Goal: Task Accomplishment & Management: Complete application form

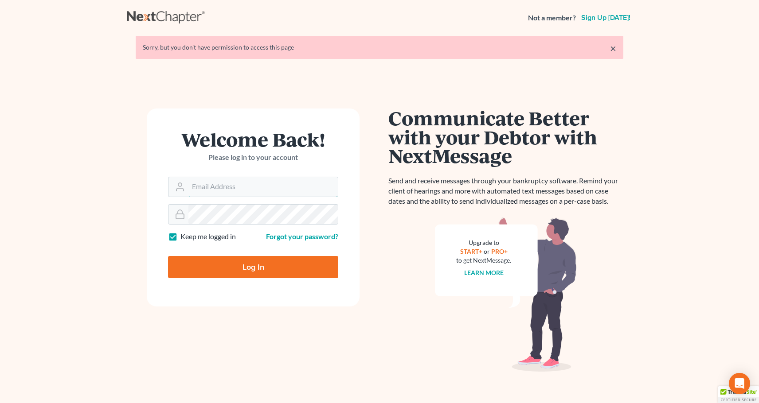
type input "sally@skpllc.com"
click at [243, 268] on input "Log In" at bounding box center [253, 267] width 170 height 22
type input "Thinking..."
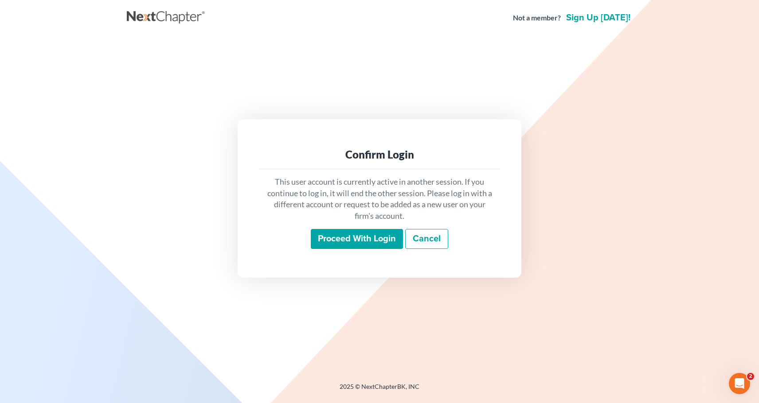
click at [359, 240] on input "Proceed with login" at bounding box center [357, 239] width 92 height 20
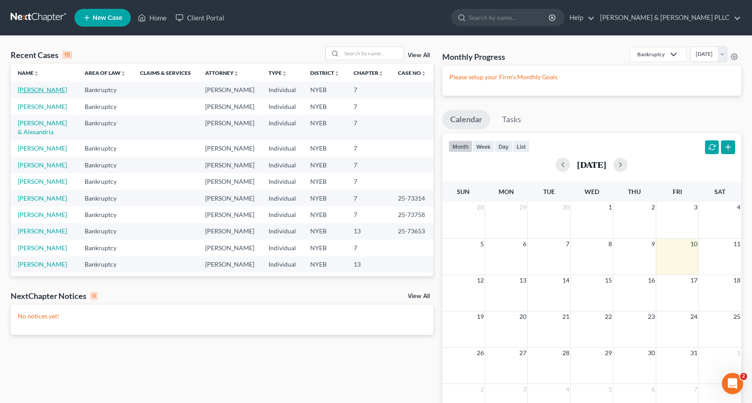
click at [38, 90] on link "Rosner, Theresa" at bounding box center [42, 90] width 49 height 8
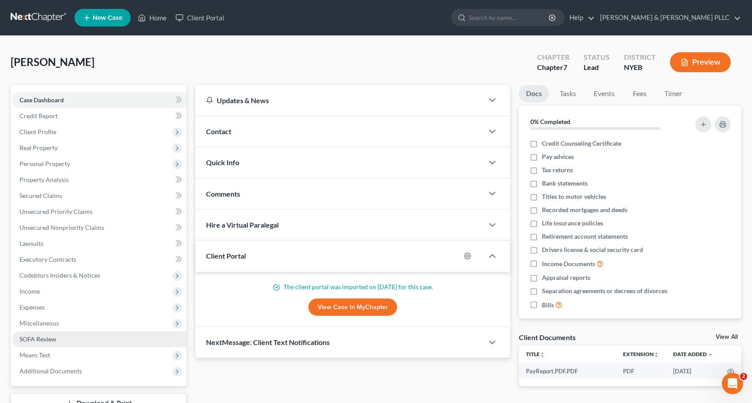
scroll to position [68, 0]
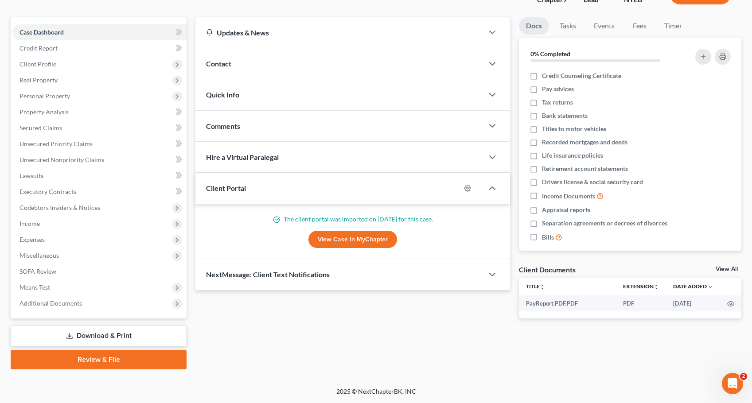
click at [117, 335] on link "Download & Print" at bounding box center [99, 336] width 176 height 21
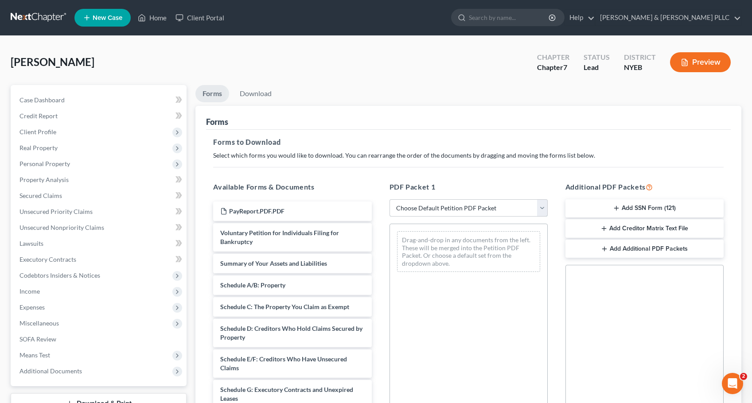
click at [543, 206] on select "Choose Default Petition PDF Packet Complete Bankruptcy Petition (all forms and …" at bounding box center [469, 208] width 158 height 18
select select "0"
click at [393, 199] on select "Choose Default Petition PDF Packet Complete Bankruptcy Petition (all forms and …" at bounding box center [469, 208] width 158 height 18
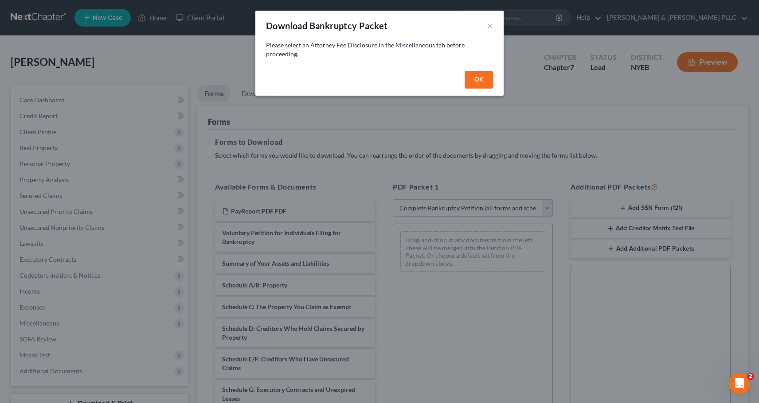
click at [480, 78] on button "OK" at bounding box center [479, 80] width 28 height 18
select select
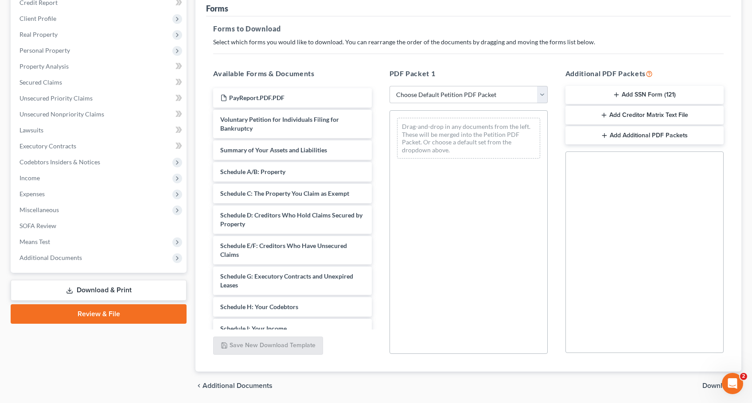
scroll to position [144, 0]
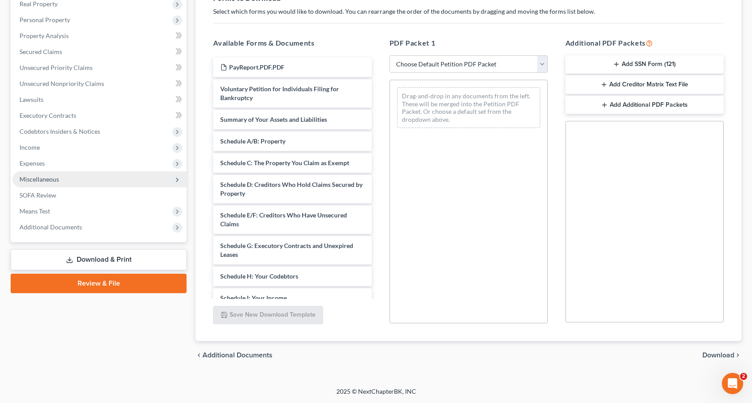
click at [42, 177] on span "Miscellaneous" at bounding box center [39, 180] width 39 height 8
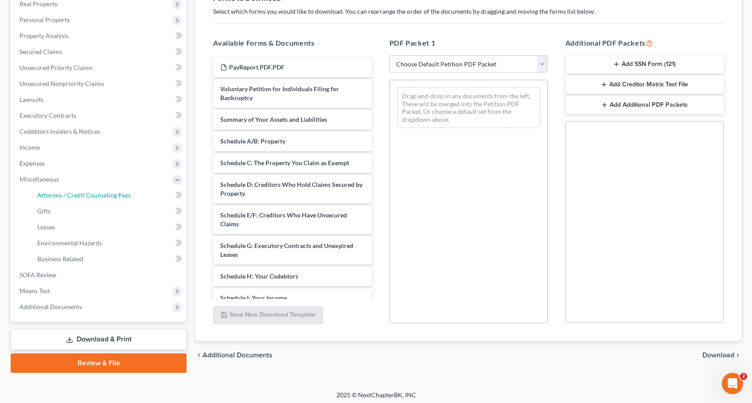
drag, startPoint x: 45, startPoint y: 194, endPoint x: 31, endPoint y: 187, distance: 15.5
click at [45, 194] on span "Attorney / Credit Counseling Fees" at bounding box center [84, 195] width 94 height 8
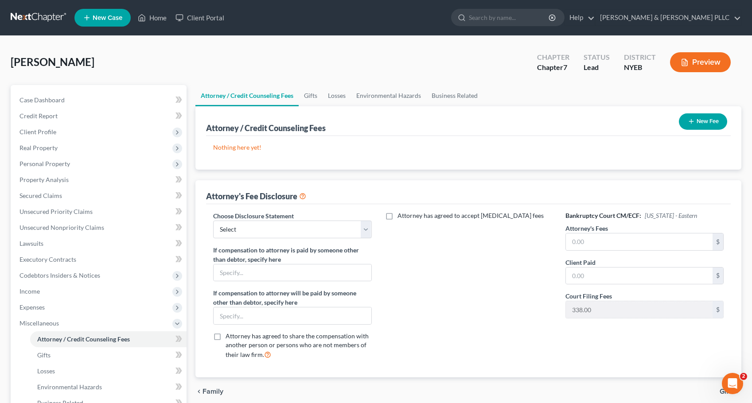
click at [713, 122] on button "New Fee" at bounding box center [703, 121] width 48 height 16
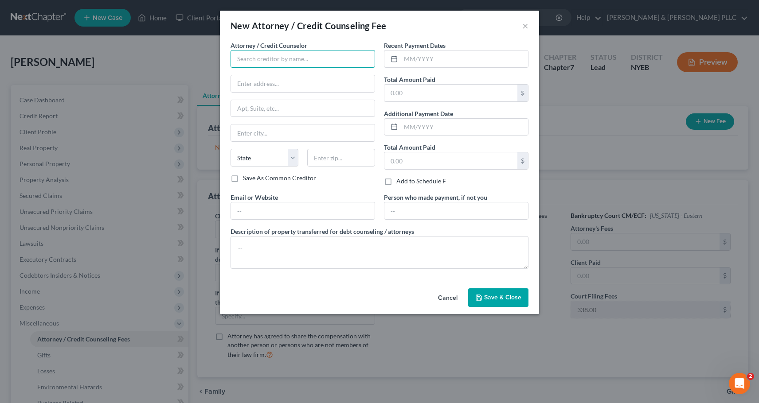
click at [269, 58] on input "text" at bounding box center [302, 59] width 145 height 18
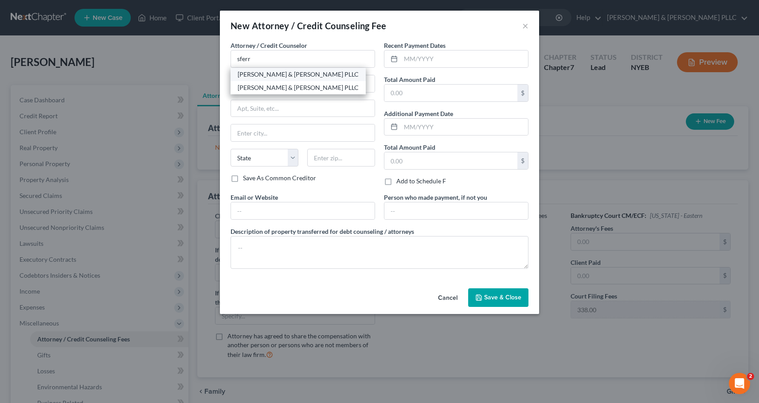
click at [288, 75] on div "Sferrazza & Keenan PLLC" at bounding box center [298, 74] width 121 height 9
type input "Sferrazza & Keenan PLLC"
type input "532 Broadhollow Rd., Ste 111"
type input "Melville"
select select "35"
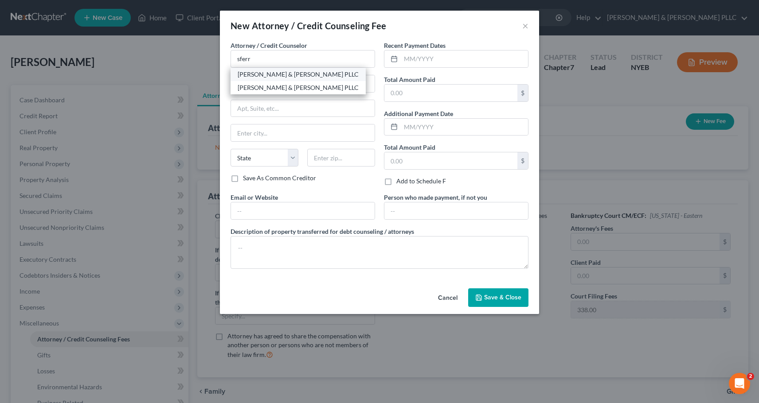
type input "11747"
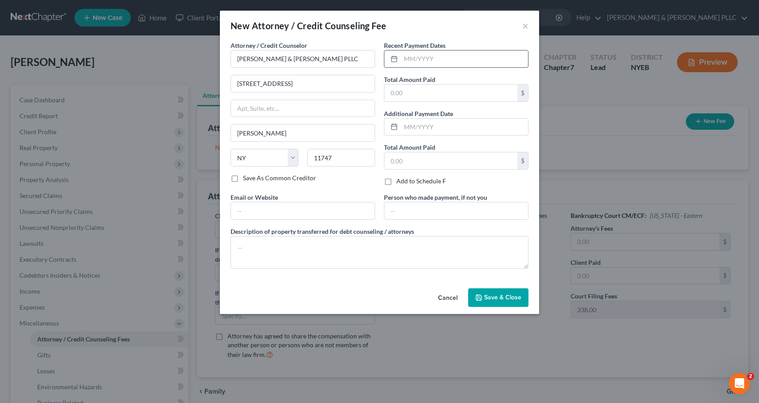
click at [402, 58] on input "text" at bounding box center [464, 59] width 127 height 17
type input "10/2025"
type input "2,500"
type input "Debtor"
click at [499, 299] on span "Save & Close" at bounding box center [502, 298] width 37 height 8
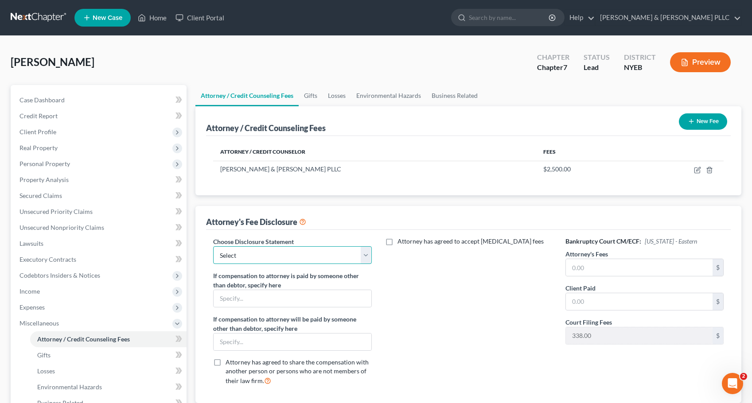
click at [254, 253] on select "Select Attorney for Debtor" at bounding box center [292, 255] width 158 height 18
select select "0"
click at [213, 246] on select "Select Attorney for Debtor" at bounding box center [292, 255] width 158 height 18
click at [587, 266] on input "text" at bounding box center [639, 267] width 147 height 17
type input "2,500"
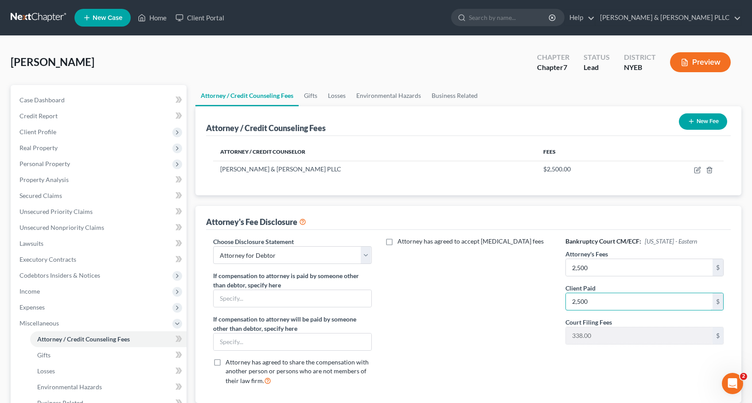
type input "2,500"
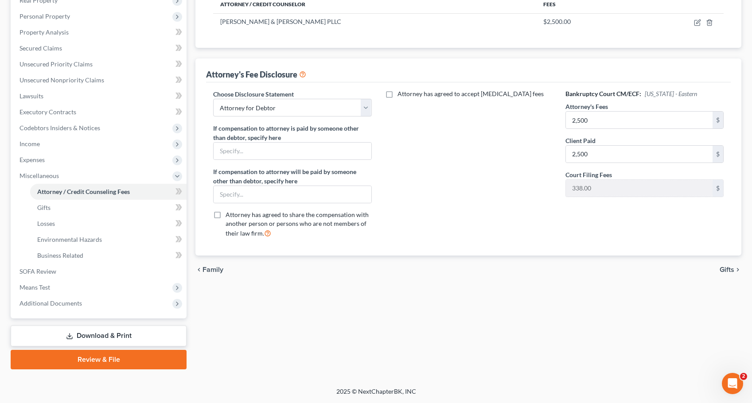
click at [97, 339] on link "Download & Print" at bounding box center [99, 336] width 176 height 21
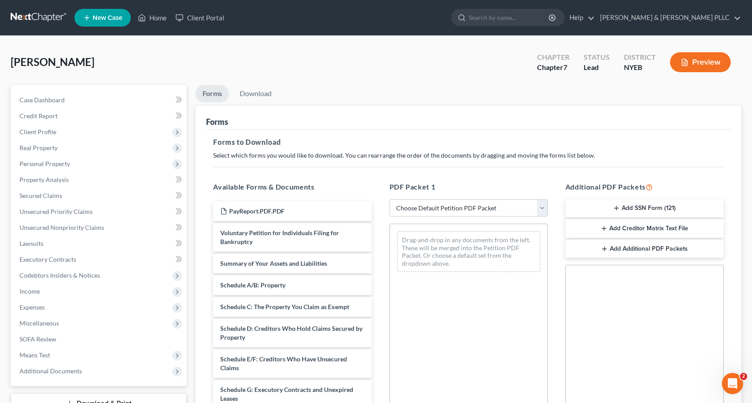
click at [540, 210] on select "Choose Default Petition PDF Packet Complete Bankruptcy Petition (all forms and …" at bounding box center [469, 208] width 158 height 18
select select "0"
click at [390, 199] on select "Choose Default Petition PDF Packet Complete Bankruptcy Petition (all forms and …" at bounding box center [469, 208] width 158 height 18
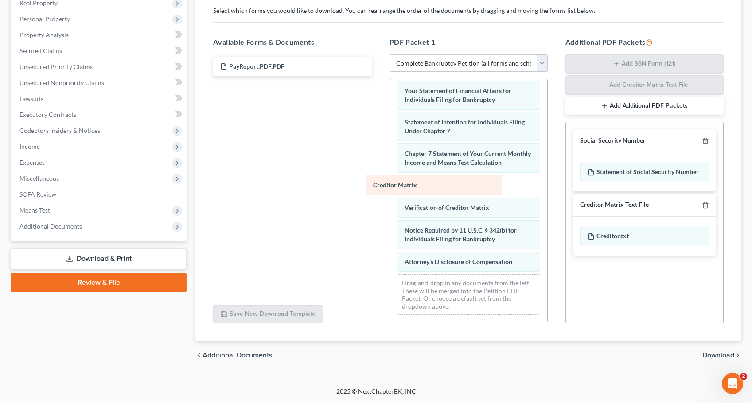
scroll to position [294, 0]
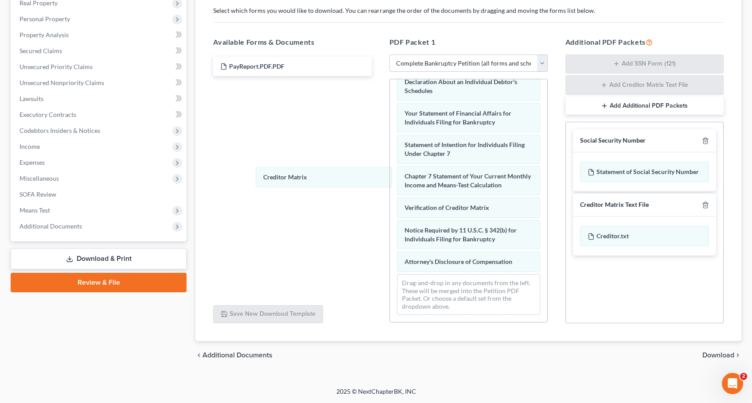
drag, startPoint x: 415, startPoint y: 187, endPoint x: 250, endPoint y: 186, distance: 164.9
click at [390, 178] on div "Creditor Matrix Voluntary Petition for Individuals Filing for Bankruptcy Summar…" at bounding box center [468, 58] width 157 height 528
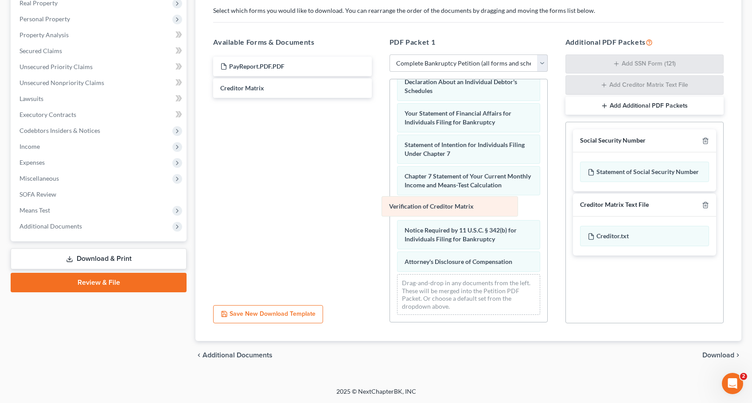
scroll to position [271, 0]
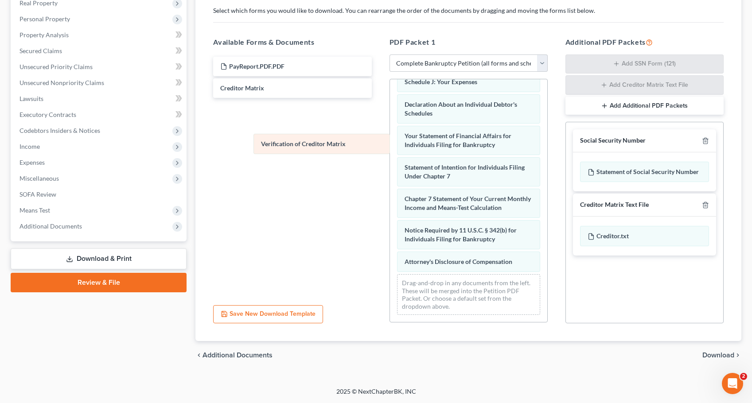
drag, startPoint x: 441, startPoint y: 208, endPoint x: 262, endPoint y: 105, distance: 207.1
click at [390, 105] on div "Verification of Creditor Matrix Voluntary Petition for Individuals Filing for B…" at bounding box center [468, 69] width 157 height 505
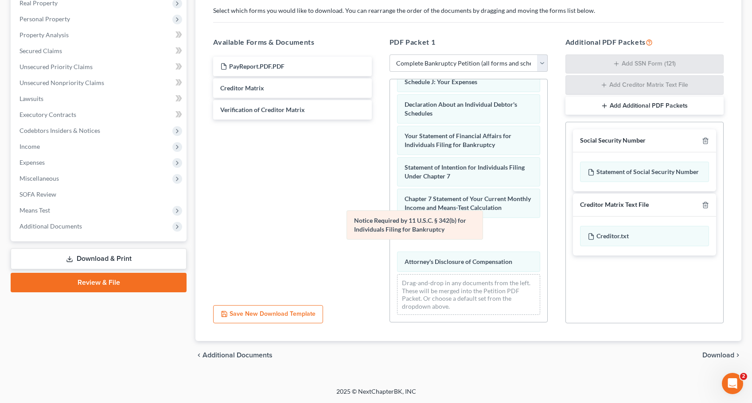
scroll to position [240, 0]
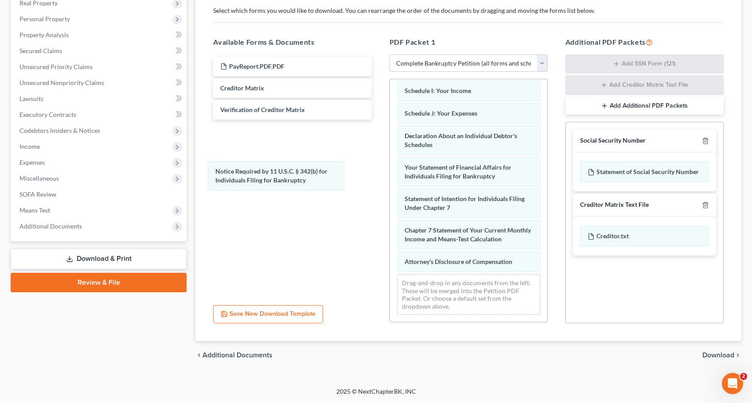
drag, startPoint x: 430, startPoint y: 235, endPoint x: 242, endPoint y: 168, distance: 200.2
click at [390, 170] on div "Notice Required by 11 U.S.C. § 342(b) for Individuals Filing for Bankruptcy Vol…" at bounding box center [468, 85] width 157 height 474
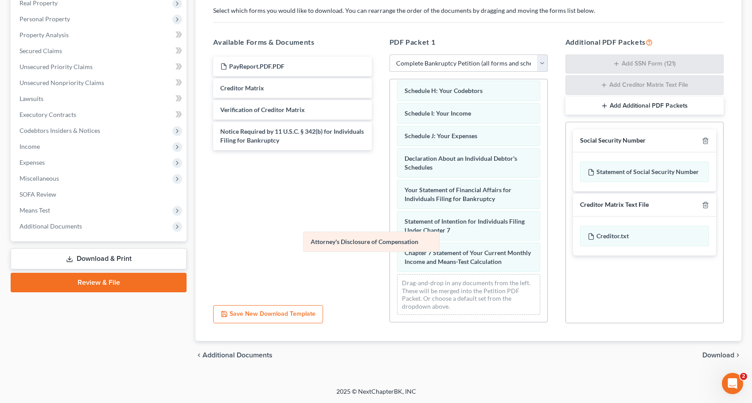
scroll to position [217, 0]
drag, startPoint x: 439, startPoint y: 263, endPoint x: 289, endPoint y: 195, distance: 165.3
click at [390, 202] on div "Attorney's Disclosure of Compensation Voluntary Petition for Individuals Filing…" at bounding box center [468, 96] width 157 height 451
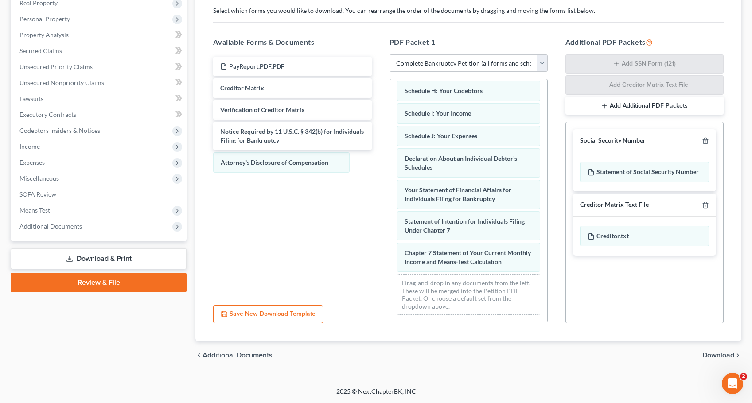
click at [272, 174] on div "PayReport.PDF.PDF Creditor Matrix Verification of Creditor Matrix Notice Requir…" at bounding box center [292, 177] width 172 height 244
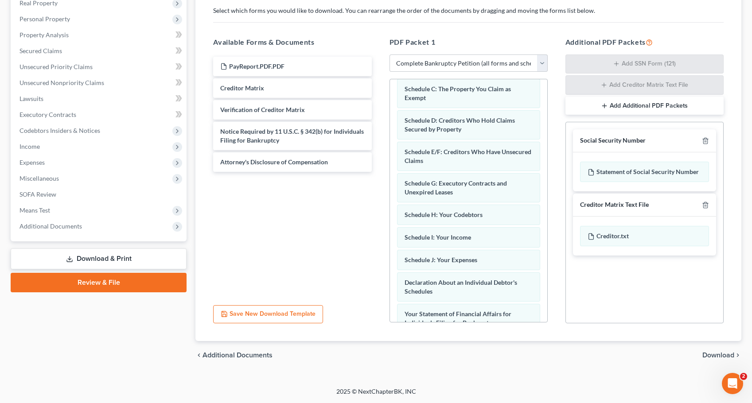
scroll to position [0, 0]
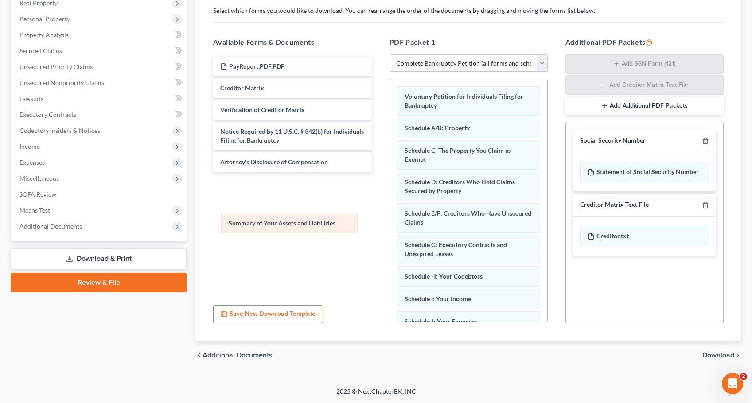
drag, startPoint x: 475, startPoint y: 128, endPoint x: 305, endPoint y: 201, distance: 185.5
click at [390, 208] on div "Summary of Your Assets and Liabilities Voluntary Petition for Individuals Filin…" at bounding box center [468, 293] width 157 height 429
click at [713, 353] on span "Download" at bounding box center [719, 355] width 32 height 7
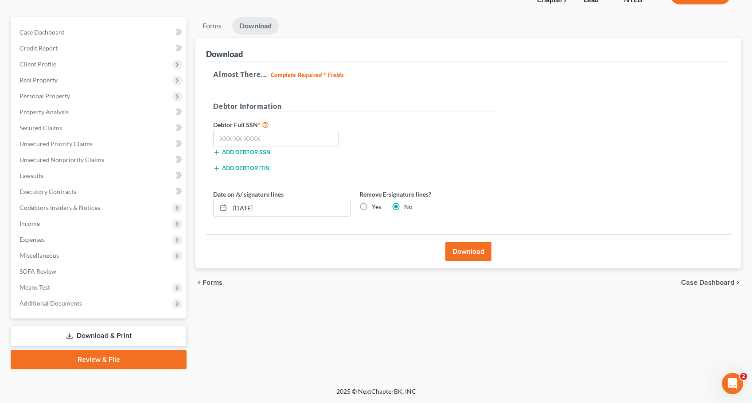
click at [465, 250] on button "Download" at bounding box center [468, 252] width 46 height 20
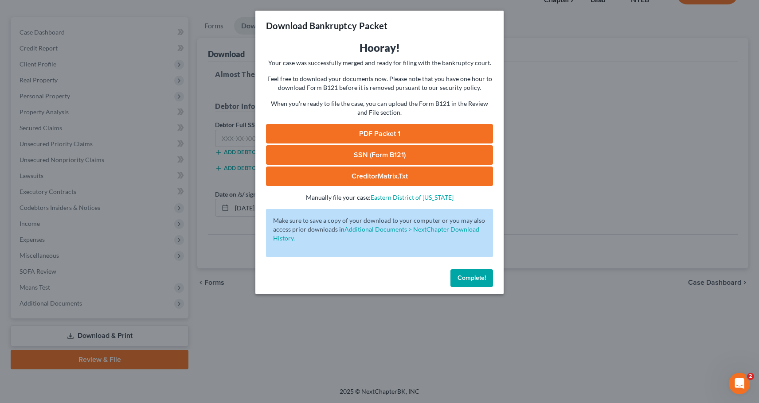
drag, startPoint x: 387, startPoint y: 134, endPoint x: 375, endPoint y: 132, distance: 11.7
click at [387, 134] on link "PDF Packet 1" at bounding box center [379, 134] width 227 height 20
click at [479, 280] on span "Complete!" at bounding box center [471, 278] width 28 height 8
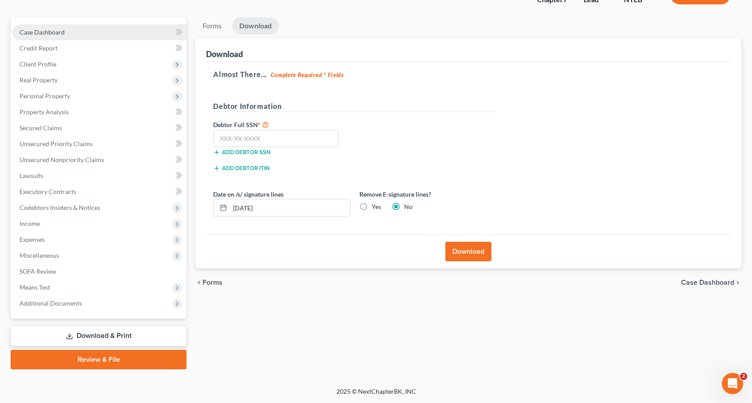
click at [39, 29] on span "Case Dashboard" at bounding box center [42, 32] width 45 height 8
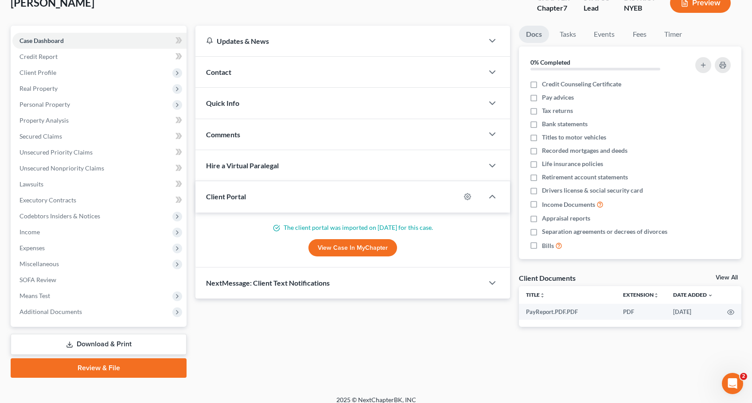
scroll to position [68, 0]
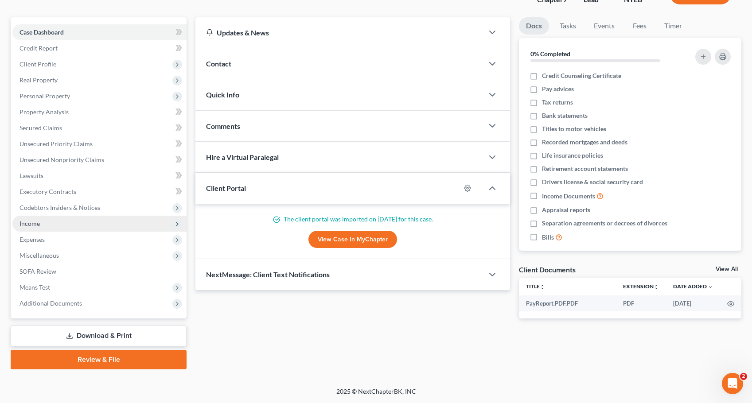
click at [30, 223] on span "Income" at bounding box center [30, 224] width 20 height 8
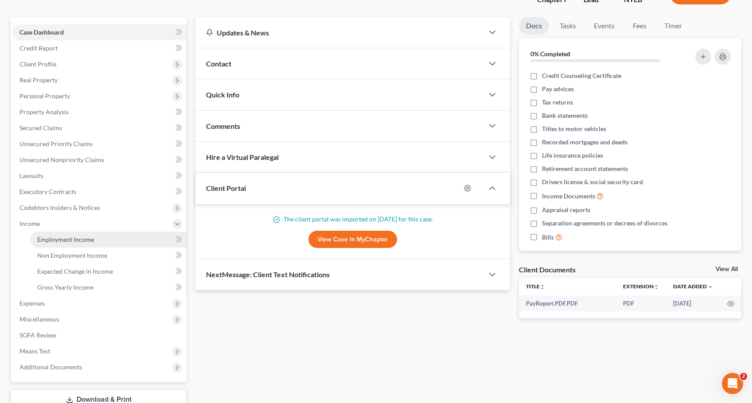
click at [63, 240] on span "Employment Income" at bounding box center [65, 240] width 57 height 8
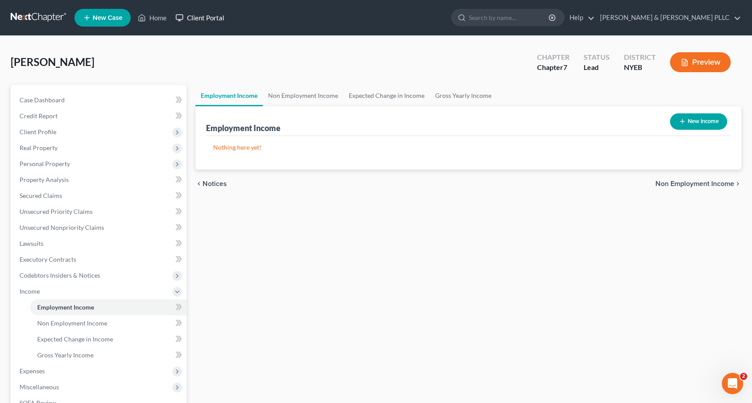
click at [199, 17] on link "Client Portal" at bounding box center [200, 18] width 58 height 16
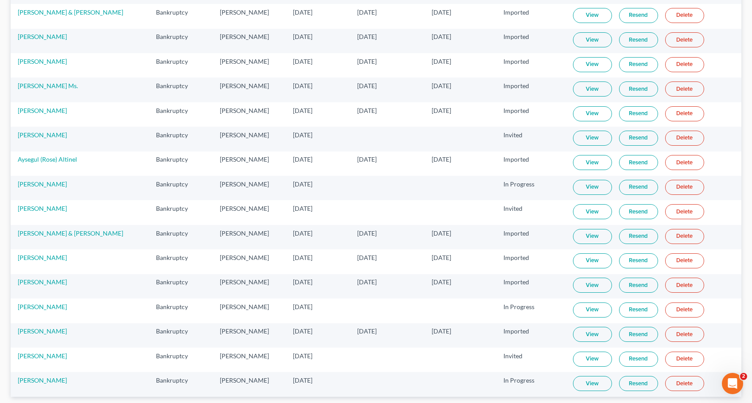
scroll to position [1006, 0]
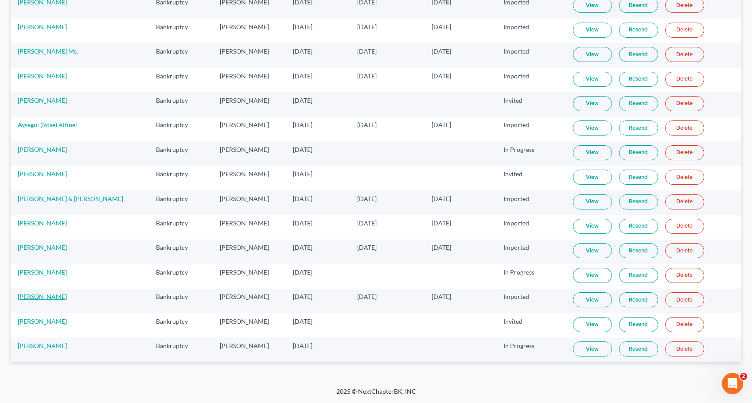
click at [40, 295] on link "Theresa Rosner" at bounding box center [42, 297] width 49 height 8
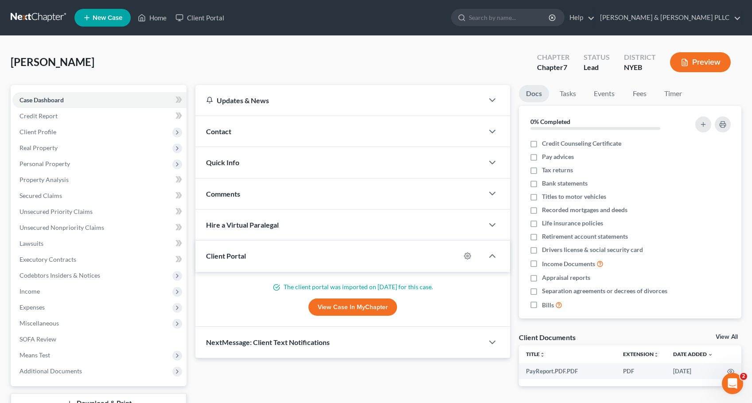
click at [377, 308] on link "View Case in MyChapter" at bounding box center [353, 308] width 89 height 18
click at [148, 15] on link "Home" at bounding box center [152, 18] width 38 height 16
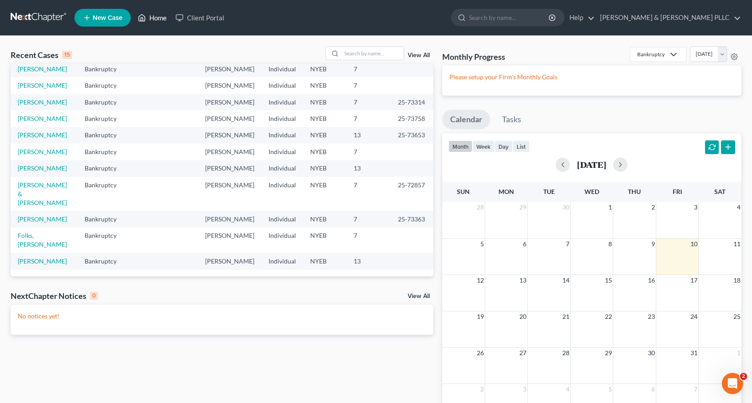
scroll to position [89, 0]
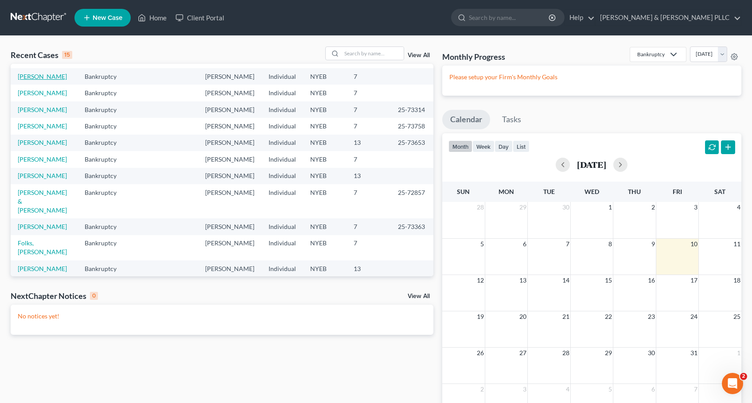
click at [34, 80] on link "Hogan, Robert" at bounding box center [42, 77] width 49 height 8
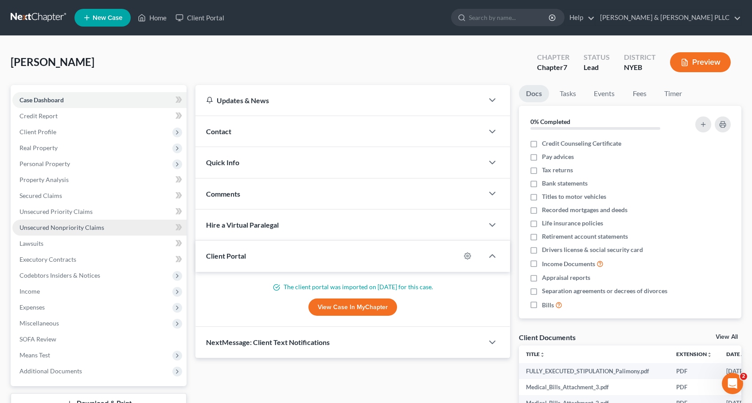
click at [55, 227] on span "Unsecured Nonpriority Claims" at bounding box center [62, 228] width 85 height 8
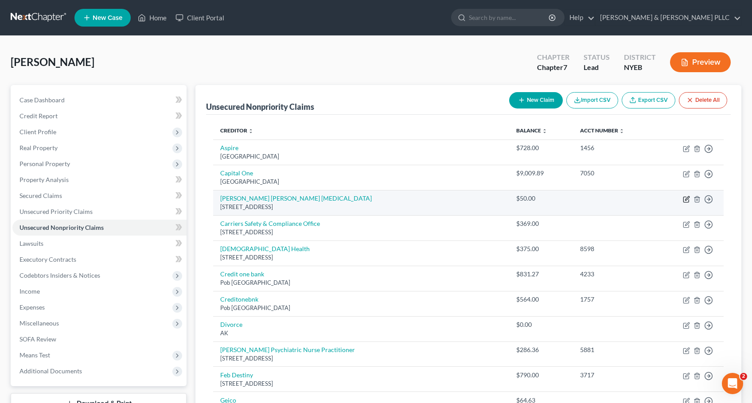
click at [688, 199] on icon "button" at bounding box center [686, 199] width 7 height 7
select select "35"
select select "9"
select select "0"
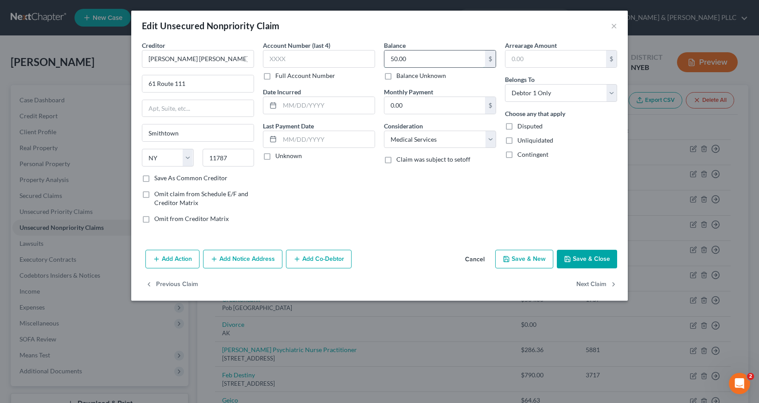
click at [392, 62] on input "50.00" at bounding box center [434, 59] width 101 height 17
click at [445, 57] on input "75" at bounding box center [434, 59] width 101 height 17
click at [420, 59] on input "75" at bounding box center [434, 59] width 101 height 17
type input "75.00"
click at [284, 105] on input "text" at bounding box center [327, 105] width 95 height 17
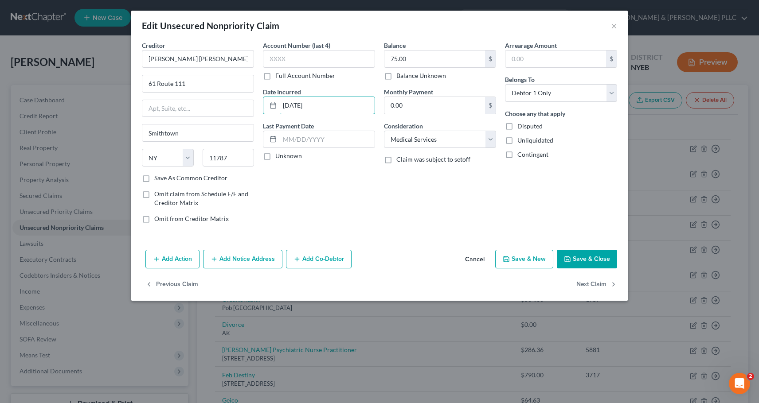
type input "07-13-2025"
click at [435, 202] on div "Balance 75.00 $ Balance Unknown Balance Undetermined 75.00 $ Balance Unknown Mo…" at bounding box center [439, 136] width 121 height 190
click at [600, 259] on button "Save & Close" at bounding box center [587, 259] width 60 height 19
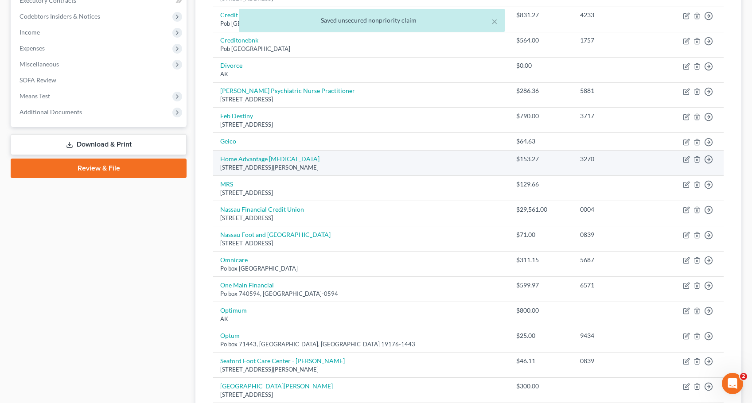
scroll to position [355, 0]
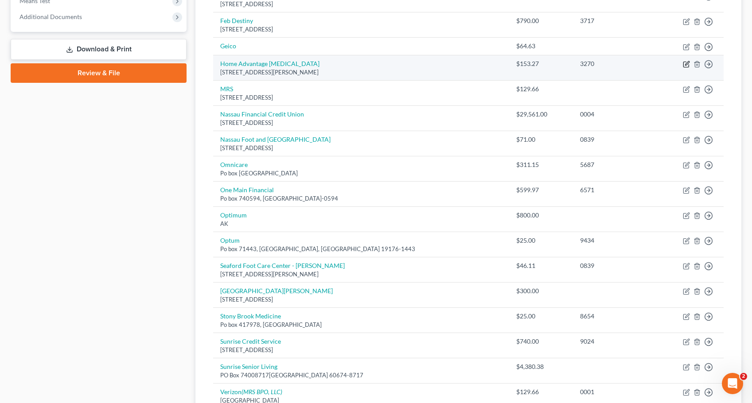
click at [687, 62] on icon "button" at bounding box center [686, 64] width 7 height 7
select select "35"
select select "9"
select select "0"
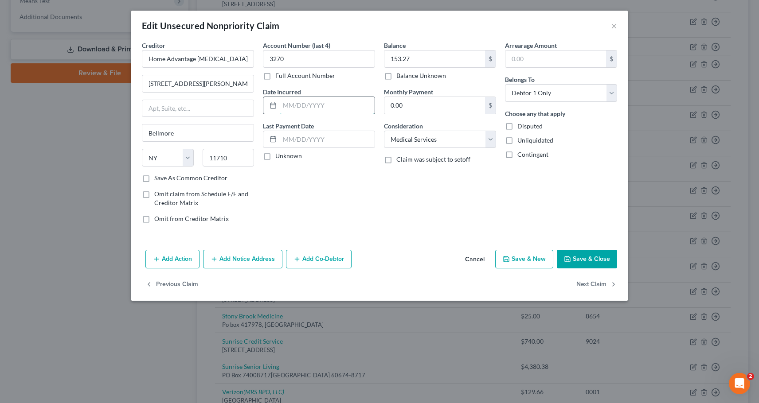
click at [280, 104] on input "text" at bounding box center [327, 105] width 95 height 17
type input "03/20/2025"
click at [582, 257] on button "Save & Close" at bounding box center [587, 259] width 60 height 19
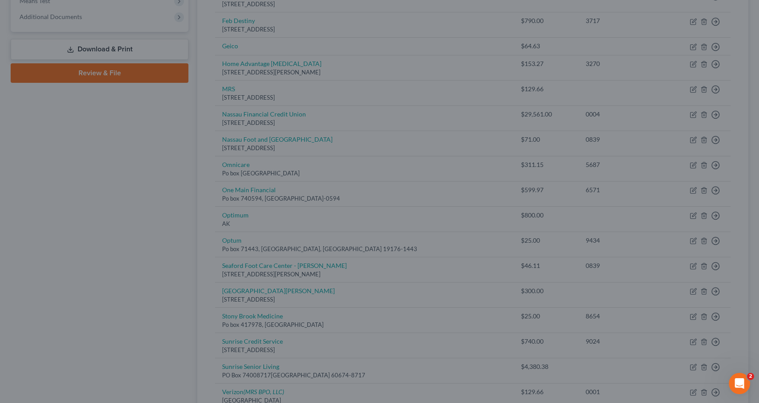
type input "0"
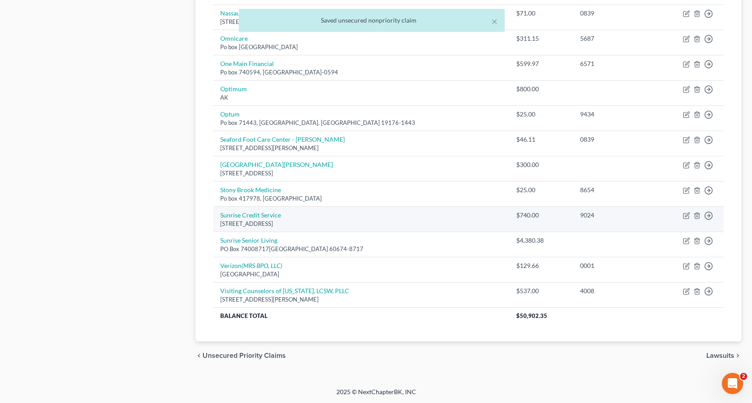
scroll to position [481, 0]
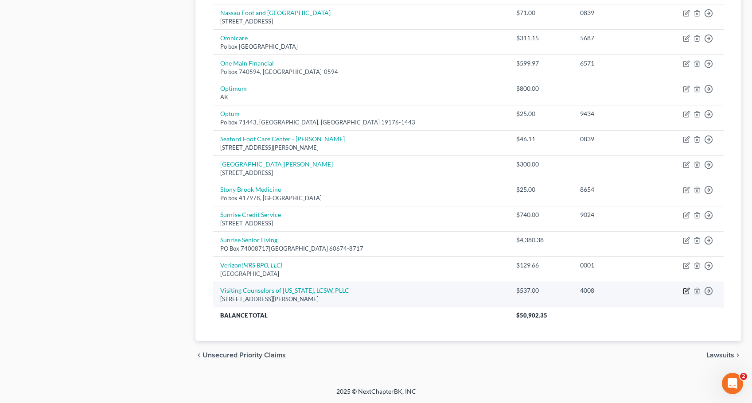
click at [688, 292] on icon "button" at bounding box center [686, 291] width 7 height 7
select select "35"
select select "0"
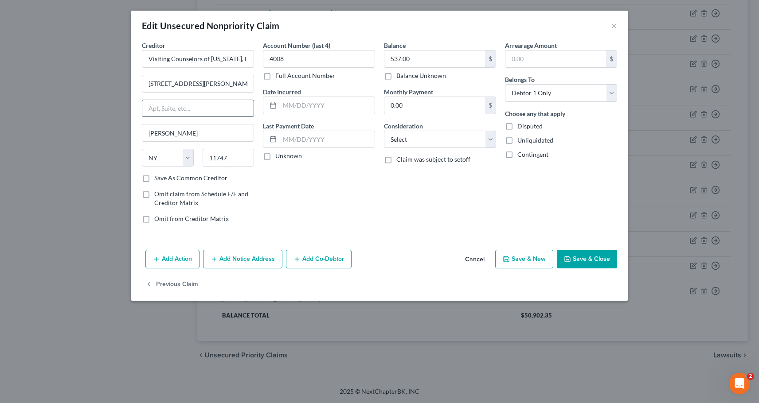
click at [174, 111] on input "text" at bounding box center [197, 108] width 111 height 17
type input "Suite LL1"
click at [286, 109] on input "text" at bounding box center [327, 105] width 95 height 17
type input "01/03/2025"
click at [491, 141] on select "Select Cable / Satellite Services Collection Agency Credit Card Debt Debt Couns…" at bounding box center [440, 140] width 112 height 18
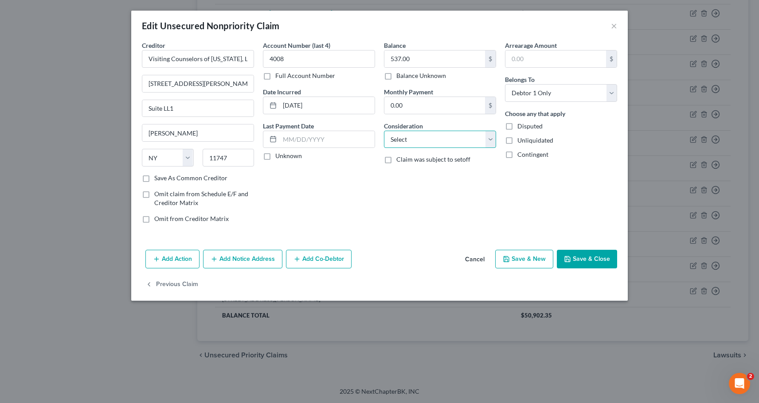
select select "9"
click at [384, 131] on select "Select Cable / Satellite Services Collection Agency Credit Card Debt Debt Couns…" at bounding box center [440, 140] width 112 height 18
click at [590, 257] on button "Save & Close" at bounding box center [587, 259] width 60 height 19
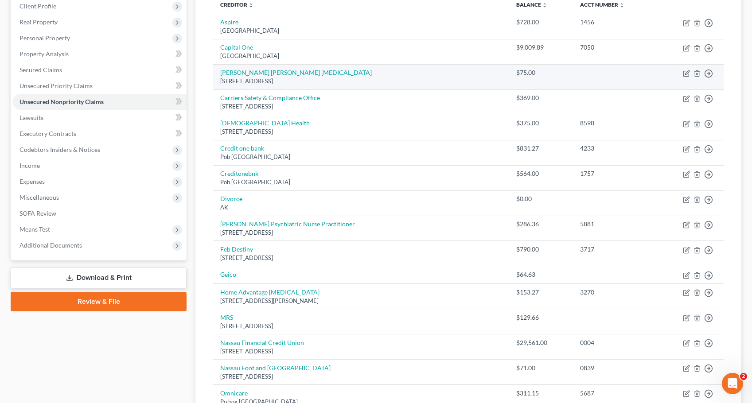
scroll to position [127, 0]
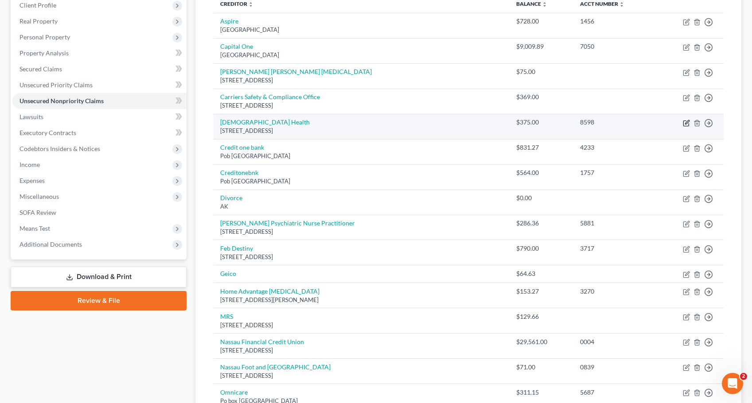
click at [687, 124] on icon "button" at bounding box center [687, 122] width 4 height 4
select select "15"
select select "0"
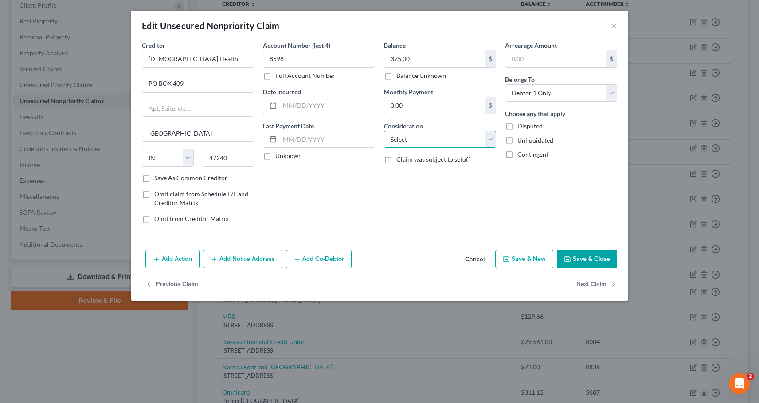
click at [489, 141] on select "Select Cable / Satellite Services Collection Agency Credit Card Debt Debt Couns…" at bounding box center [440, 140] width 112 height 18
select select "9"
click at [384, 131] on select "Select Cable / Satellite Services Collection Agency Credit Card Debt Debt Couns…" at bounding box center [440, 140] width 112 height 18
click at [587, 258] on button "Save & Close" at bounding box center [587, 259] width 60 height 19
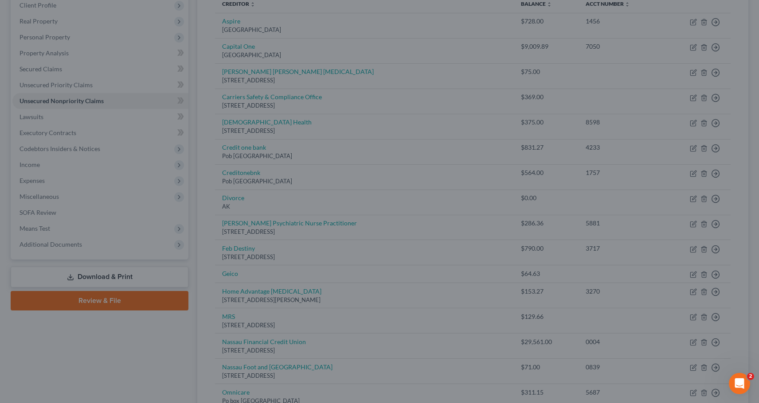
type input "0"
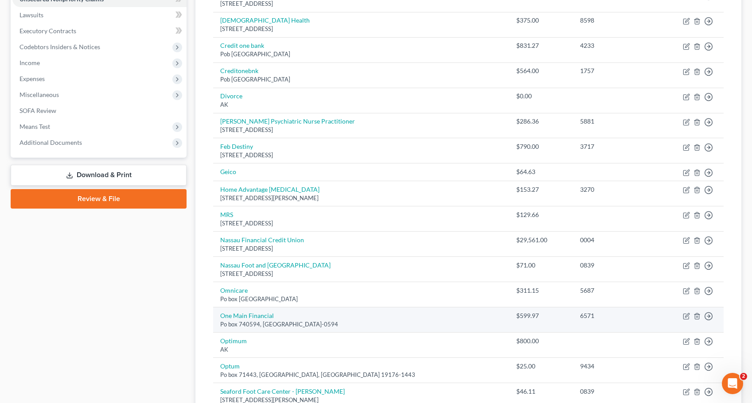
scroll to position [437, 0]
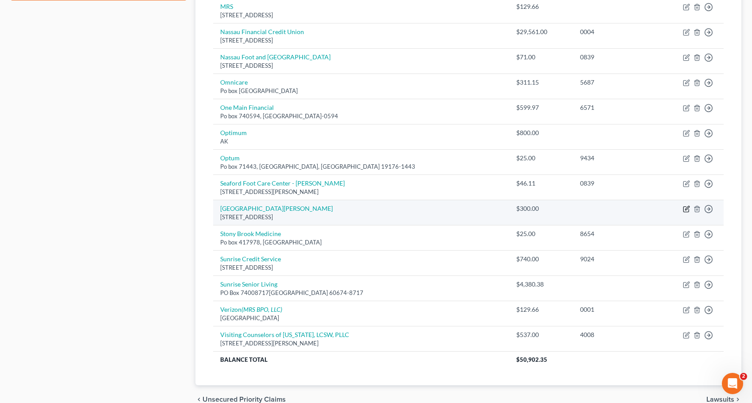
click at [687, 209] on icon "button" at bounding box center [686, 209] width 7 height 7
select select "35"
select select "0"
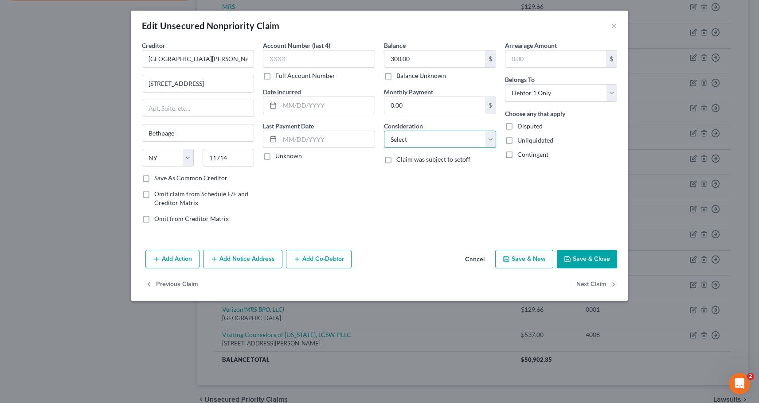
click at [488, 138] on select "Select Cable / Satellite Services Collection Agency Credit Card Debt Debt Couns…" at bounding box center [440, 140] width 112 height 18
select select "9"
click at [384, 131] on select "Select Cable / Satellite Services Collection Agency Credit Card Debt Debt Couns…" at bounding box center [440, 140] width 112 height 18
click at [280, 61] on input "text" at bounding box center [319, 59] width 112 height 18
type input "0502"
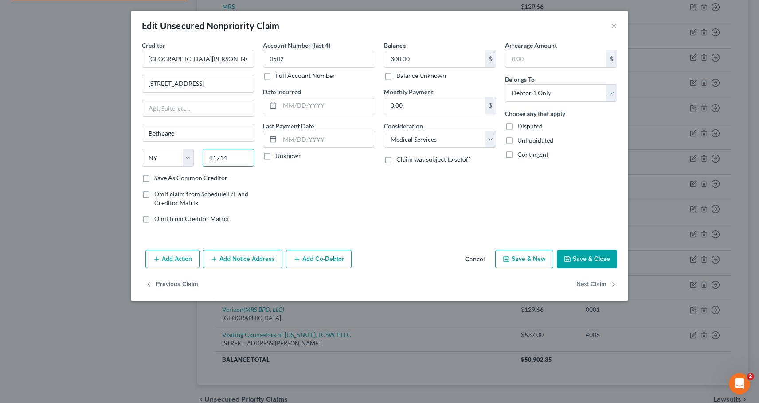
click at [234, 159] on input "11714" at bounding box center [229, 158] width 52 height 18
type input "11714-5713"
click at [571, 258] on icon "button" at bounding box center [567, 259] width 7 height 7
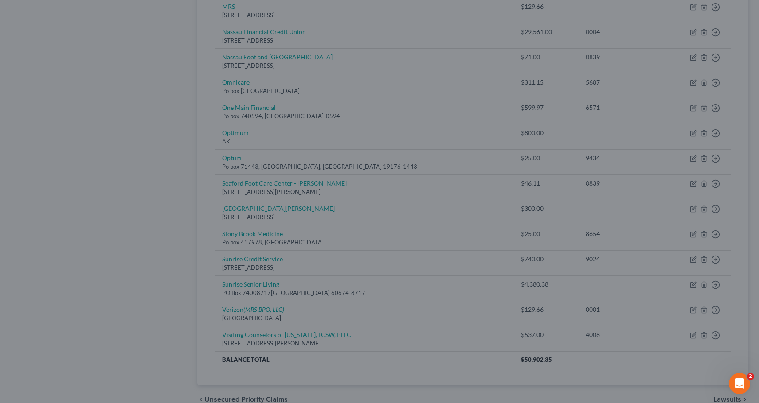
type input "0"
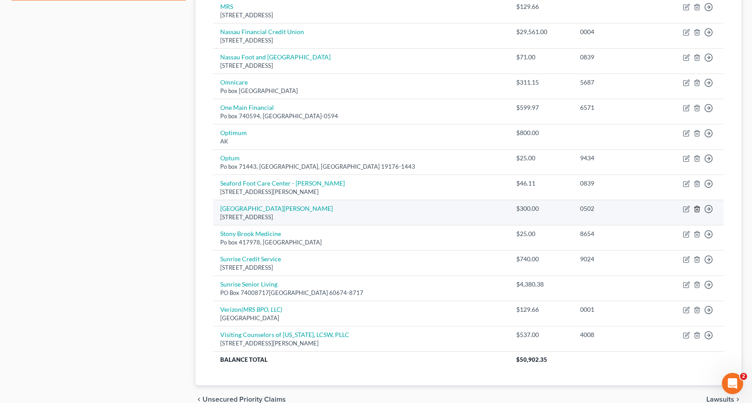
click at [697, 207] on polyline "button" at bounding box center [697, 207] width 5 height 0
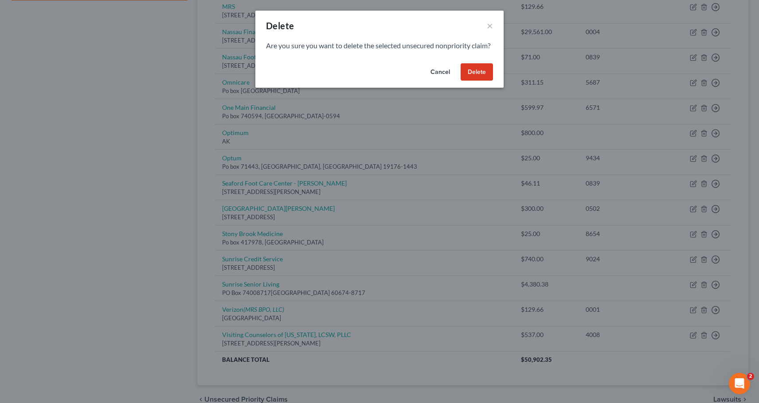
click at [480, 81] on button "Delete" at bounding box center [477, 72] width 32 height 18
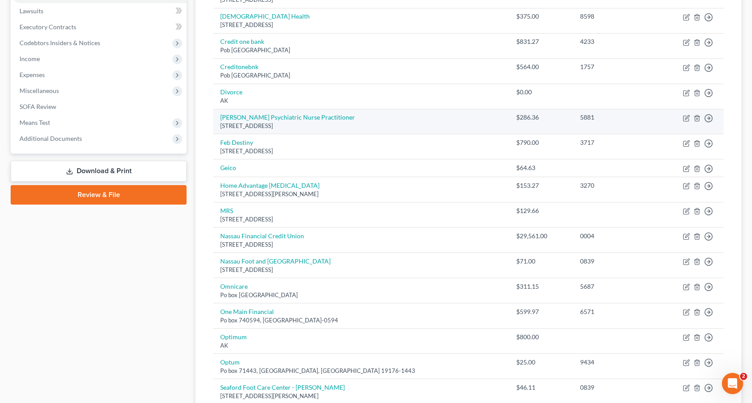
scroll to position [215, 0]
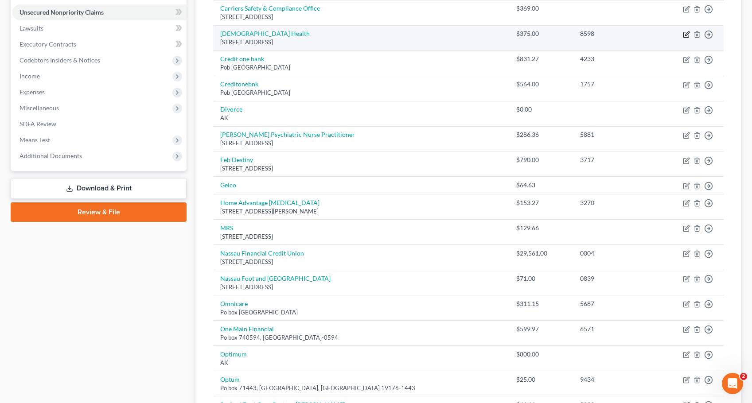
click at [687, 33] on icon "button" at bounding box center [687, 33] width 4 height 4
select select "15"
select select "9"
select select "0"
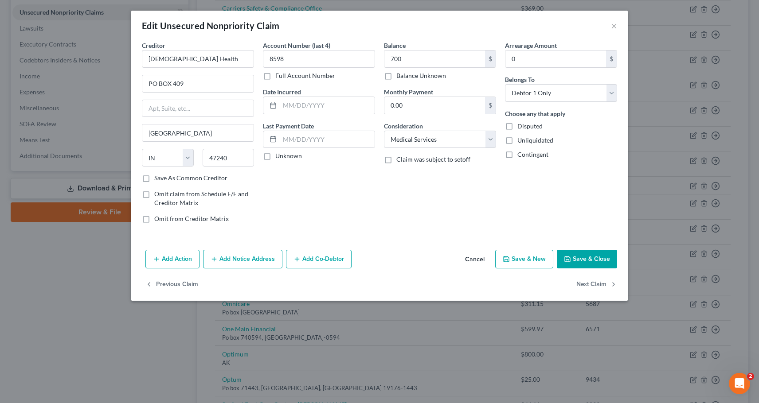
click at [592, 223] on div "Arrearage Amount 0 $ Belongs To * Select Debtor 1 Only Debtor 2 Only Debtor 1 A…" at bounding box center [560, 136] width 121 height 190
click at [586, 255] on button "Save & Close" at bounding box center [587, 259] width 60 height 19
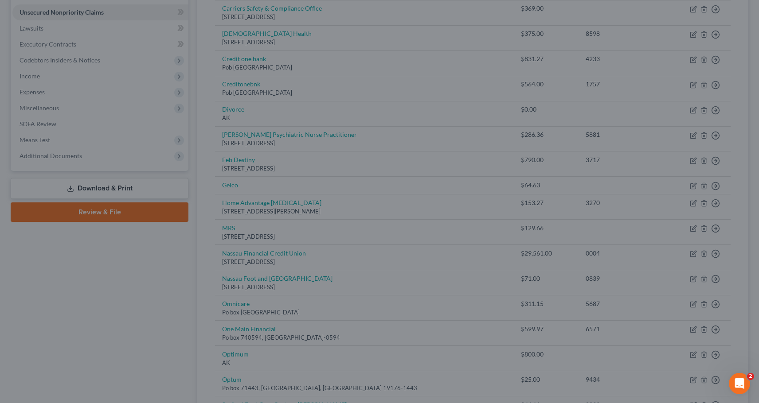
type input "700.00"
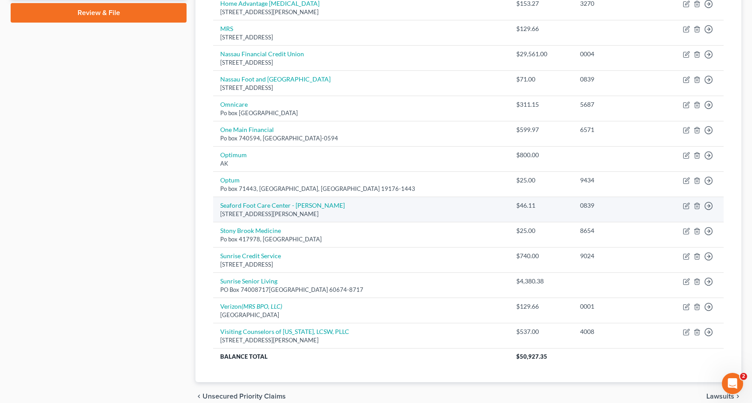
scroll to position [456, 0]
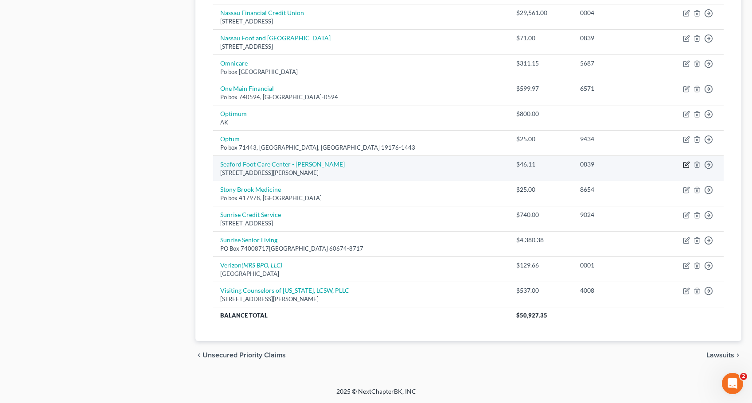
click at [686, 164] on icon "button" at bounding box center [686, 164] width 7 height 7
select select "35"
select select "9"
select select "0"
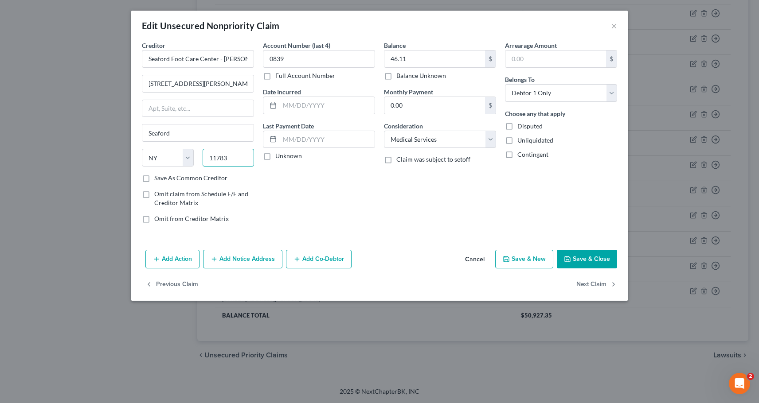
click at [230, 160] on input "11783" at bounding box center [229, 158] width 52 height 18
type input "11783-2811"
click at [585, 257] on button "Save & Close" at bounding box center [587, 259] width 60 height 19
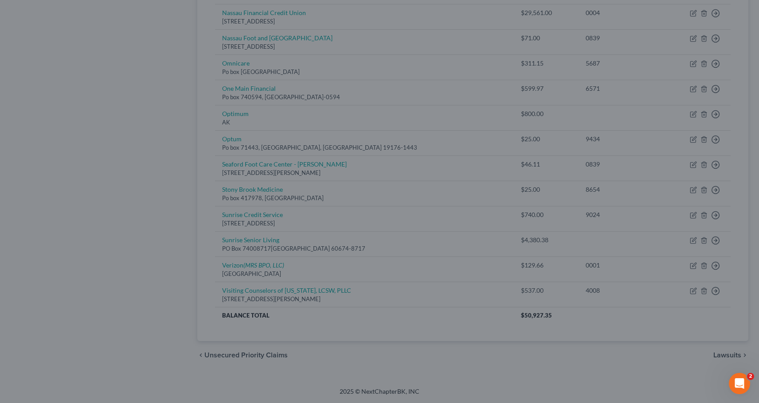
type input "0"
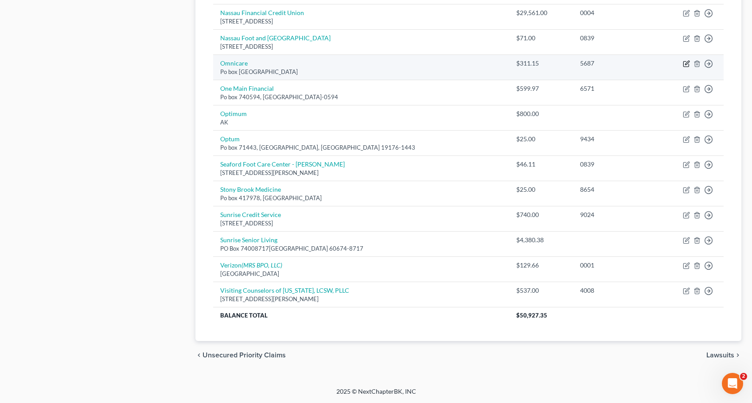
click at [688, 61] on icon "button" at bounding box center [687, 63] width 4 height 4
select select "0"
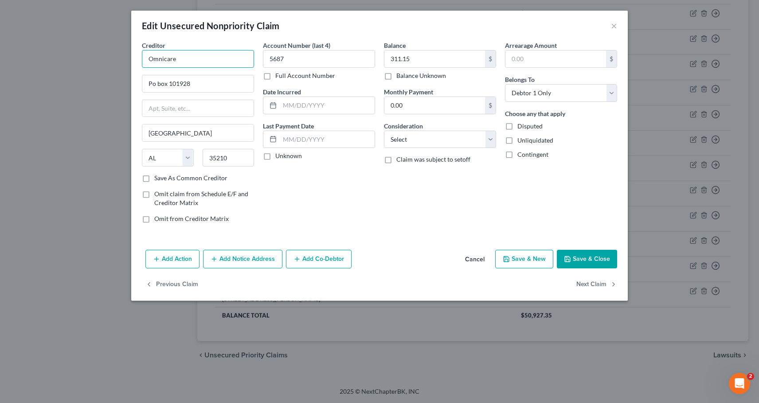
click at [187, 59] on input "Omnicare" at bounding box center [198, 59] width 112 height 18
type input "Omnicare (CVS Health Co)"
click at [152, 84] on input "Po box 101928" at bounding box center [197, 83] width 111 height 17
type input "PO Box 101928"
click at [165, 108] on input "text" at bounding box center [197, 108] width 111 height 17
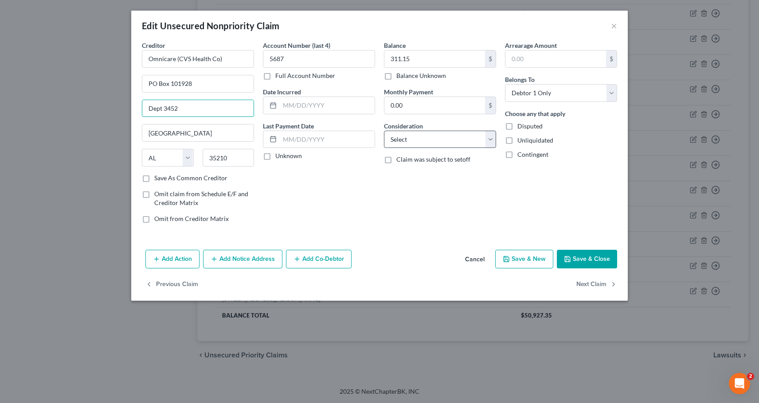
type input "Dept 3452"
click at [455, 140] on select "Select Cable / Satellite Services Collection Agency Credit Card Debt Debt Couns…" at bounding box center [440, 140] width 112 height 18
select select "9"
click at [384, 131] on select "Select Cable / Satellite Services Collection Agency Credit Card Debt Debt Couns…" at bounding box center [440, 140] width 112 height 18
click at [285, 104] on input "text" at bounding box center [327, 105] width 95 height 17
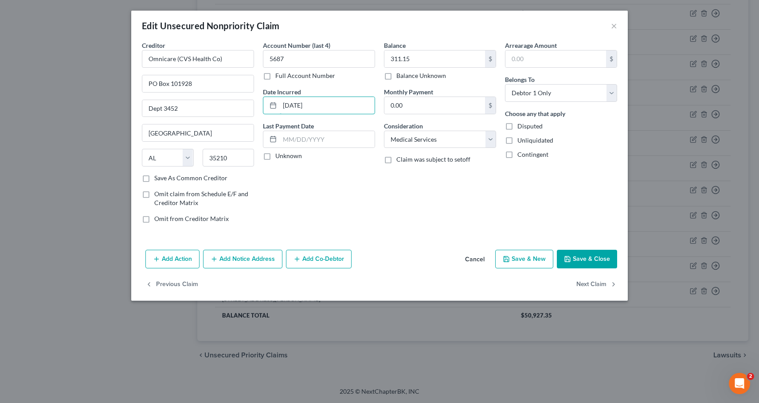
type input "05/23/2025"
click at [586, 257] on button "Save & Close" at bounding box center [587, 259] width 60 height 19
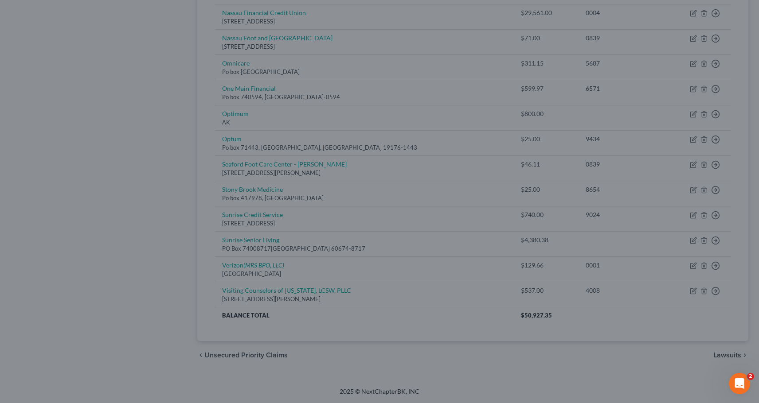
type input "0"
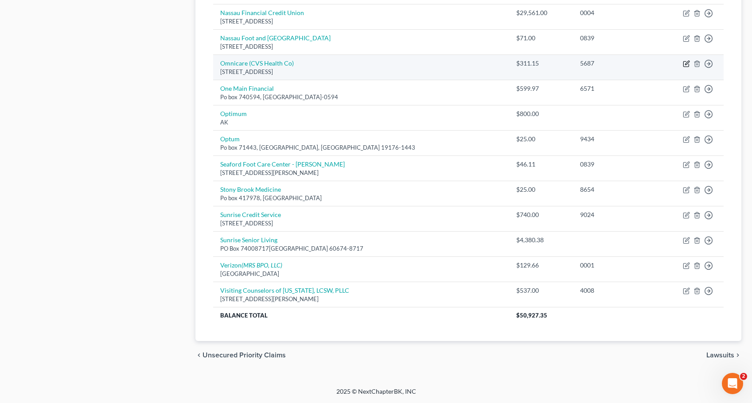
click at [687, 62] on icon "button" at bounding box center [686, 63] width 7 height 7
select select "0"
select select "9"
select select "0"
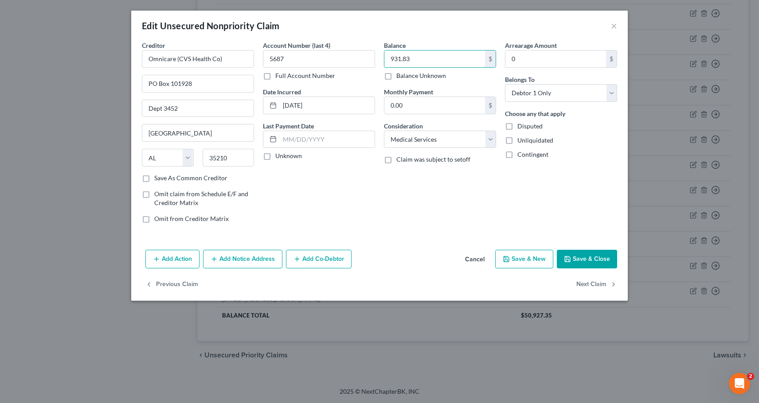
type input "931.83"
click at [603, 258] on button "Save & Close" at bounding box center [587, 259] width 60 height 19
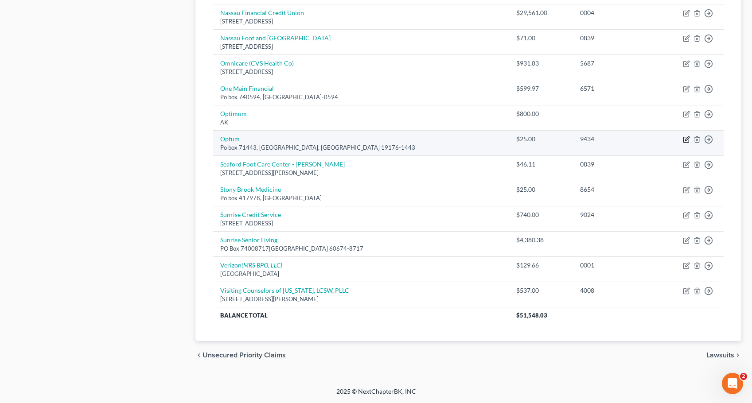
click at [685, 138] on icon "button" at bounding box center [686, 139] width 7 height 7
select select "39"
select select "0"
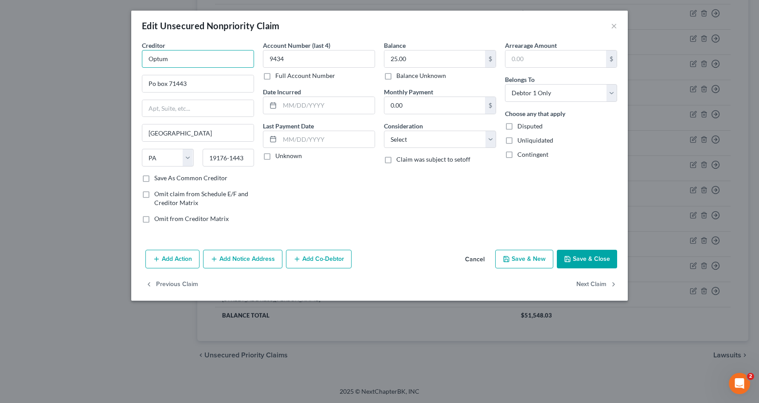
click at [185, 60] on input "Optum" at bounding box center [198, 59] width 112 height 18
type input "Optum Medical Care"
drag, startPoint x: 439, startPoint y: 144, endPoint x: 440, endPoint y: 139, distance: 5.1
click at [439, 144] on select "Select Cable / Satellite Services Collection Agency Credit Card Debt Debt Couns…" at bounding box center [440, 140] width 112 height 18
select select "9"
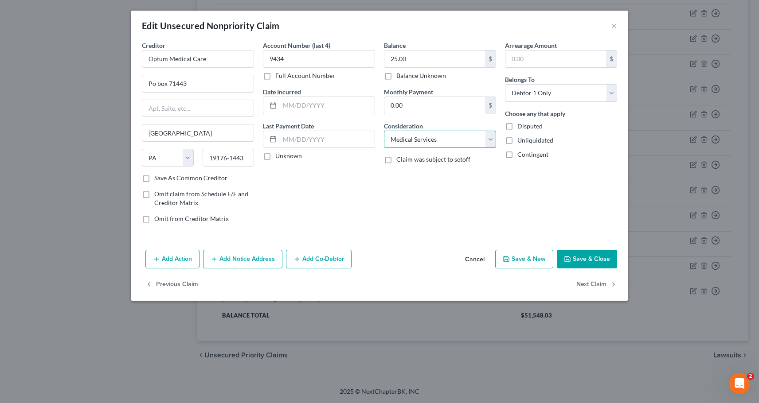
click at [384, 131] on select "Select Cable / Satellite Services Collection Agency Credit Card Debt Debt Couns…" at bounding box center [440, 140] width 112 height 18
click at [153, 83] on input "Po box 71443" at bounding box center [197, 83] width 111 height 17
type input "PO Box 71443"
click at [588, 256] on button "Save & Close" at bounding box center [587, 259] width 60 height 19
type input "0"
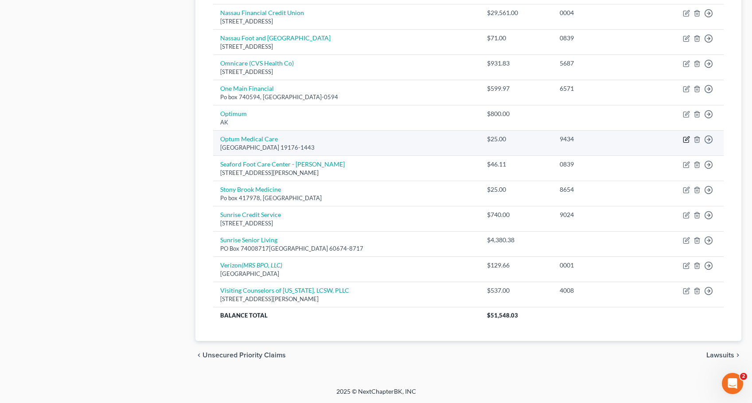
click at [685, 139] on icon "button" at bounding box center [686, 139] width 7 height 7
select select "39"
select select "9"
select select "0"
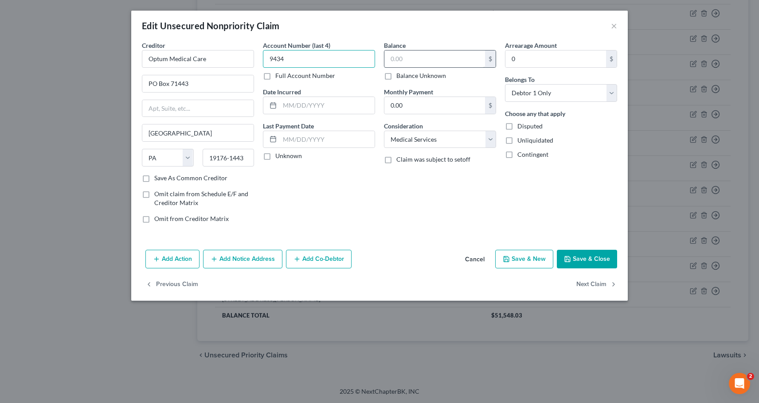
type input "9434"
click at [394, 58] on input "text" at bounding box center [434, 59] width 101 height 17
click at [399, 59] on input "50" at bounding box center [434, 59] width 101 height 17
type input "0"
type input "50.00"
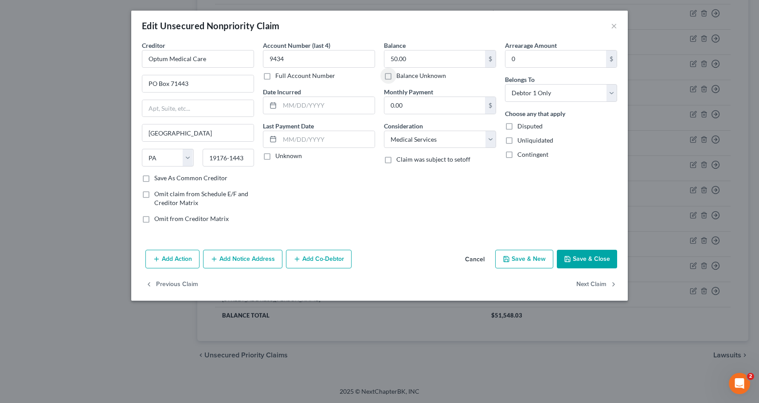
click at [586, 260] on button "Save & Close" at bounding box center [587, 259] width 60 height 19
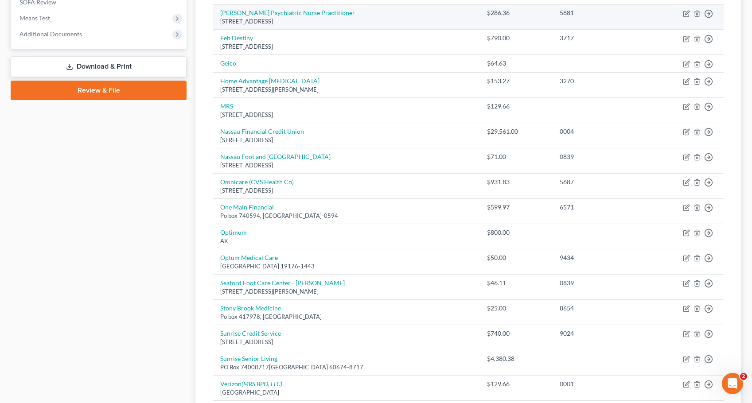
scroll to position [279, 0]
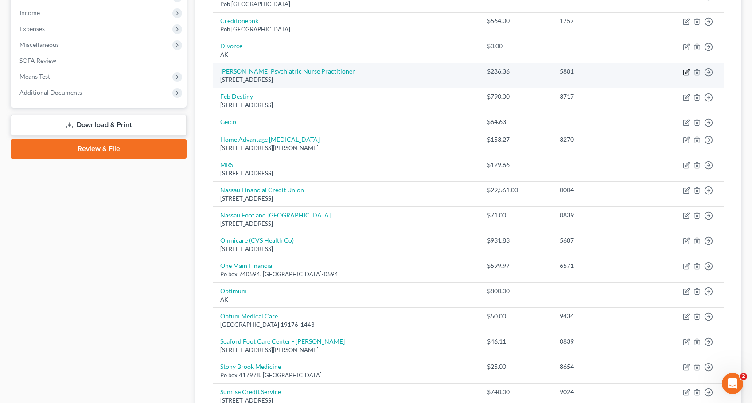
click at [687, 71] on icon "button" at bounding box center [687, 71] width 4 height 4
select select "35"
select select "0"
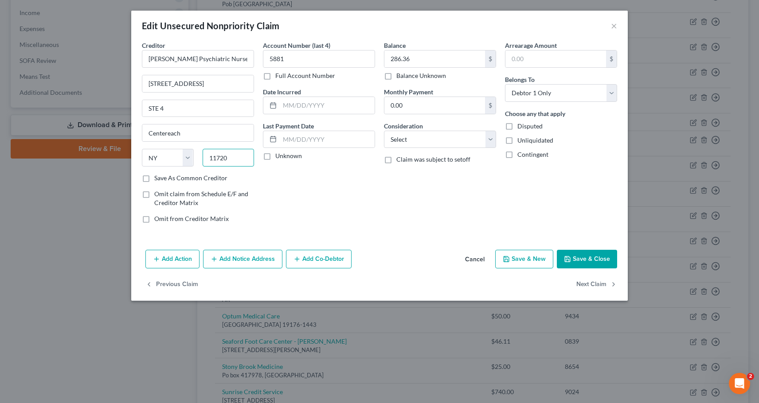
click at [229, 159] on input "11720" at bounding box center [229, 158] width 52 height 18
type input "11720-3503"
click at [490, 137] on select "Select Cable / Satellite Services Collection Agency Credit Card Debt Debt Couns…" at bounding box center [440, 140] width 112 height 18
select select "9"
click at [384, 131] on select "Select Cable / Satellite Services Collection Agency Credit Card Debt Debt Couns…" at bounding box center [440, 140] width 112 height 18
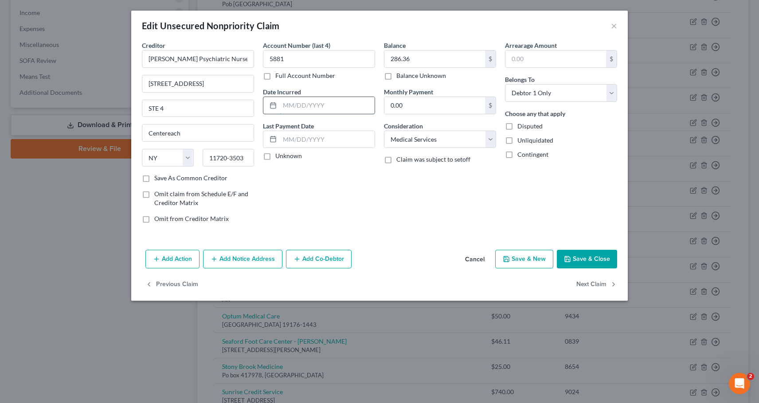
click at [285, 103] on input "text" at bounding box center [327, 105] width 95 height 17
type input "07/01/2025"
click at [394, 58] on input "286.36" at bounding box center [434, 59] width 101 height 17
click at [393, 60] on input "286.36" at bounding box center [434, 59] width 101 height 17
type input "486.36"
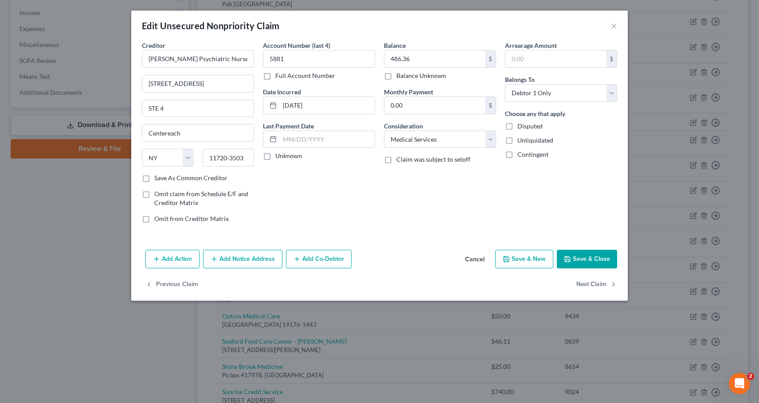
drag, startPoint x: 590, startPoint y: 257, endPoint x: 507, endPoint y: 232, distance: 87.4
click at [590, 257] on button "Save & Close" at bounding box center [587, 259] width 60 height 19
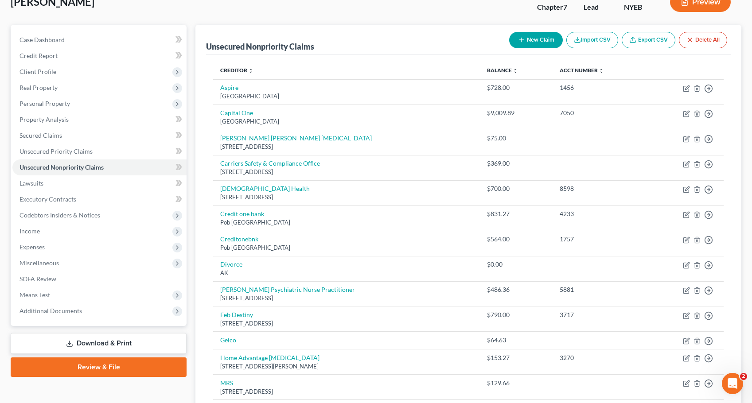
scroll to position [57, 0]
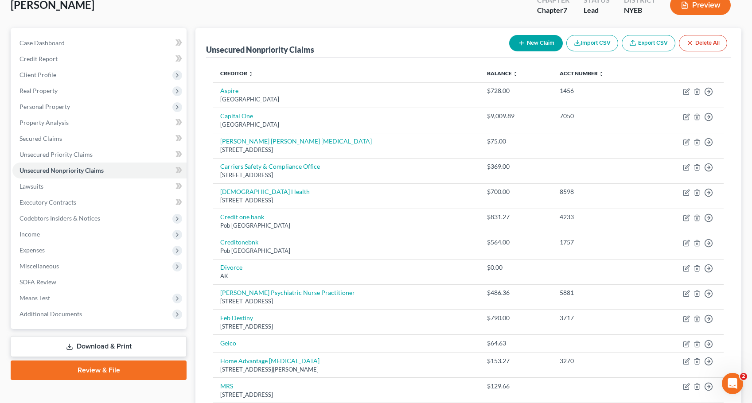
click at [529, 39] on button "New Claim" at bounding box center [536, 43] width 54 height 16
select select "0"
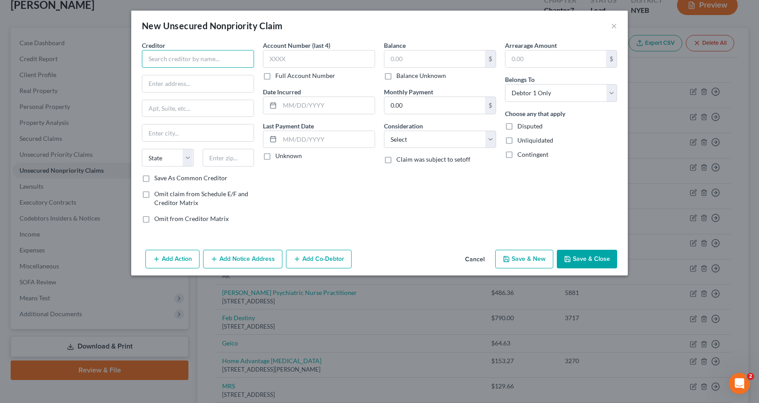
click at [205, 62] on input "text" at bounding box center [198, 59] width 112 height 18
type input "Carillon"
click at [297, 60] on input "text" at bounding box center [319, 59] width 112 height 18
type input "5385"
click at [193, 61] on input "Carillon" at bounding box center [198, 59] width 112 height 18
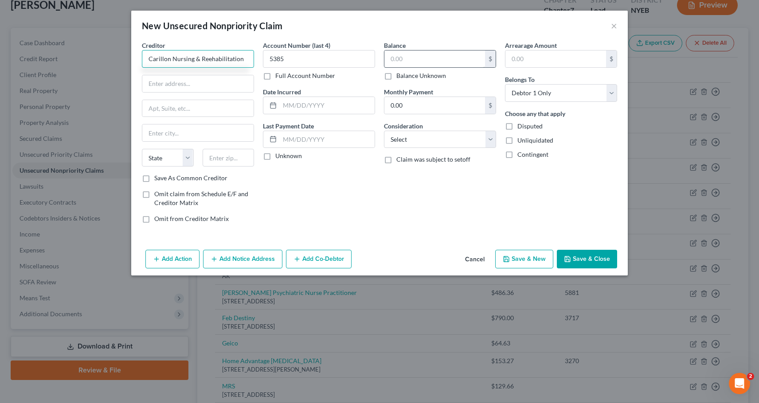
type input "Carillon Nursing & Reehabilitation"
click at [412, 59] on input "text" at bounding box center [434, 59] width 101 height 17
click at [415, 60] on input "6,732" at bounding box center [434, 59] width 101 height 17
type input "6,732.00"
click at [418, 138] on select "Select Cable / Satellite Services Collection Agency Credit Card Debt Debt Couns…" at bounding box center [440, 140] width 112 height 18
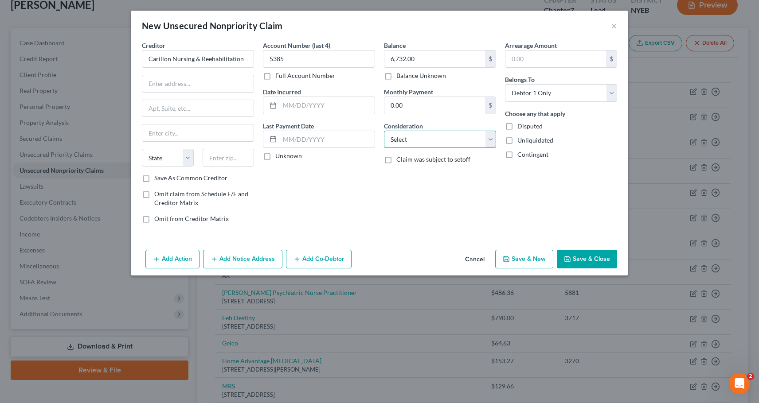
select select "9"
click at [384, 131] on select "Select Cable / Satellite Services Collection Agency Credit Card Debt Debt Couns…" at bounding box center [440, 140] width 112 height 18
click at [299, 109] on input "text" at bounding box center [327, 105] width 95 height 17
type input "04/01/2025"
click at [171, 88] on input "text" at bounding box center [197, 83] width 111 height 17
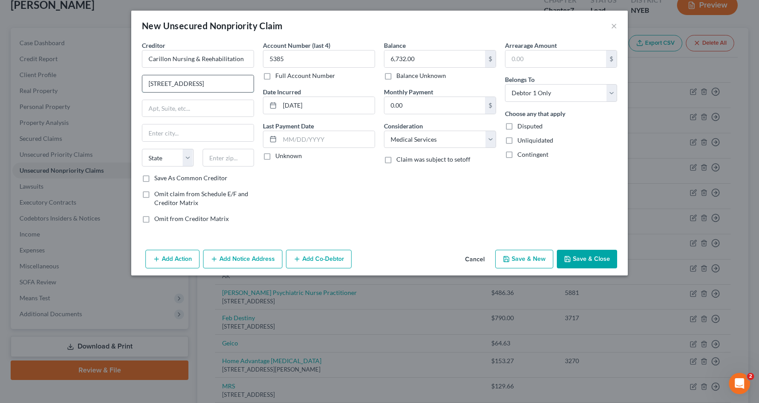
type input "255 Crossways Park Dr"
type input "Woodbury"
type input "11797"
select select "35"
click at [154, 159] on select "State AL AK AR AZ CA CO CT DE DC FL GA GU HI ID IL IN IA KS KY LA ME MD MA MI M…" at bounding box center [168, 158] width 52 height 18
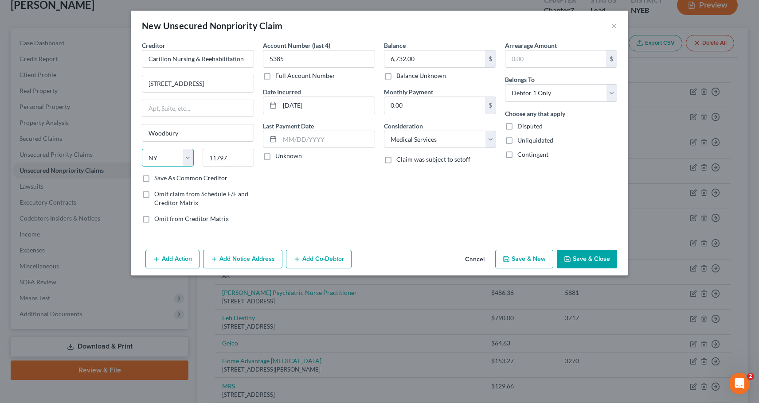
click at [142, 149] on select "State AL AK AR AZ CA CO CT DE DC FL GA GU HI ID IL IN IA KS KY LA ME MD MA MI M…" at bounding box center [168, 158] width 52 height 18
click at [323, 207] on div "Account Number (last 4) 5385 Full Account Number Date Incurred 04/01/2025 Last …" at bounding box center [318, 136] width 121 height 190
click at [570, 258] on icon "button" at bounding box center [567, 259] width 5 height 5
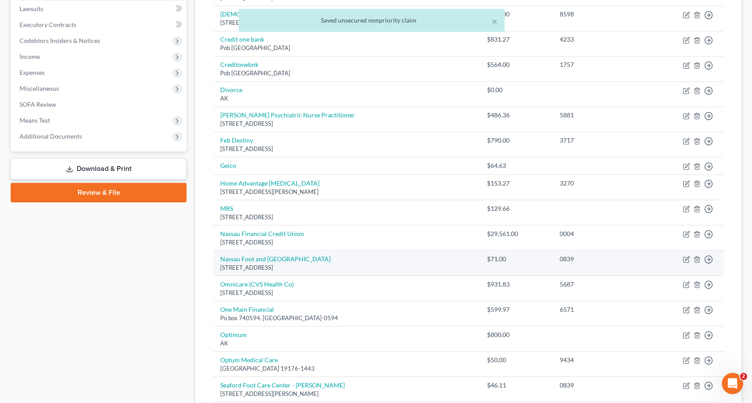
scroll to position [279, 0]
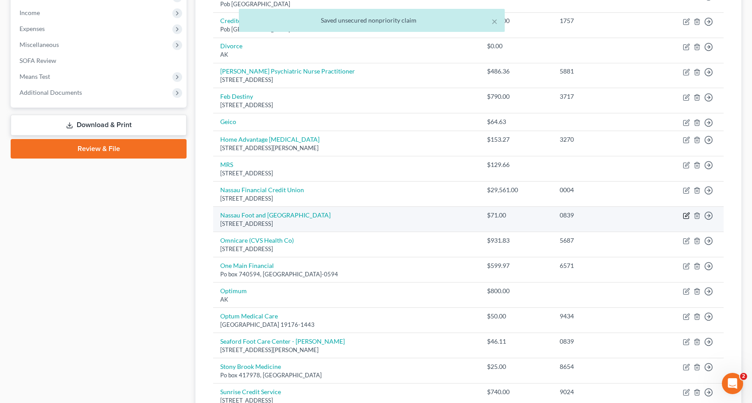
click at [684, 216] on icon "button" at bounding box center [686, 215] width 7 height 7
select select "35"
select select "9"
select select "0"
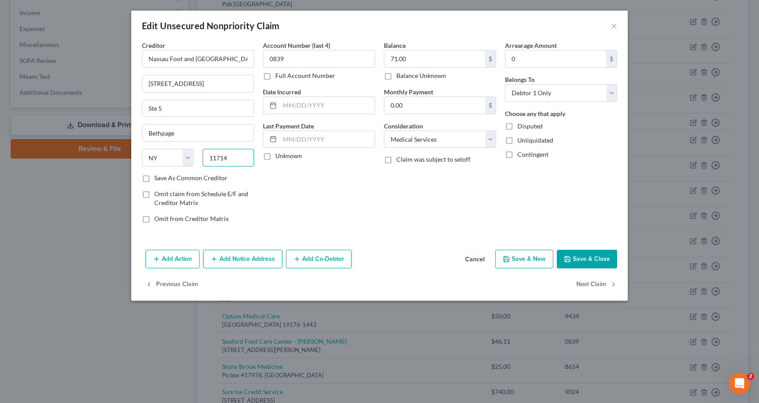
click at [232, 161] on input "11714" at bounding box center [229, 158] width 52 height 18
type input "11714-5769"
click at [282, 105] on input "text" at bounding box center [327, 105] width 95 height 17
type input "04/03/2025"
click at [577, 254] on button "Save & Close" at bounding box center [587, 259] width 60 height 19
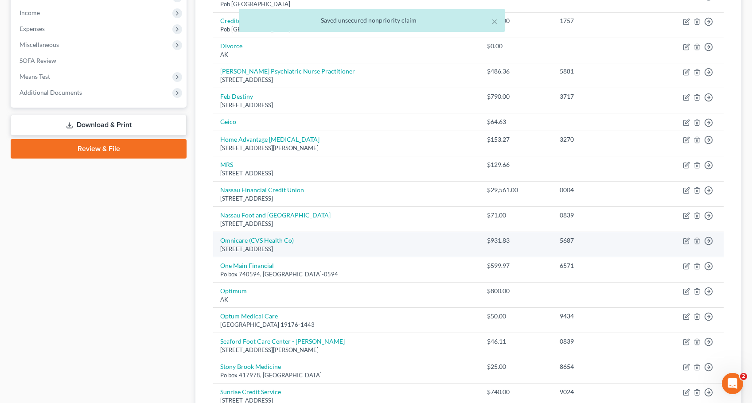
scroll to position [481, 0]
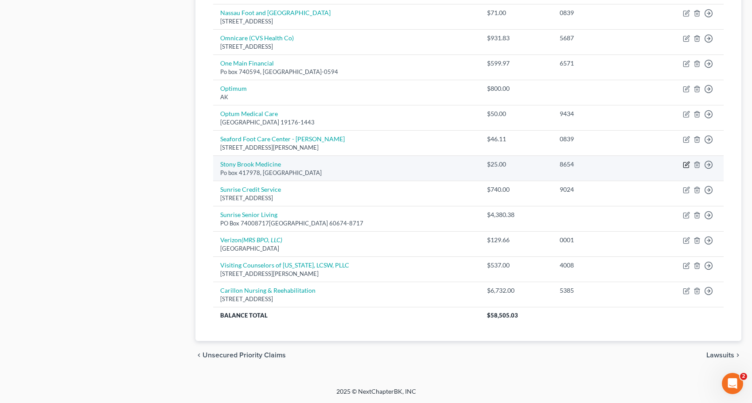
click at [687, 163] on icon "button" at bounding box center [687, 164] width 4 height 4
select select "22"
select select "9"
select select "0"
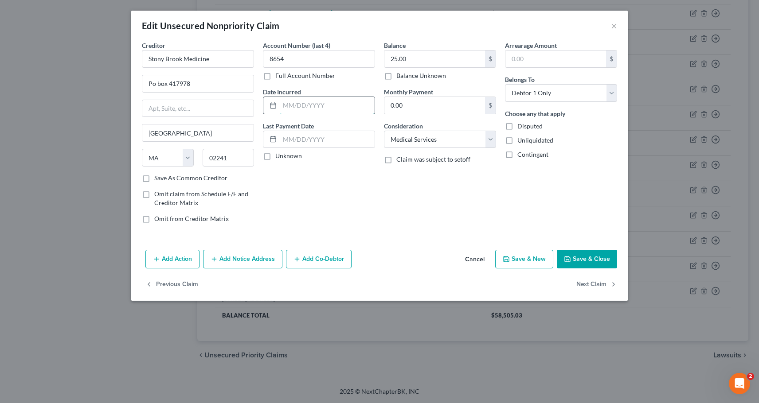
click at [282, 103] on input "text" at bounding box center [327, 105] width 95 height 17
type input "7/17/2025"
click at [152, 83] on input "Po box 417978" at bounding box center [197, 83] width 111 height 17
type input "PO Box 417978"
click at [585, 259] on button "Save & Close" at bounding box center [587, 259] width 60 height 19
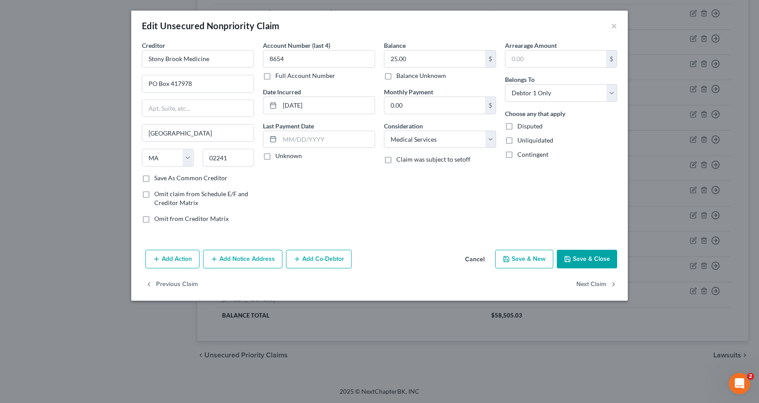
type input "0"
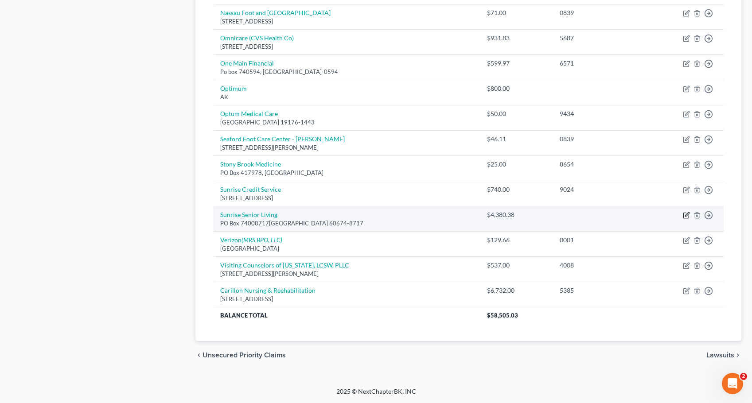
click at [686, 216] on icon "button" at bounding box center [687, 214] width 4 height 4
select select "14"
select select "0"
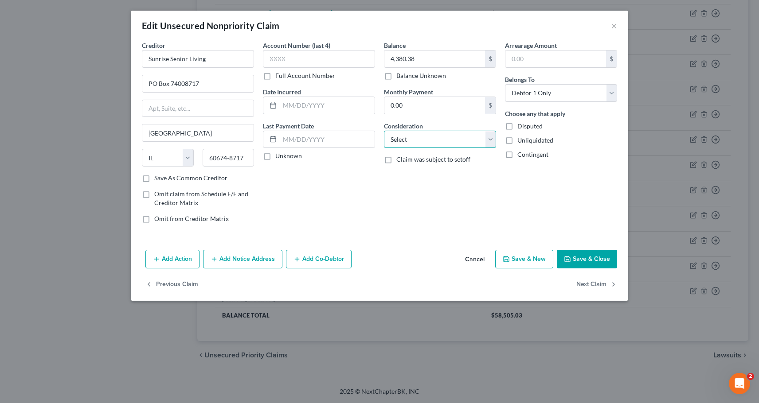
click at [488, 138] on select "Select Cable / Satellite Services Collection Agency Credit Card Debt Debt Couns…" at bounding box center [440, 140] width 112 height 18
select select "9"
click at [384, 131] on select "Select Cable / Satellite Services Collection Agency Credit Card Debt Debt Couns…" at bounding box center [440, 140] width 112 height 18
click at [287, 59] on input "text" at bounding box center [319, 59] width 112 height 18
type input "0340"
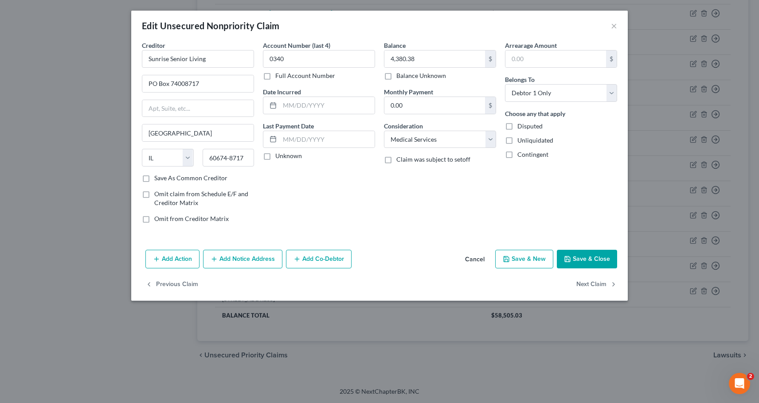
click at [588, 256] on button "Save & Close" at bounding box center [587, 259] width 60 height 19
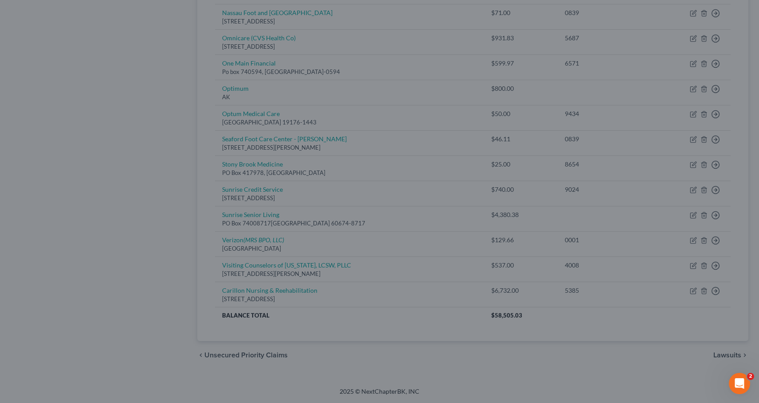
type input "0"
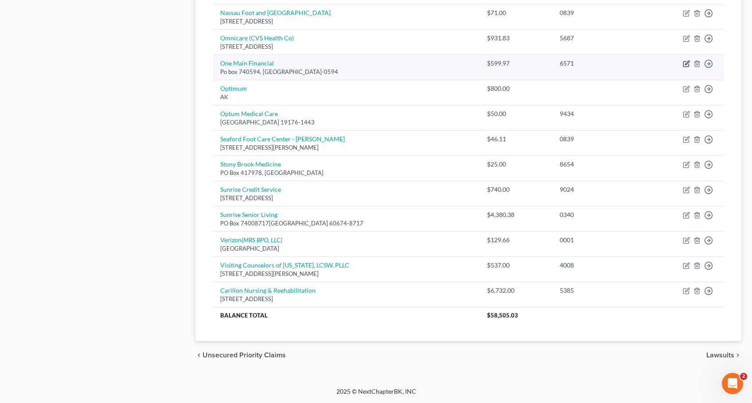
click at [685, 63] on icon "button" at bounding box center [686, 63] width 7 height 7
select select "36"
select select "0"
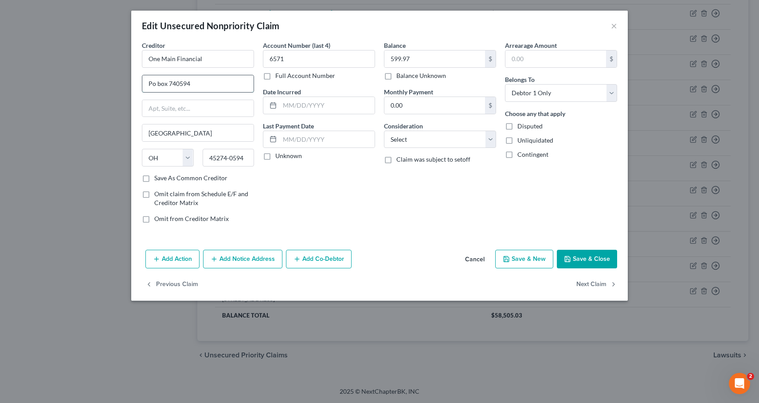
click at [154, 81] on input "Po box 740594" at bounding box center [197, 83] width 111 height 17
click at [164, 86] on input "PO Bo box 740594" at bounding box center [197, 83] width 111 height 17
drag, startPoint x: 148, startPoint y: 85, endPoint x: 210, endPoint y: 88, distance: 62.1
click at [210, 88] on input "PO Box 740594" at bounding box center [197, 83] width 111 height 17
type input "1400 Old Country Rd"
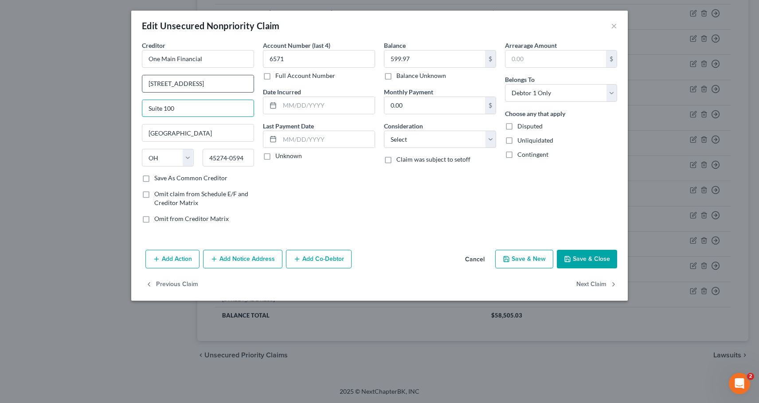
type input "Suite 100"
type input "Westbury"
select select "35"
type input "11590-5119"
click at [490, 140] on select "Select Cable / Satellite Services Collection Agency Credit Card Debt Debt Couns…" at bounding box center [440, 140] width 112 height 18
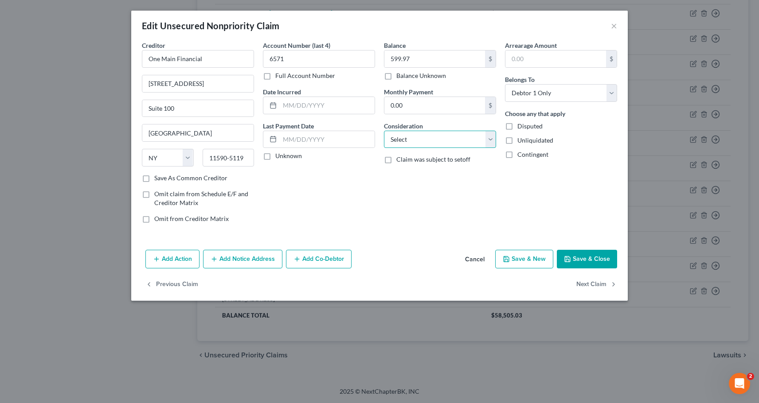
select select "2"
click at [384, 131] on select "Select Cable / Satellite Services Collection Agency Credit Card Debt Debt Couns…" at bounding box center [440, 140] width 112 height 18
click at [289, 109] on input "text" at bounding box center [327, 105] width 95 height 17
type input "6/20/2025"
click at [590, 257] on button "Save & Close" at bounding box center [587, 259] width 60 height 19
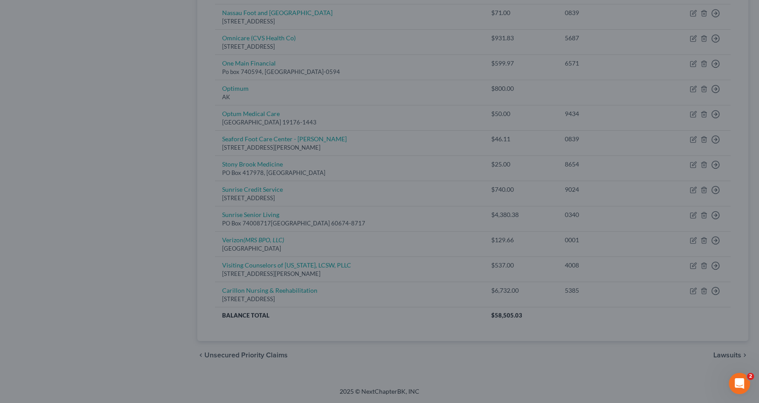
type input "0"
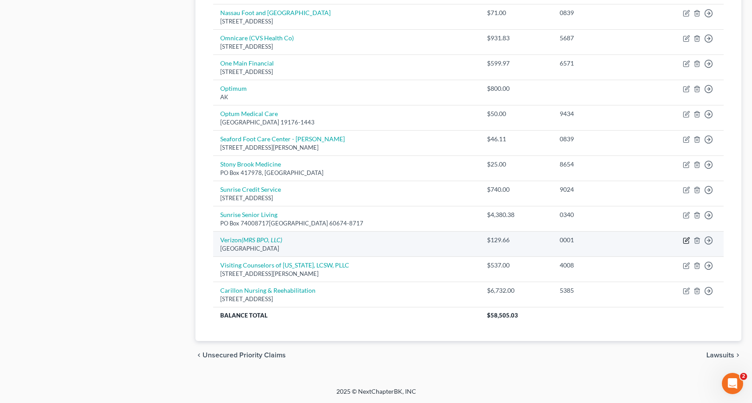
click at [686, 240] on icon "button" at bounding box center [686, 240] width 7 height 7
select select "45"
select select "0"
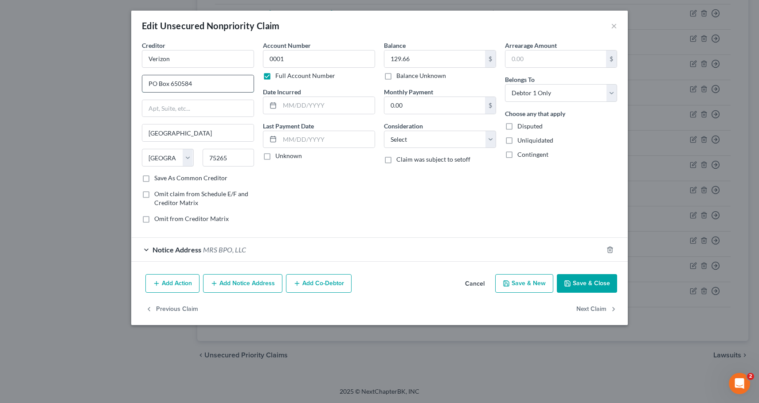
drag, startPoint x: 170, startPoint y: 82, endPoint x: 202, endPoint y: 87, distance: 32.7
click at [202, 87] on input "PO Box 650584" at bounding box center [197, 83] width 111 height 17
type input "PO Box 489"
type input "n"
type input "Newark"
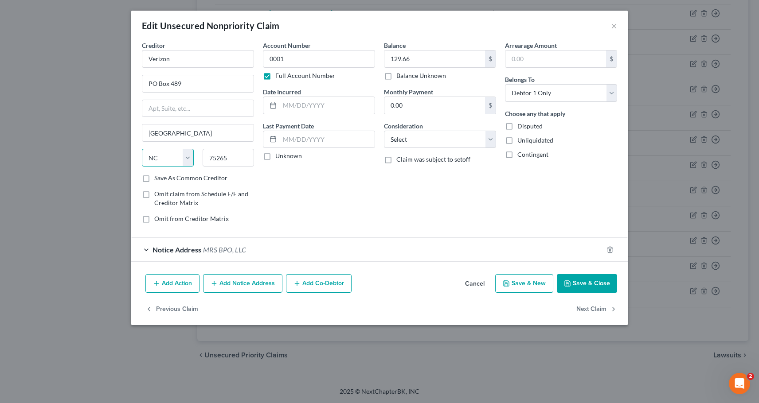
select select "33"
type input "07101-0489"
click at [492, 108] on div "$" at bounding box center [490, 105] width 11 height 17
click at [431, 110] on input "0.00" at bounding box center [434, 105] width 101 height 17
click at [417, 145] on select "Select Cable / Satellite Services Collection Agency Credit Card Debt Debt Couns…" at bounding box center [440, 140] width 112 height 18
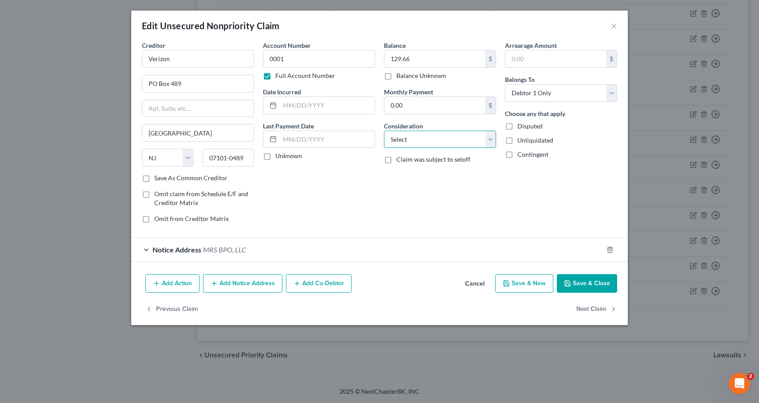
select select "20"
click at [384, 131] on select "Select Cable / Satellite Services Collection Agency Credit Card Debt Debt Couns…" at bounding box center [440, 140] width 112 height 18
click at [396, 55] on input "129.66" at bounding box center [434, 59] width 101 height 17
type input "121.18"
click at [589, 282] on button "Save & Close" at bounding box center [587, 283] width 60 height 19
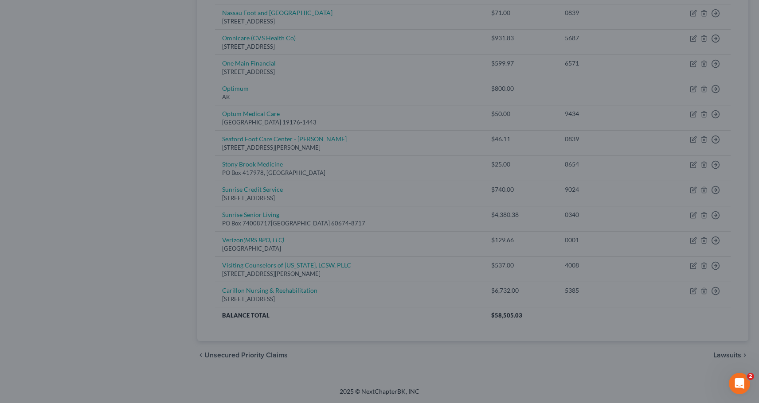
type input "0"
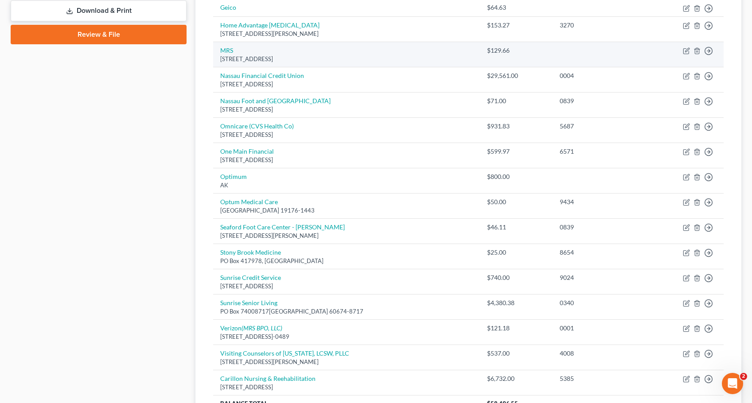
scroll to position [393, 0]
click at [687, 50] on icon "button" at bounding box center [686, 51] width 7 height 7
select select "33"
select select "19"
select select "0"
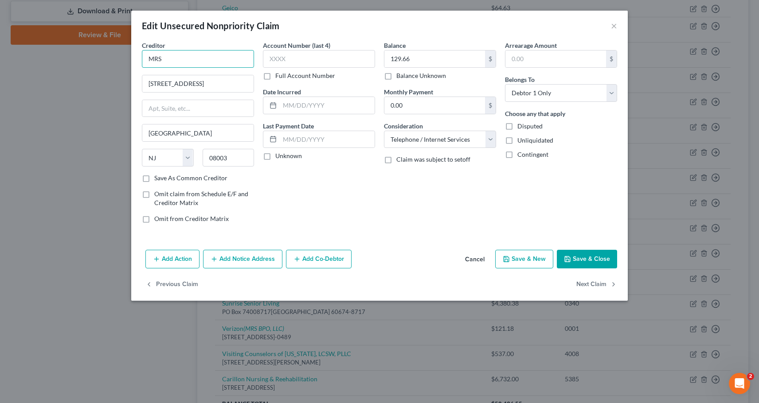
click at [170, 61] on input "MRS" at bounding box center [198, 59] width 112 height 18
type input "MRS BPO LLC"
click at [586, 259] on button "Save & Close" at bounding box center [587, 259] width 60 height 19
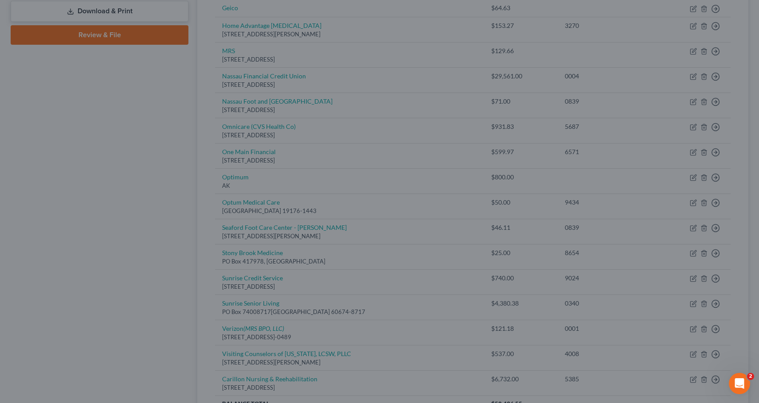
type input "0"
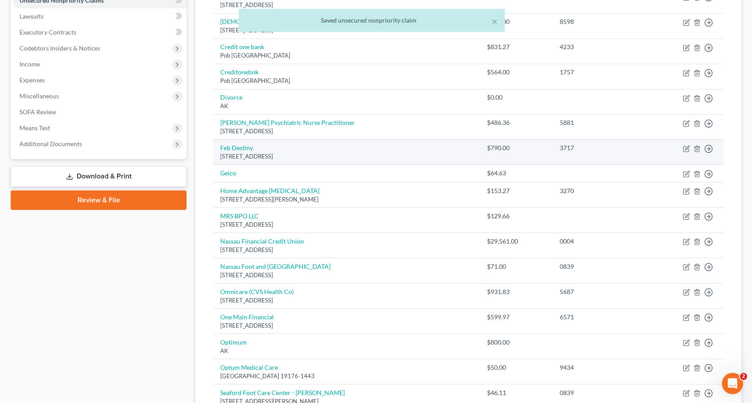
scroll to position [215, 0]
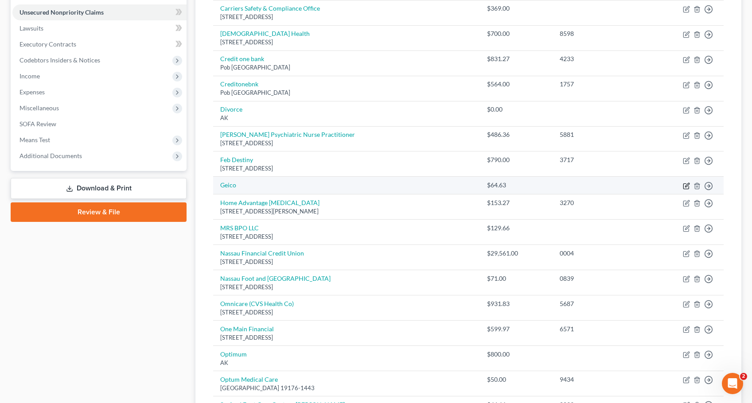
click at [685, 185] on icon "button" at bounding box center [686, 186] width 7 height 7
select select "0"
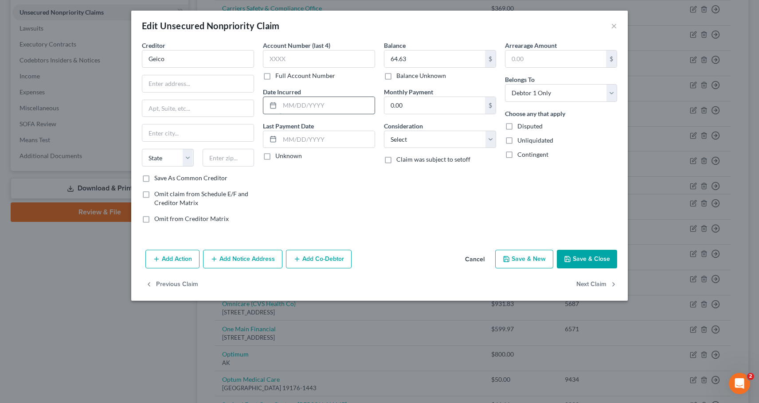
click at [292, 109] on input "text" at bounding box center [327, 105] width 95 height 17
type input "12/18/2024"
click at [490, 141] on select "Select Cable / Satellite Services Collection Agency Credit Card Debt Debt Couns…" at bounding box center [440, 140] width 112 height 18
select select "14"
click at [384, 131] on select "Select Cable / Satellite Services Collection Agency Credit Card Debt Debt Couns…" at bounding box center [440, 140] width 112 height 18
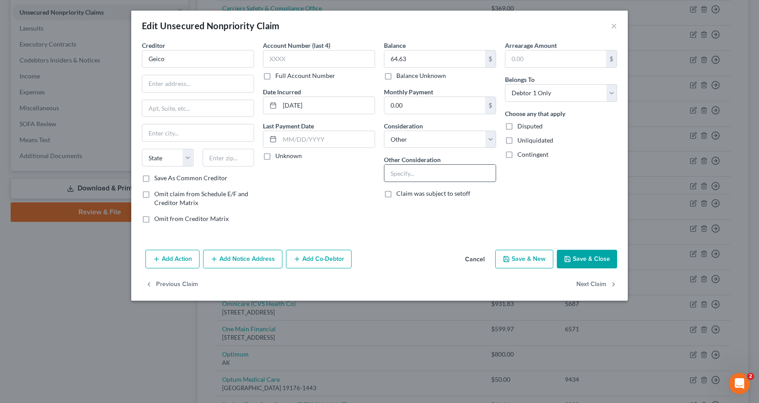
click at [394, 175] on input "text" at bounding box center [439, 173] width 111 height 17
type input "Auto Insurance"
click at [268, 60] on input "text" at bounding box center [319, 59] width 112 height 18
type input "1492"
click at [155, 85] on input "text" at bounding box center [197, 83] width 111 height 17
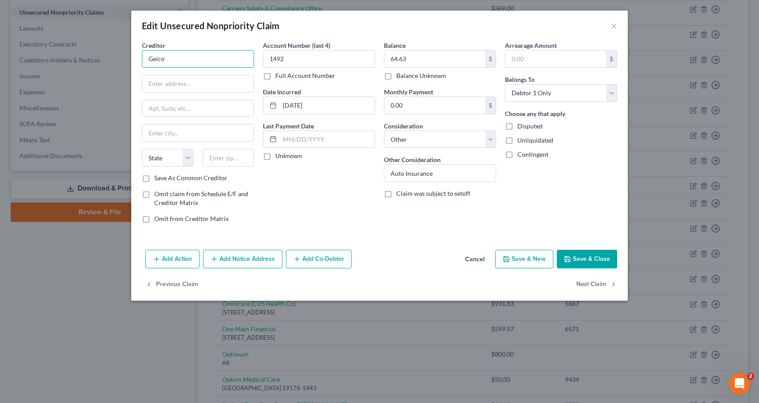
drag, startPoint x: 153, startPoint y: 58, endPoint x: 182, endPoint y: 59, distance: 28.4
click at [182, 59] on input "Geico" at bounding box center [198, 59] width 112 height 18
type input "GEICO"
click at [174, 82] on input "text" at bounding box center [197, 83] width 111 height 17
type input "PO Box 9506"
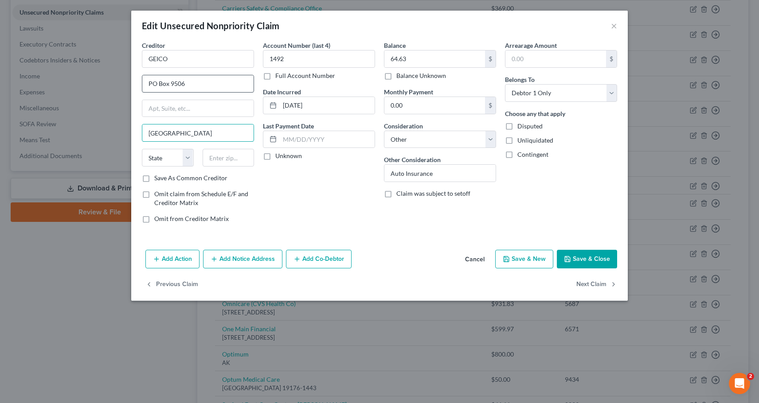
type input "Fredericksburg"
select select "48"
type input "22403-9500"
click at [582, 257] on button "Save & Close" at bounding box center [587, 259] width 60 height 19
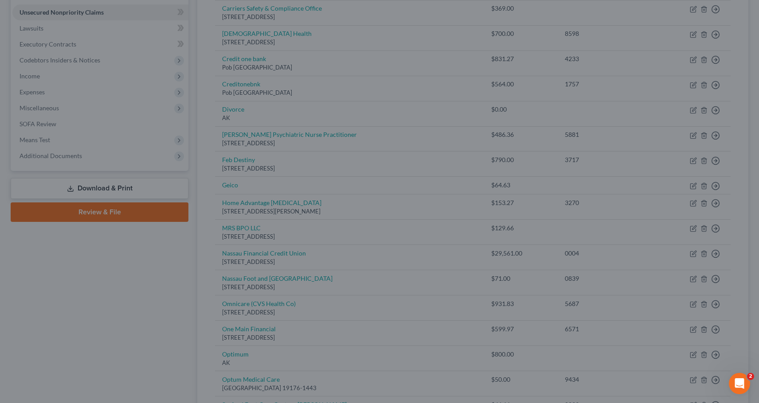
type input "0"
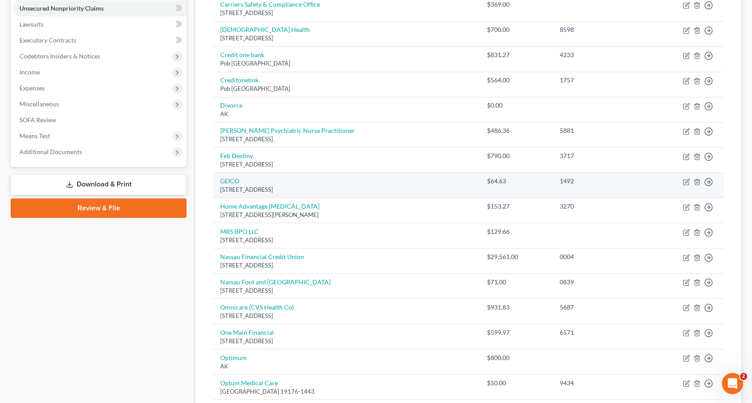
scroll to position [223, 0]
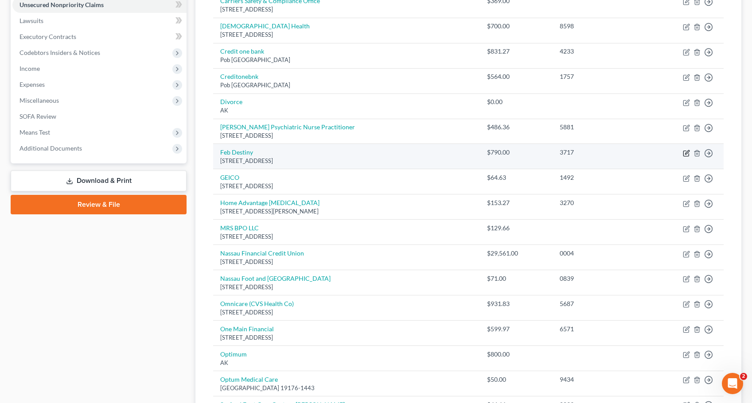
click at [685, 152] on icon "button" at bounding box center [686, 153] width 7 height 7
select select "38"
select select "2"
select select "0"
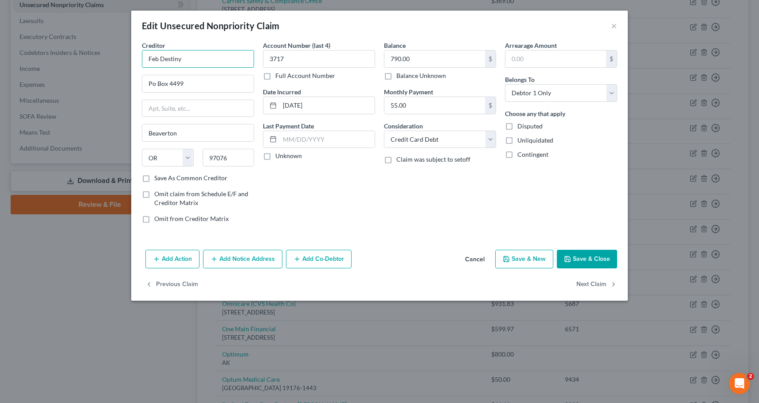
click at [148, 59] on input "Feb Destiny" at bounding box center [198, 59] width 112 height 18
type input "Concora Credit/ Destiny"
click at [313, 105] on input "08-24-2023" at bounding box center [327, 105] width 95 height 17
type input "08-24-2025"
click at [152, 85] on input "Po Box 4499" at bounding box center [197, 83] width 111 height 17
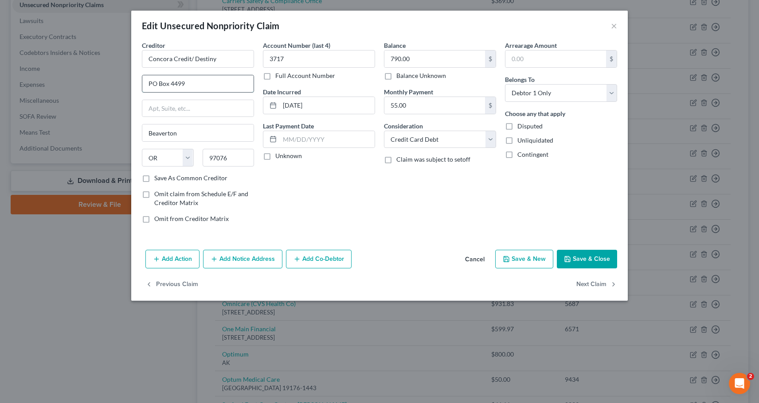
drag, startPoint x: 178, startPoint y: 83, endPoint x: 192, endPoint y: 85, distance: 14.3
click at [192, 85] on input "PO Box 4499" at bounding box center [197, 83] width 111 height 17
type input "PO Box 4477"
click at [235, 160] on input "97076" at bounding box center [229, 158] width 52 height 18
type input "97076-4477"
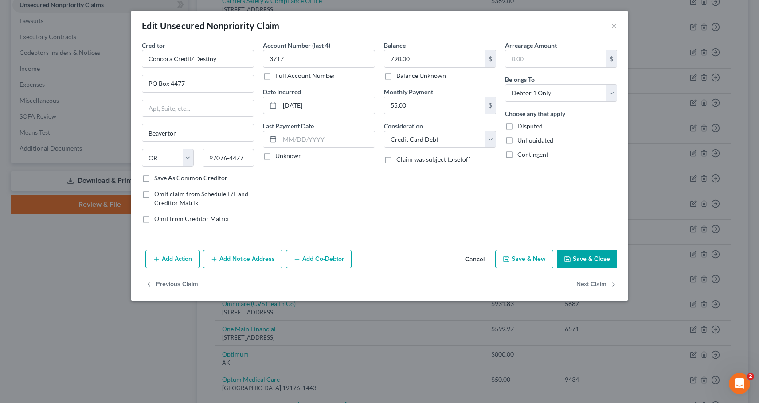
click at [588, 256] on button "Save & Close" at bounding box center [587, 259] width 60 height 19
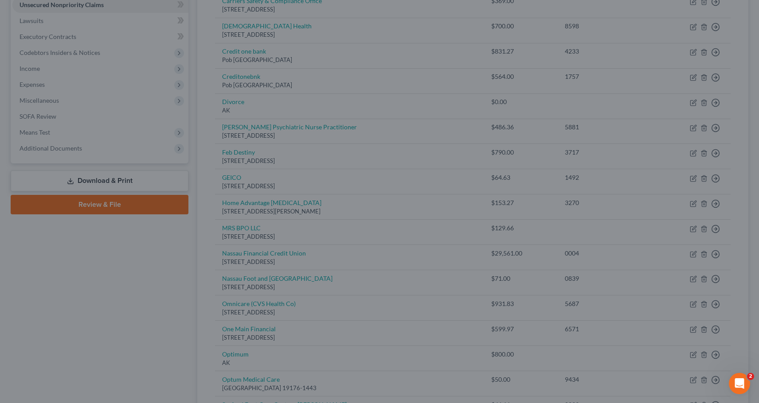
type input "0"
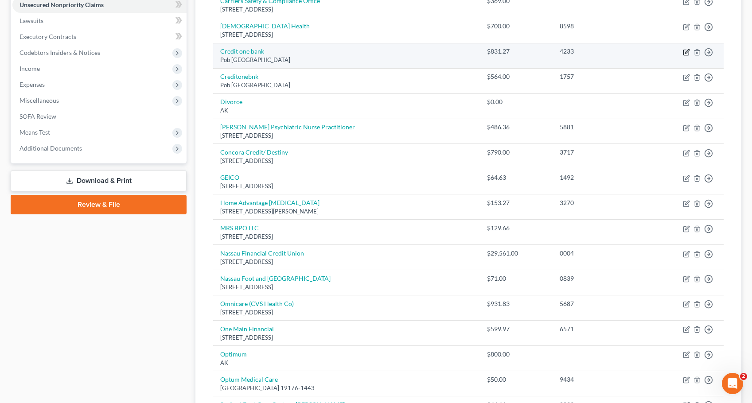
click at [684, 51] on icon "button" at bounding box center [686, 52] width 7 height 7
select select "31"
select select "2"
select select "0"
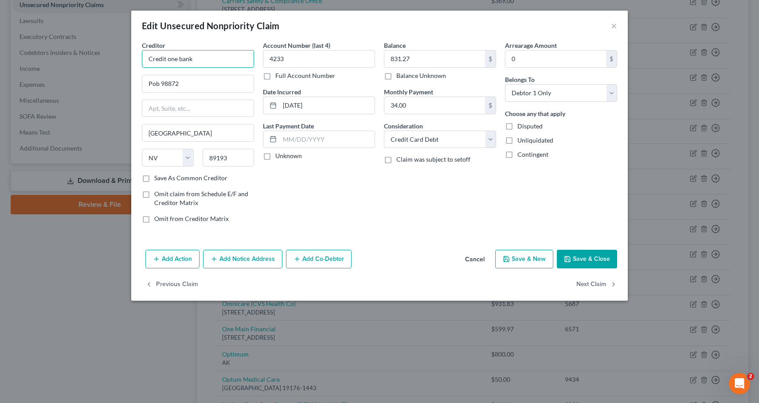
click at [168, 57] on input "Credit one bank" at bounding box center [198, 59] width 112 height 18
click at [183, 59] on input "Credit One bank" at bounding box center [198, 59] width 112 height 18
type input "Credit One Bank"
click at [152, 84] on input "Pob 98872" at bounding box center [197, 83] width 111 height 17
click at [189, 84] on input "PO Box 98872" at bounding box center [197, 83] width 111 height 17
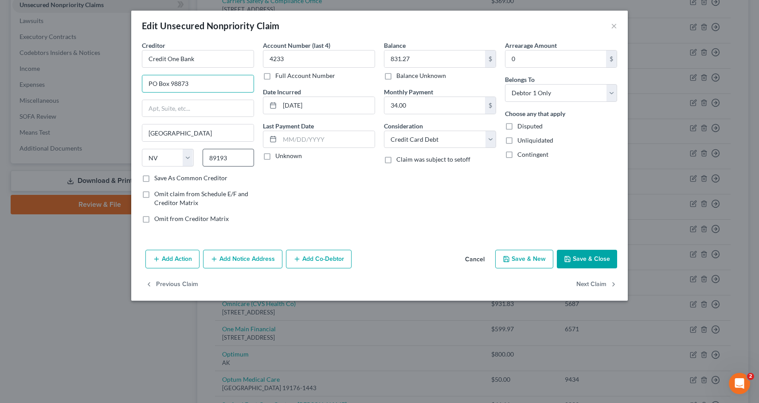
type input "PO Box 98873"
click at [235, 160] on input "89193" at bounding box center [229, 158] width 52 height 18
type input "89193-8873"
click at [586, 257] on button "Save & Close" at bounding box center [587, 259] width 60 height 19
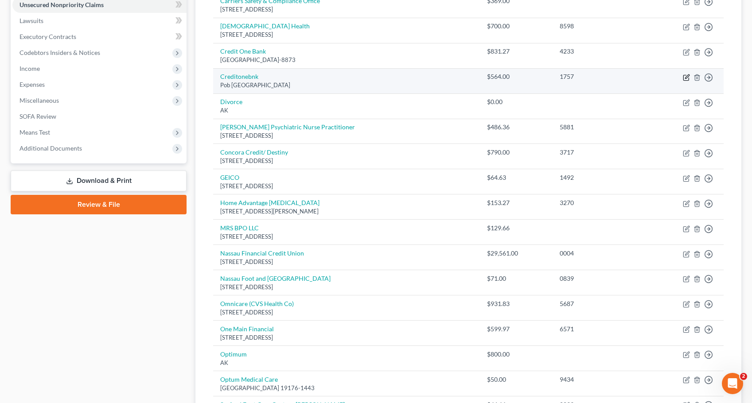
click at [687, 77] on icon "button" at bounding box center [687, 76] width 4 height 4
select select "31"
select select "2"
select select "0"
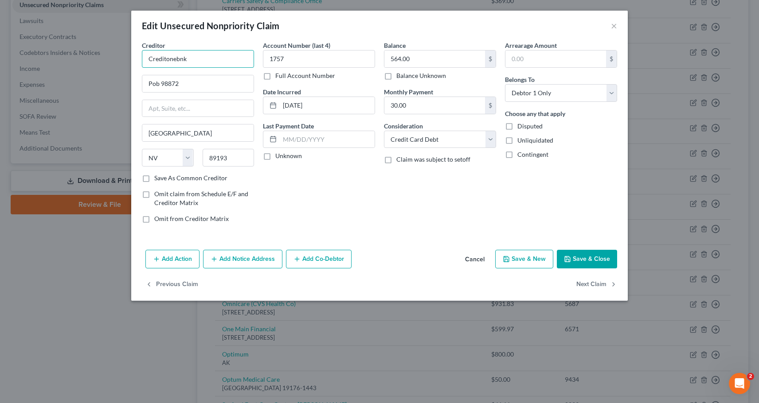
click at [166, 58] on input "Creditonebnk" at bounding box center [198, 59] width 112 height 18
type input "Credit One Bank"
click at [152, 87] on input "Pob 98872" at bounding box center [197, 83] width 111 height 17
type input "PO Box 98873"
click at [237, 158] on input "89193" at bounding box center [229, 158] width 52 height 18
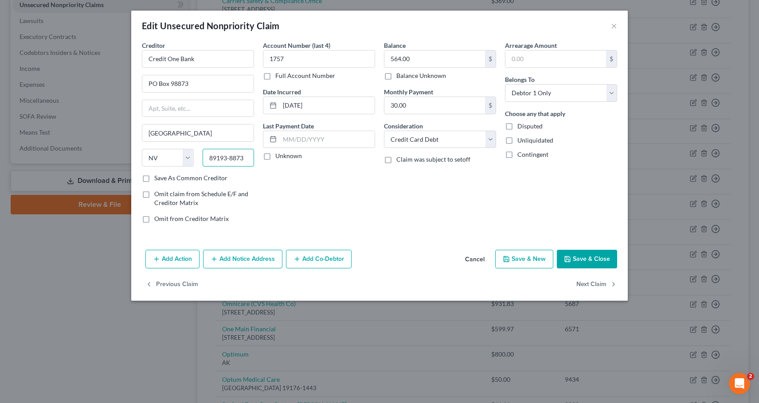
type input "89193-8873"
type input "659.12"
drag, startPoint x: 310, startPoint y: 105, endPoint x: 346, endPoint y: 113, distance: 36.8
click at [346, 113] on input "09-04-2022" at bounding box center [327, 105] width 95 height 17
type input "09-04-2025"
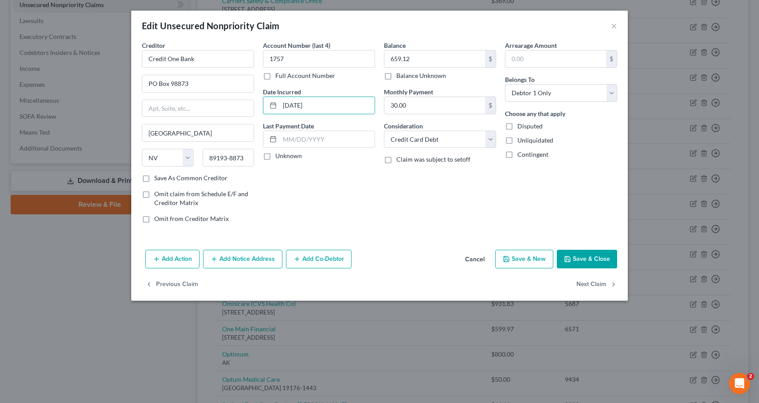
click at [582, 255] on button "Save & Close" at bounding box center [587, 259] width 60 height 19
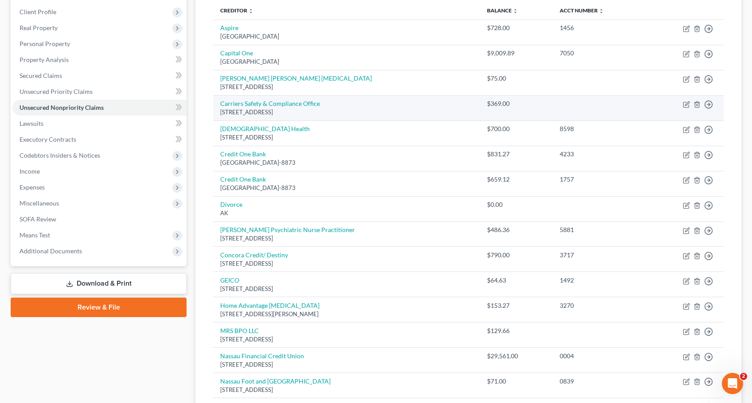
scroll to position [90, 0]
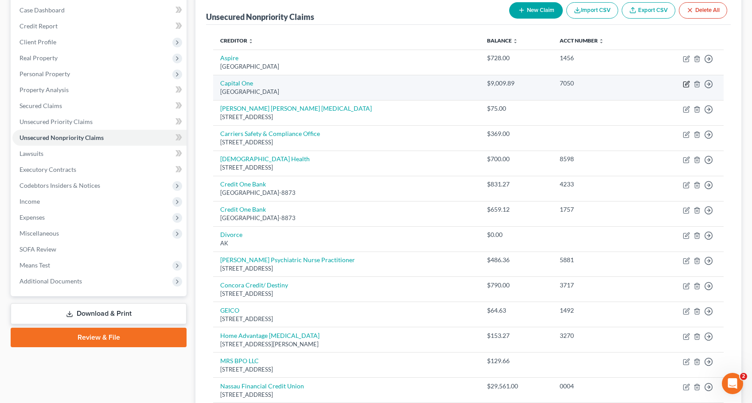
click at [685, 85] on icon "button" at bounding box center [686, 84] width 7 height 7
select select "48"
select select "2"
select select "0"
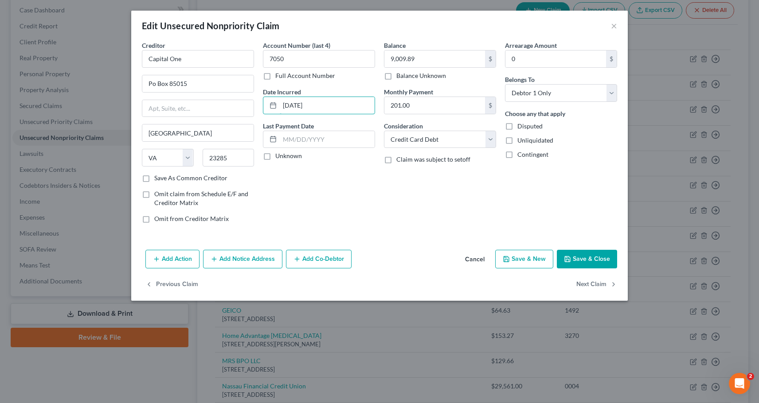
drag, startPoint x: 324, startPoint y: 105, endPoint x: 257, endPoint y: 105, distance: 66.9
click at [257, 105] on div "Creditor * Capital One Po Box 85015 Richmond State AL AK AR AZ CA CO CT DE DC F…" at bounding box center [379, 136] width 484 height 190
type input "0"
drag, startPoint x: 295, startPoint y: 109, endPoint x: 277, endPoint y: 106, distance: 17.6
click at [277, 106] on div "0" at bounding box center [319, 106] width 112 height 18
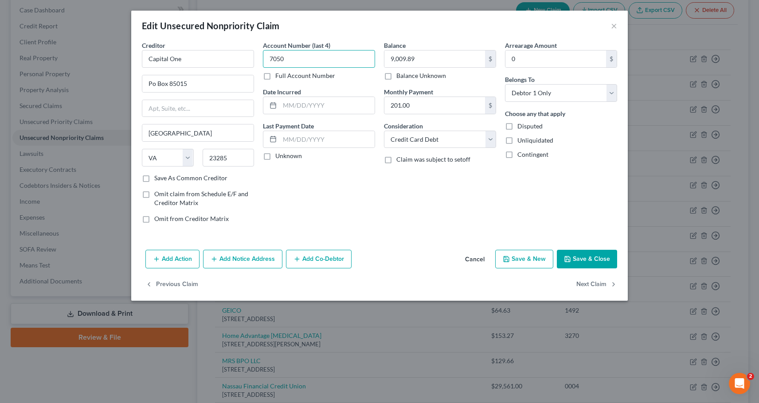
drag, startPoint x: 288, startPoint y: 62, endPoint x: 262, endPoint y: 65, distance: 26.3
click at [253, 62] on div "Creditor * Capital One Po Box 85015 Richmond State AL AK AR AZ CA CO CT DE DC F…" at bounding box center [379, 136] width 484 height 190
type input "0590"
click at [152, 83] on input "Po Box 85015" at bounding box center [197, 83] width 111 height 17
drag, startPoint x: 171, startPoint y: 82, endPoint x: 234, endPoint y: 92, distance: 64.1
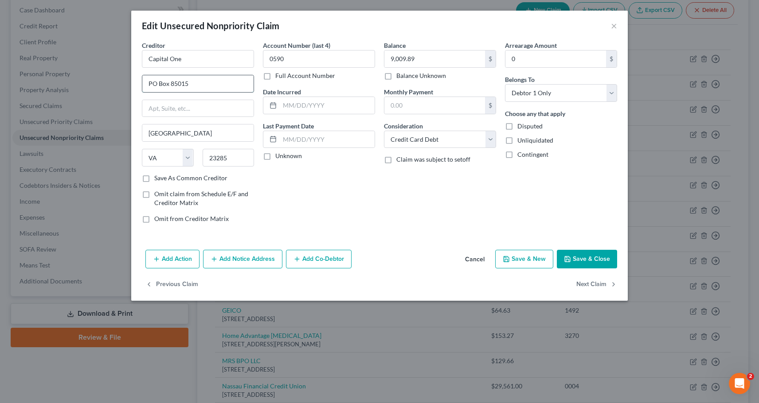
click at [232, 90] on input "PO Box 85015" at bounding box center [197, 83] width 111 height 17
type input "PO Box 30285"
type input "Salt Lake City"
select select "46"
type input "84130-0285"
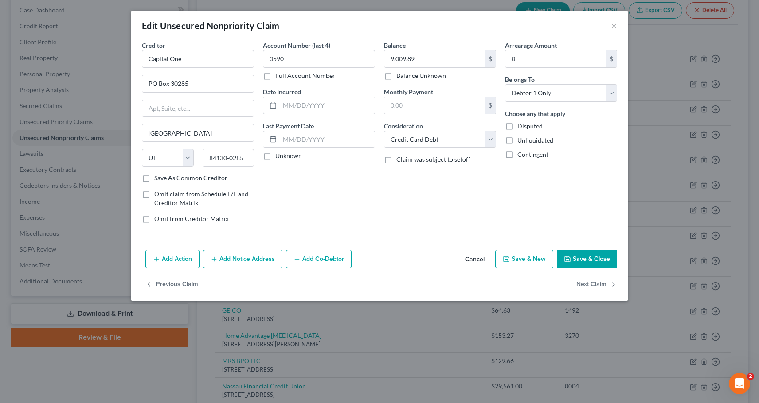
click at [576, 259] on button "Save & Close" at bounding box center [587, 259] width 60 height 19
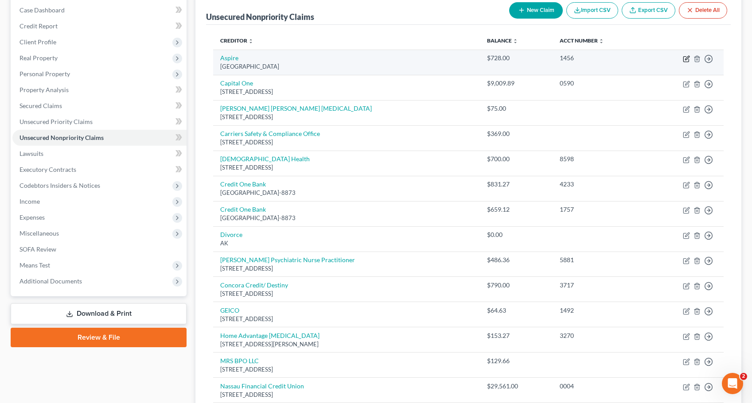
click at [685, 56] on icon "button" at bounding box center [686, 58] width 7 height 7
select select "10"
select select "2"
select select "0"
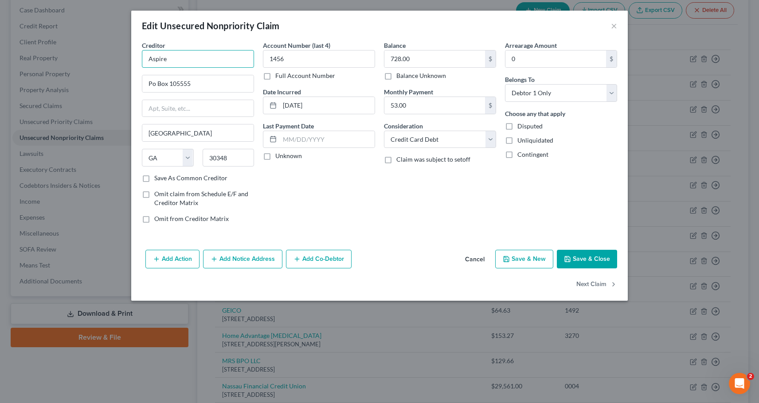
click at [175, 62] on input "Aspire" at bounding box center [198, 59] width 112 height 18
type input "Aspire Mastercard"
click at [155, 84] on input "Po Box 105555" at bounding box center [197, 83] width 111 height 17
type input "PO Box 105555"
click at [231, 158] on input "30348" at bounding box center [229, 158] width 52 height 18
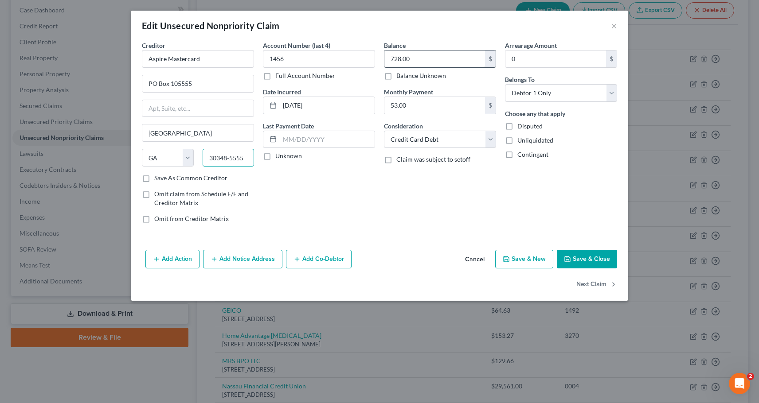
type input "30348-5555"
click at [412, 60] on input "728.00" at bounding box center [434, 59] width 101 height 17
type input "728.53"
click at [596, 257] on button "Save & Close" at bounding box center [587, 259] width 60 height 19
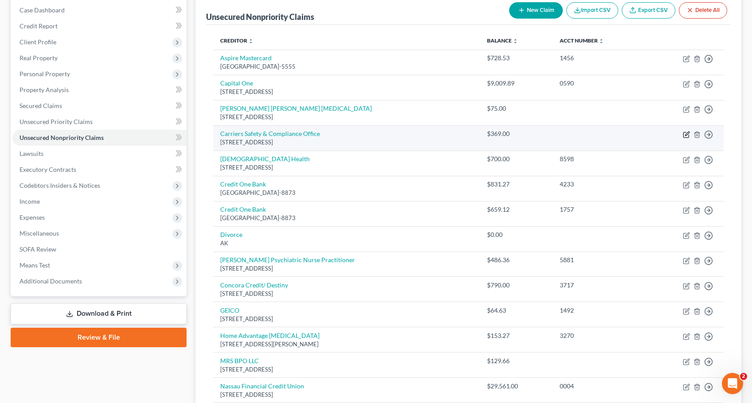
click at [686, 133] on icon "button" at bounding box center [686, 134] width 7 height 7
select select "50"
select select "2"
select select "0"
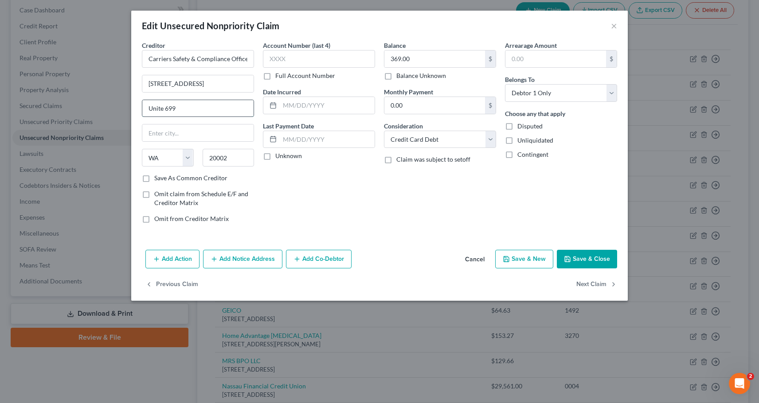
click at [162, 109] on input "Unite 699" at bounding box center [197, 108] width 111 height 17
type input "Unit 699"
click at [490, 140] on select "Select Cable / Satellite Services Collection Agency Credit Card Debt Debt Couns…" at bounding box center [440, 140] width 112 height 18
select select
click at [384, 131] on select "Select Cable / Satellite Services Collection Agency Credit Card Debt Debt Couns…" at bounding box center [440, 140] width 112 height 18
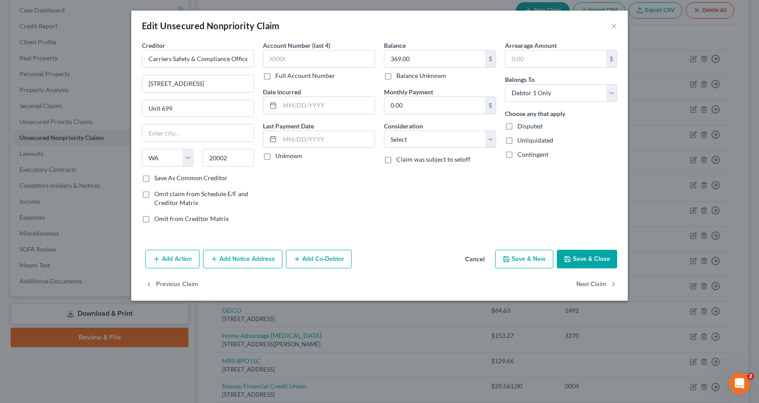
click at [591, 258] on button "Save & Close" at bounding box center [587, 259] width 60 height 19
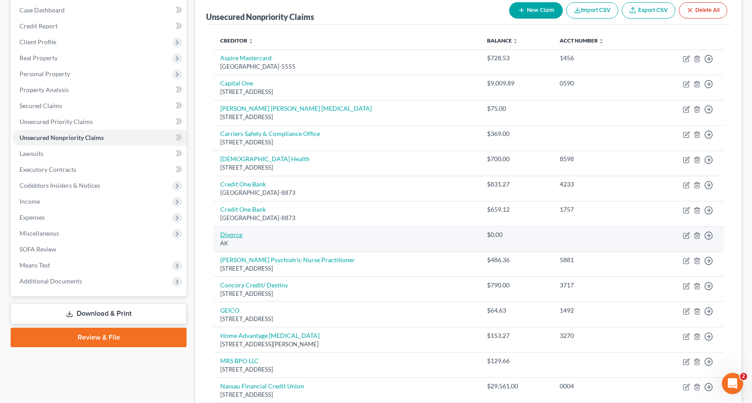
click at [232, 235] on link "Divorce" at bounding box center [231, 235] width 22 height 8
select select "1"
select select "12"
select select "0"
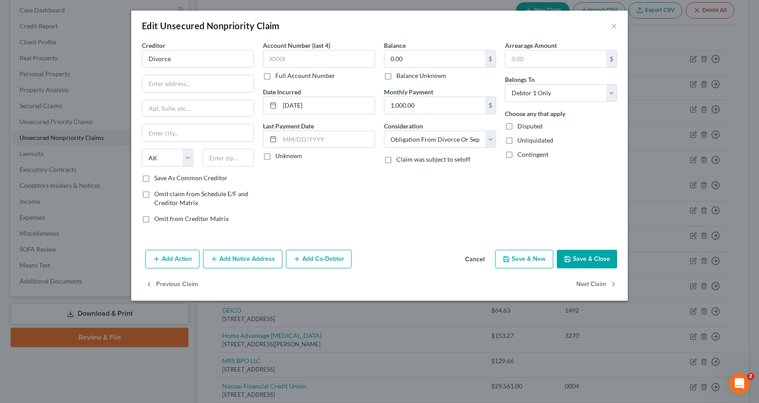
click at [587, 258] on button "Save & Close" at bounding box center [587, 259] width 60 height 19
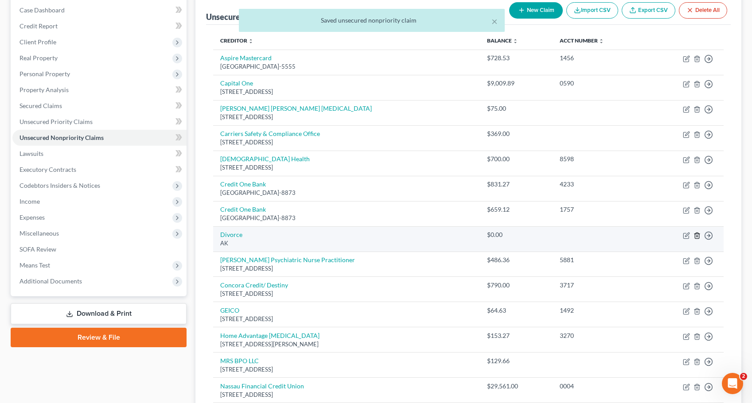
click at [697, 235] on icon "button" at bounding box center [697, 235] width 7 height 7
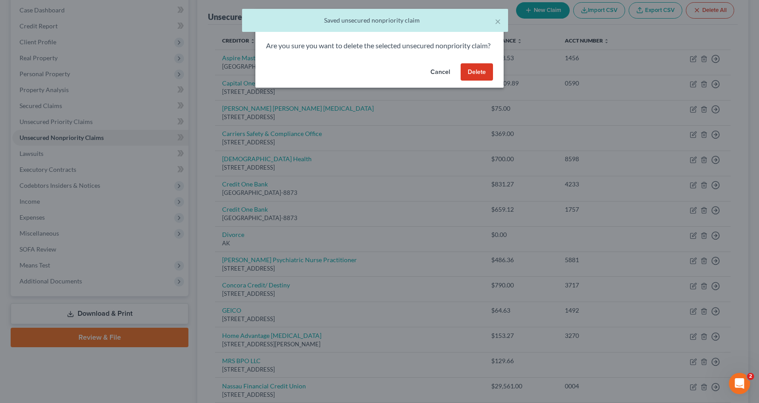
click at [476, 81] on button "Delete" at bounding box center [477, 72] width 32 height 18
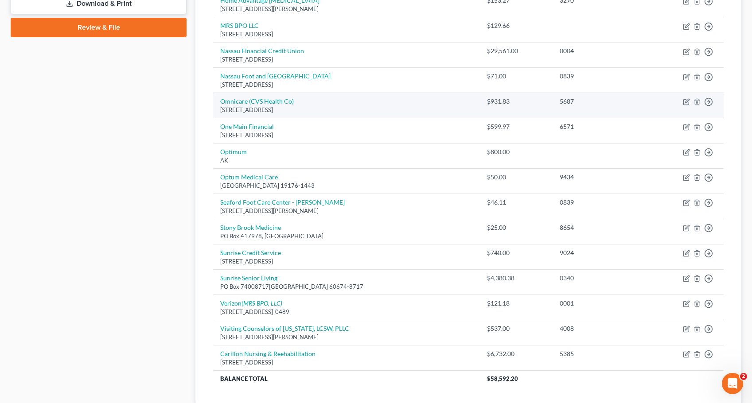
scroll to position [445, 0]
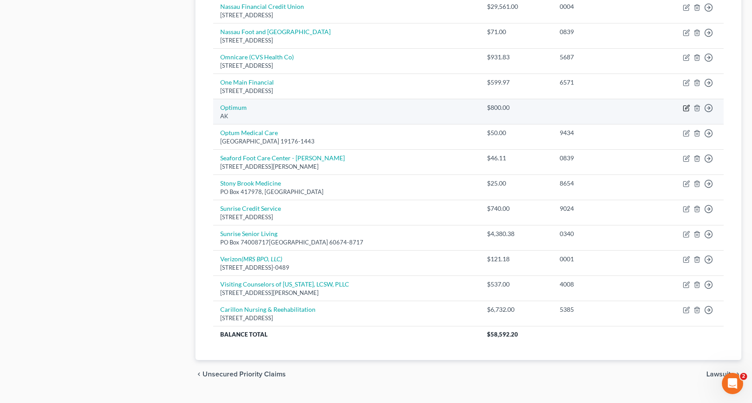
click at [684, 107] on icon "button" at bounding box center [686, 108] width 5 height 5
select select "1"
select select "19"
select select "0"
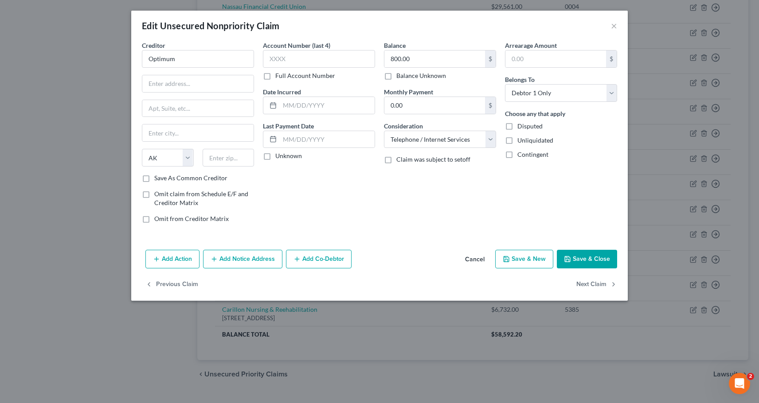
click at [590, 257] on button "Save & Close" at bounding box center [587, 259] width 60 height 19
type input "0"
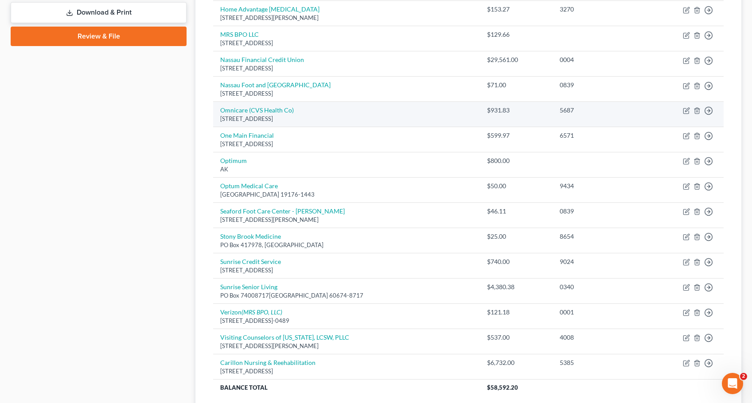
scroll to position [375, 0]
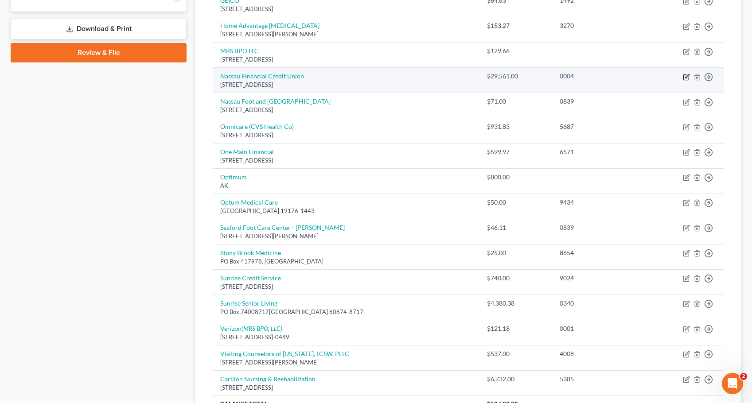
click at [687, 76] on icon "button" at bounding box center [686, 77] width 7 height 7
select select "35"
select select "2"
select select "0"
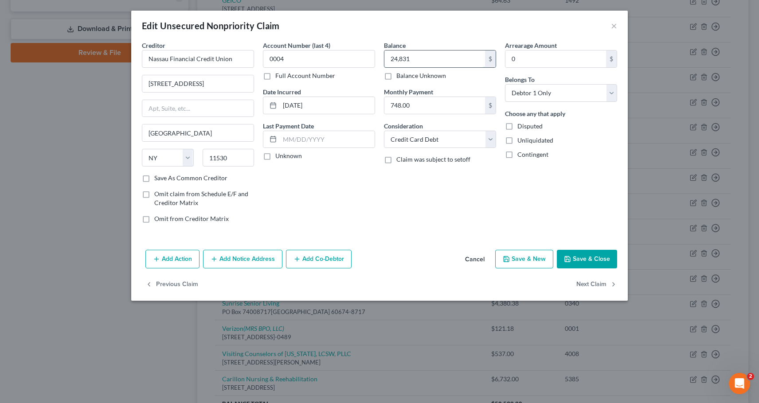
type input "24,831"
click at [492, 137] on select "Select Cable / Satellite Services Collection Agency Credit Card Debt Debt Couns…" at bounding box center [440, 140] width 112 height 18
click at [384, 131] on select "Select Cable / Satellite Services Collection Agency Credit Card Debt Debt Couns…" at bounding box center [440, 140] width 112 height 18
click at [591, 257] on button "Save & Close" at bounding box center [587, 259] width 60 height 19
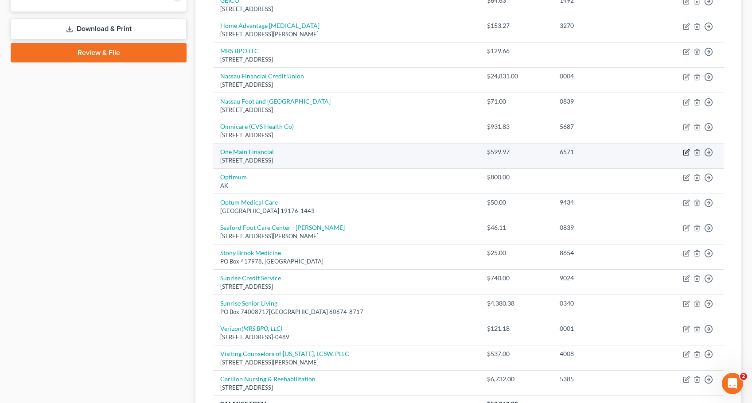
click at [685, 152] on icon "button" at bounding box center [686, 152] width 7 height 7
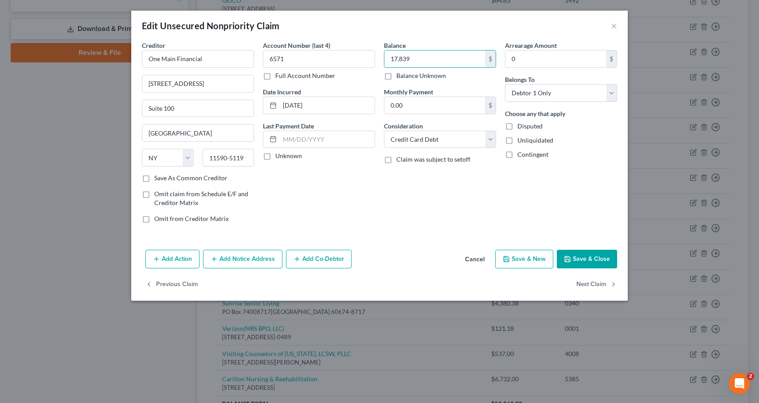
click at [590, 256] on button "Save & Close" at bounding box center [587, 259] width 60 height 19
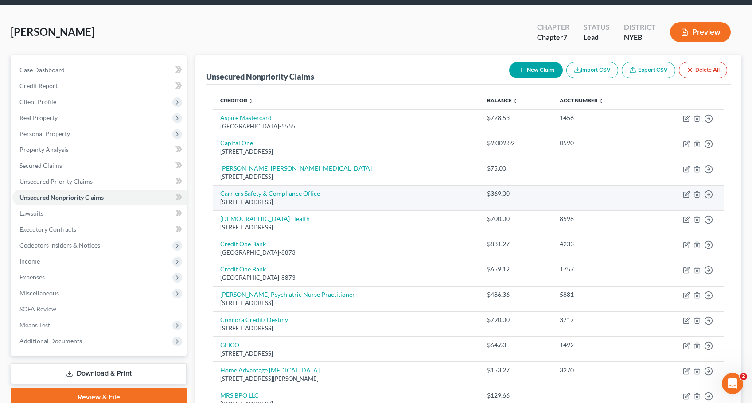
scroll to position [20, 0]
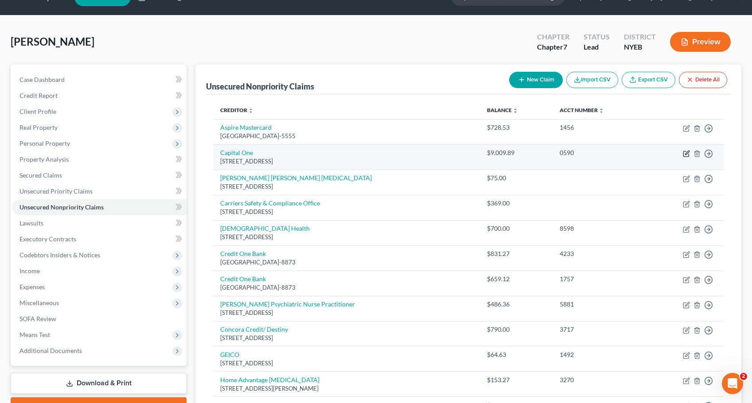
click at [686, 153] on icon "button" at bounding box center [687, 153] width 4 height 4
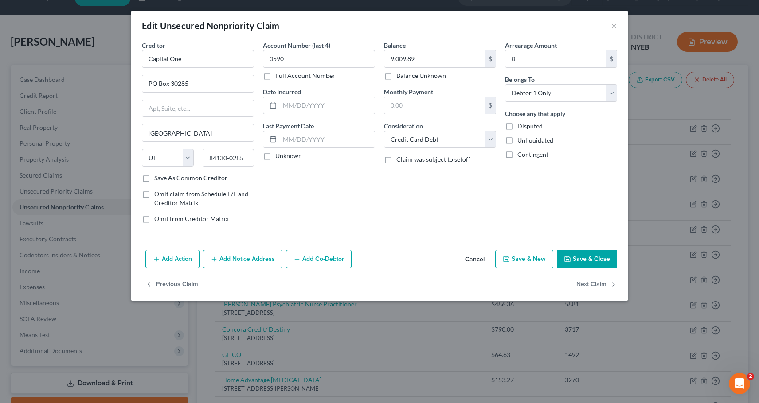
click at [590, 258] on button "Save & Close" at bounding box center [587, 259] width 60 height 19
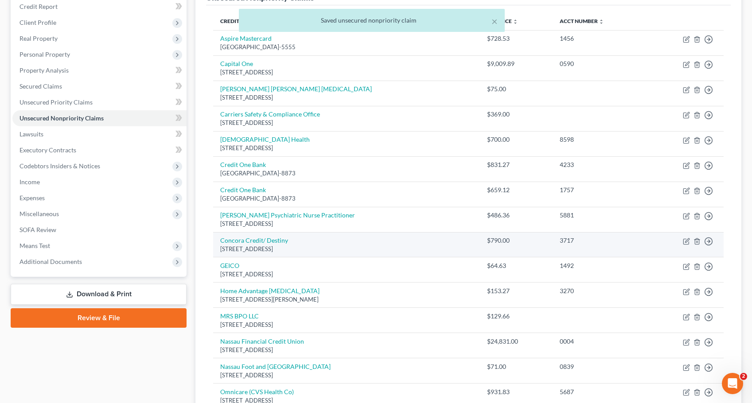
scroll to position [198, 0]
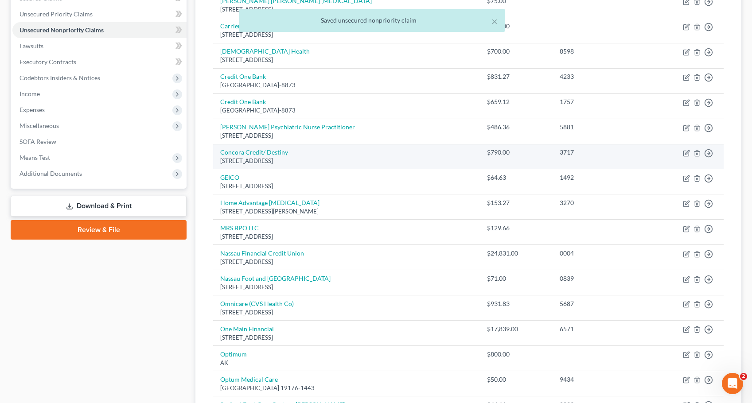
click at [332, 160] on div "PO Box 4477, Beaverton, OR 97076-4477" at bounding box center [346, 161] width 253 height 8
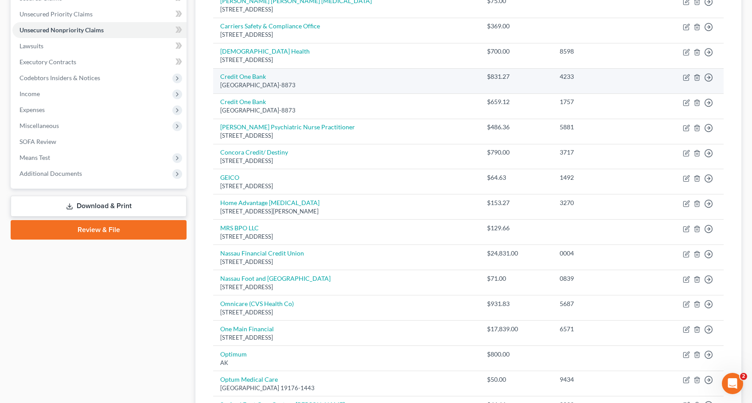
click at [375, 78] on td "Credit One Bank PO Box 98873, Las Vegas, NV 89193-8873" at bounding box center [346, 80] width 267 height 25
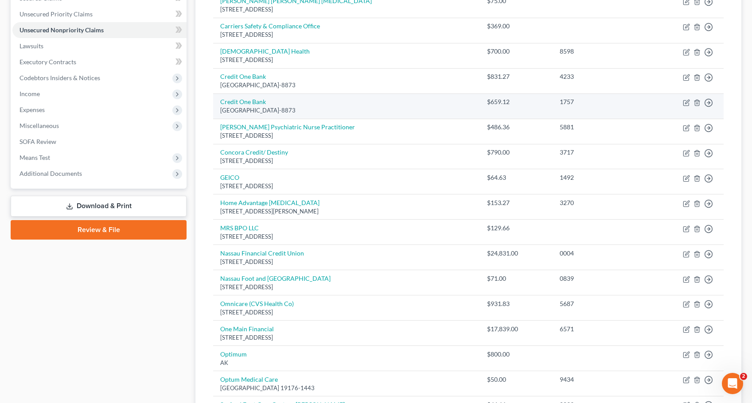
click at [373, 106] on td "Credit One Bank PO Box 98873, Las Vegas, NV 89193-8873" at bounding box center [346, 106] width 267 height 25
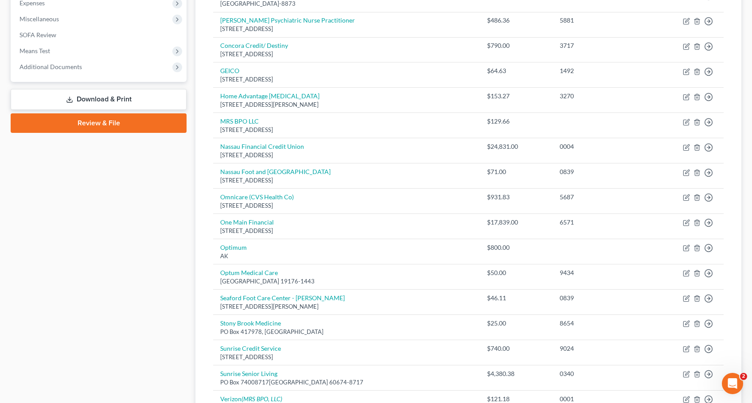
scroll to position [286, 0]
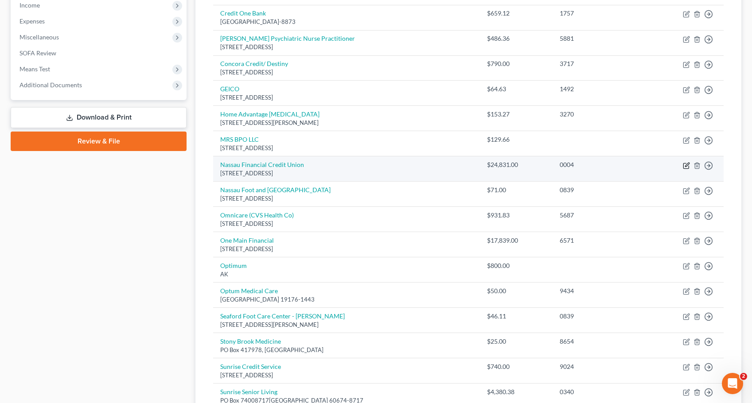
click at [688, 166] on icon "button" at bounding box center [686, 165] width 7 height 7
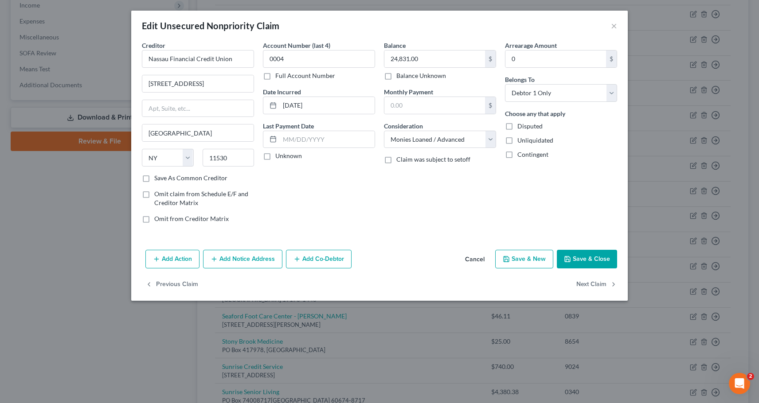
click at [578, 259] on button "Save & Close" at bounding box center [587, 259] width 60 height 19
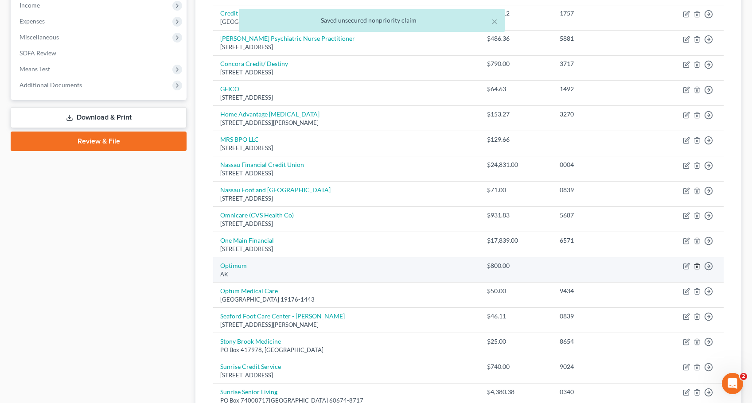
click at [696, 266] on icon "button" at bounding box center [697, 266] width 7 height 7
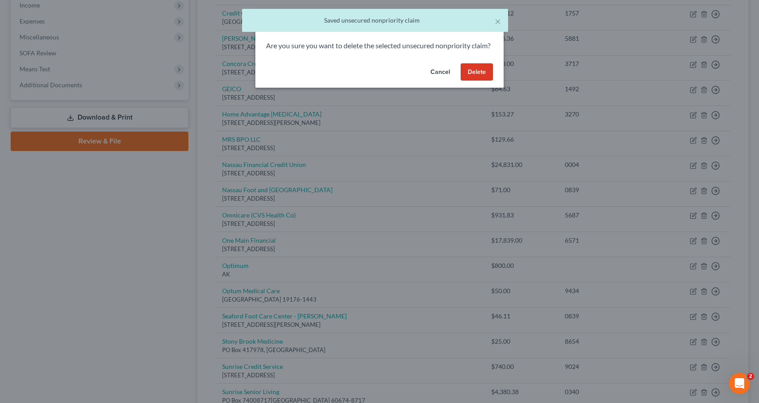
click at [477, 81] on button "Delete" at bounding box center [477, 72] width 32 height 18
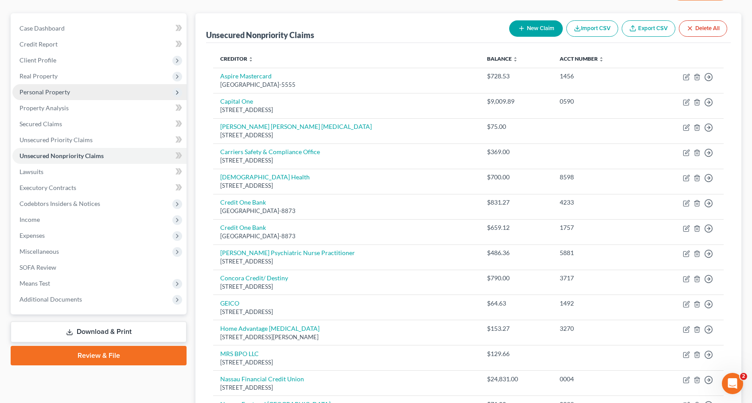
scroll to position [89, 0]
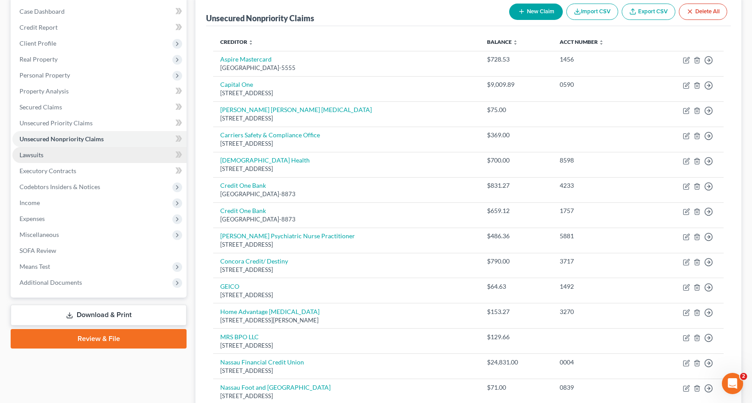
click at [38, 155] on span "Lawsuits" at bounding box center [32, 155] width 24 height 8
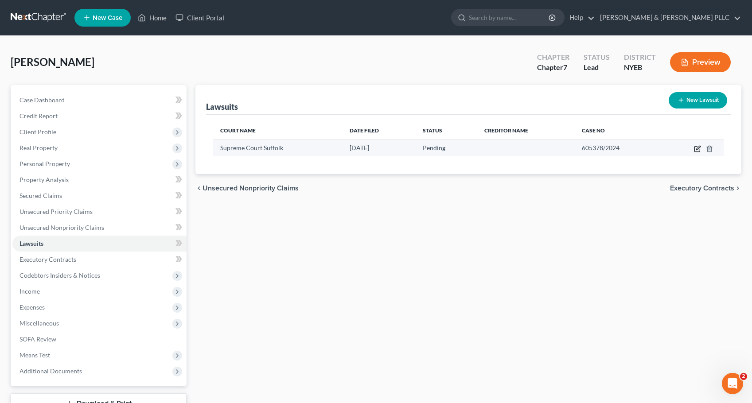
click at [698, 148] on icon "button" at bounding box center [698, 148] width 4 height 4
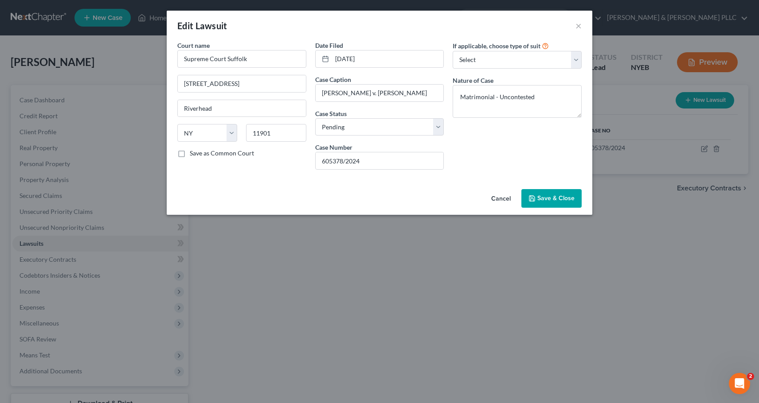
click at [559, 196] on span "Save & Close" at bounding box center [555, 199] width 37 height 8
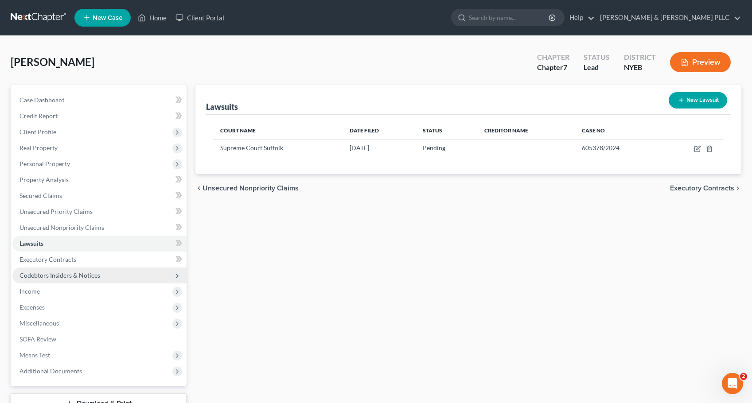
drag, startPoint x: 33, startPoint y: 291, endPoint x: 79, endPoint y: 283, distance: 46.8
click at [33, 291] on span "Income" at bounding box center [30, 292] width 20 height 8
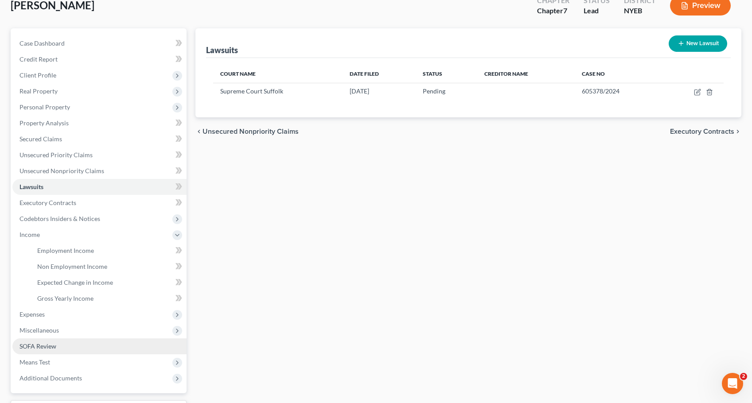
scroll to position [132, 0]
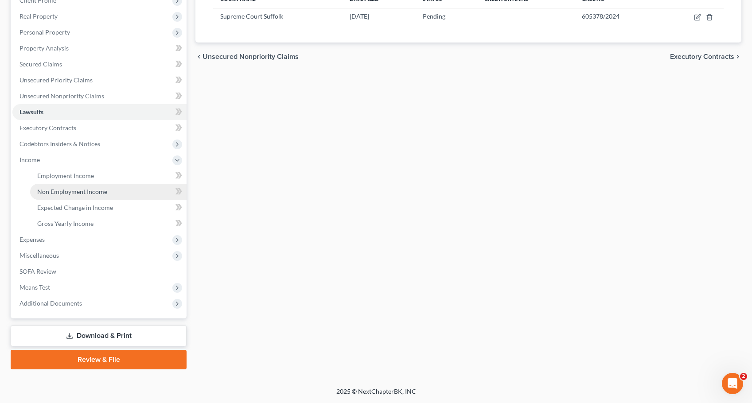
click at [72, 192] on span "Non Employment Income" at bounding box center [72, 192] width 70 height 8
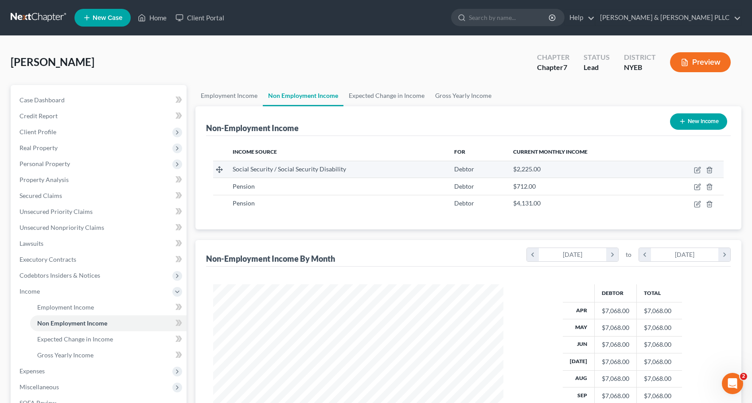
scroll to position [132, 0]
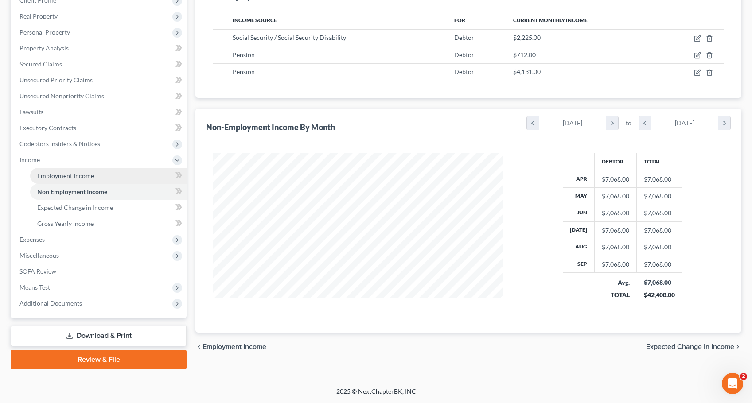
click at [77, 174] on span "Employment Income" at bounding box center [65, 176] width 57 height 8
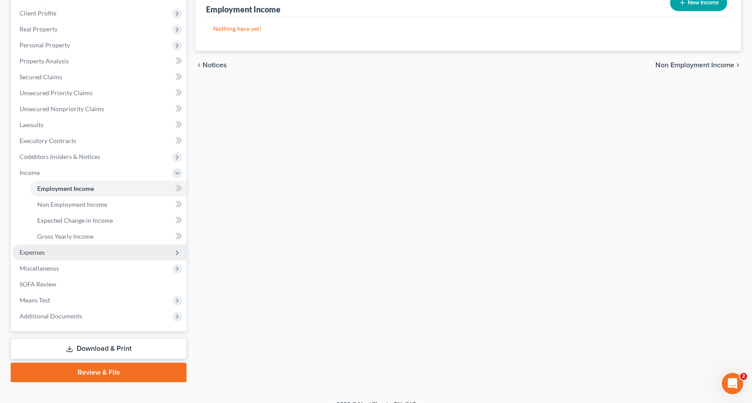
scroll to position [132, 0]
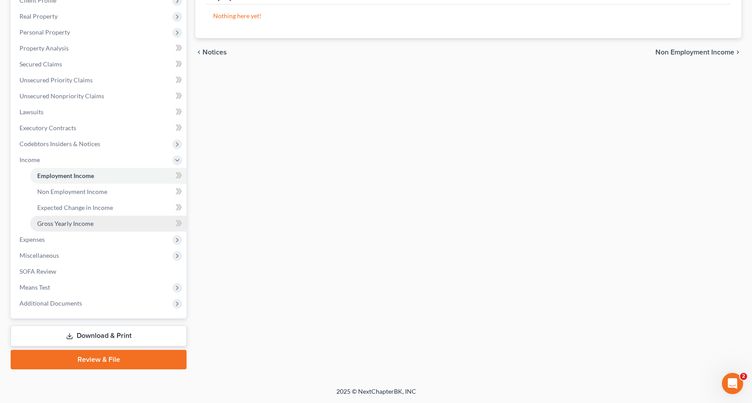
click at [66, 224] on span "Gross Yearly Income" at bounding box center [65, 224] width 56 height 8
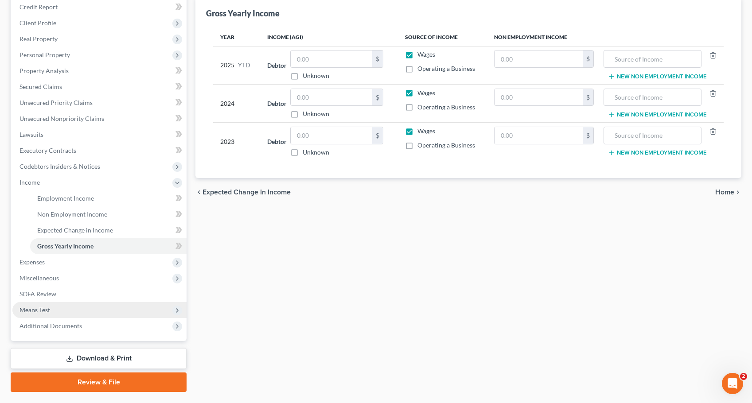
scroll to position [132, 0]
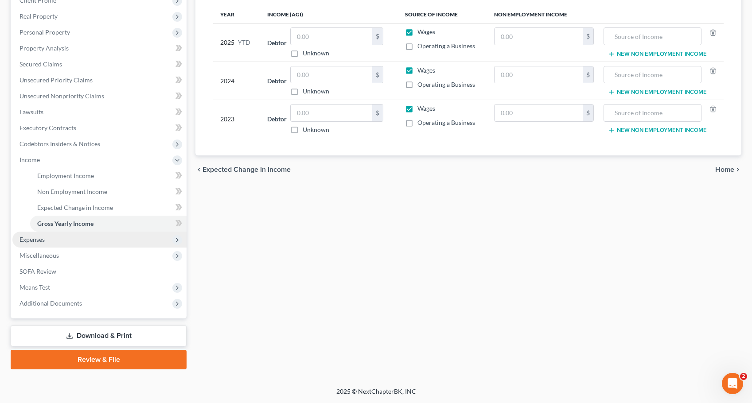
click at [35, 240] on span "Expenses" at bounding box center [32, 240] width 25 height 8
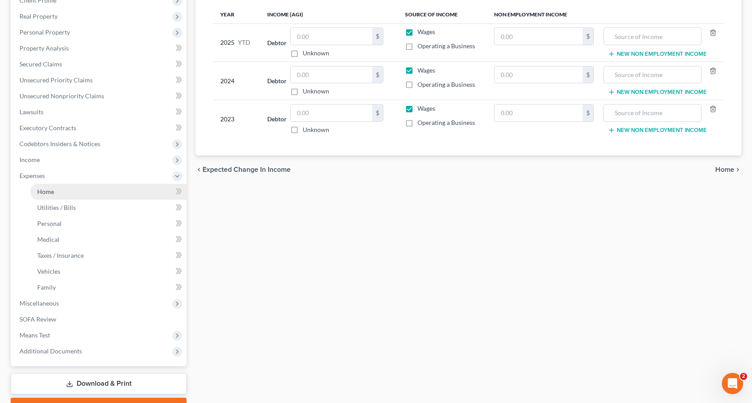
click at [51, 193] on span "Home" at bounding box center [45, 192] width 17 height 8
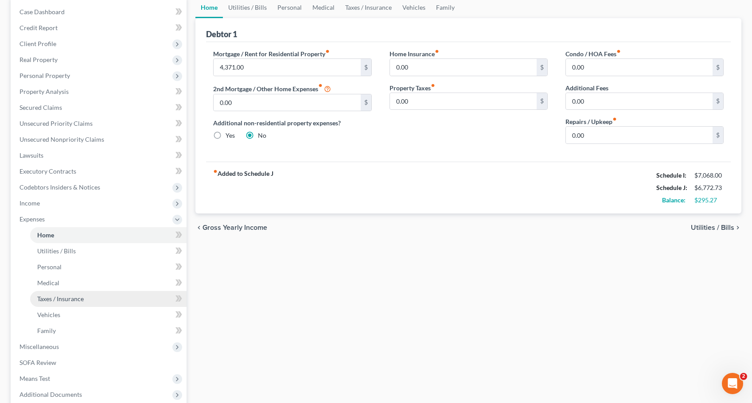
scroll to position [89, 0]
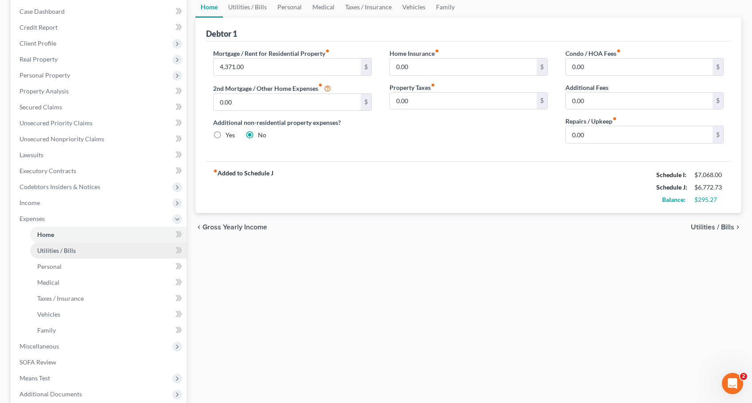
click at [75, 251] on link "Utilities / Bills" at bounding box center [108, 251] width 156 height 16
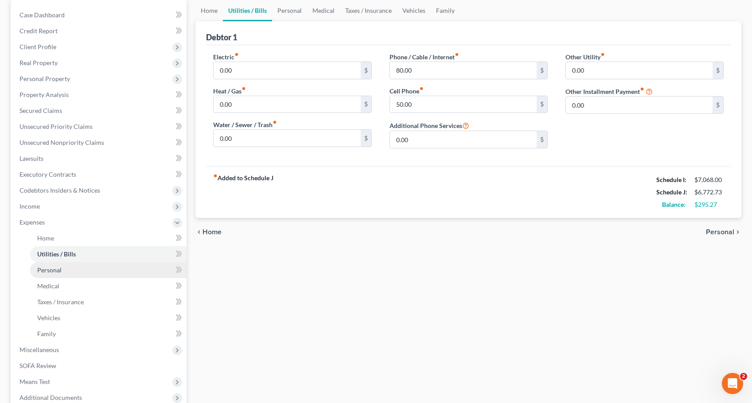
scroll to position [89, 0]
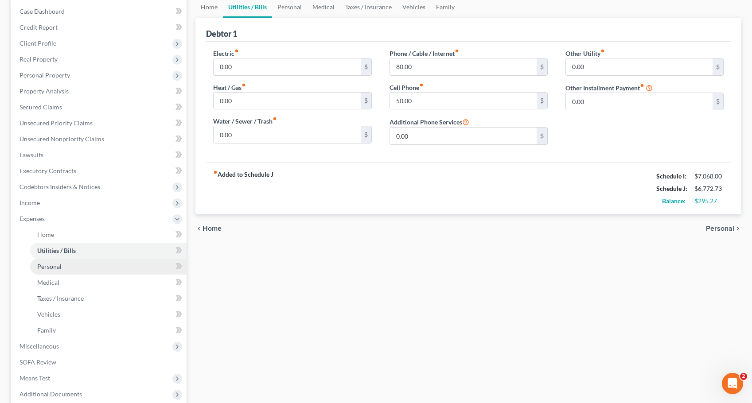
click at [49, 267] on span "Personal" at bounding box center [49, 267] width 24 height 8
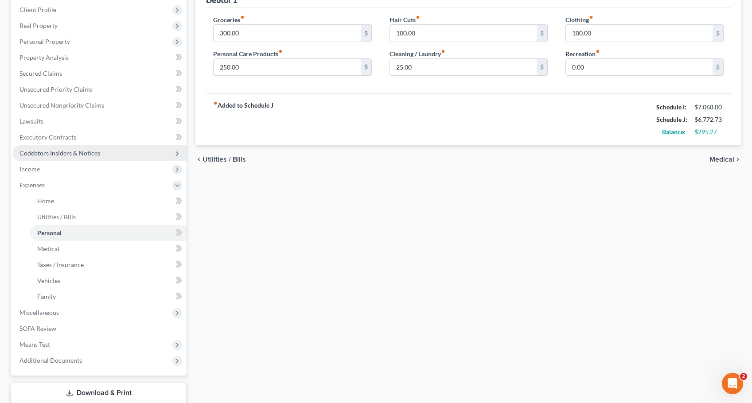
scroll to position [133, 0]
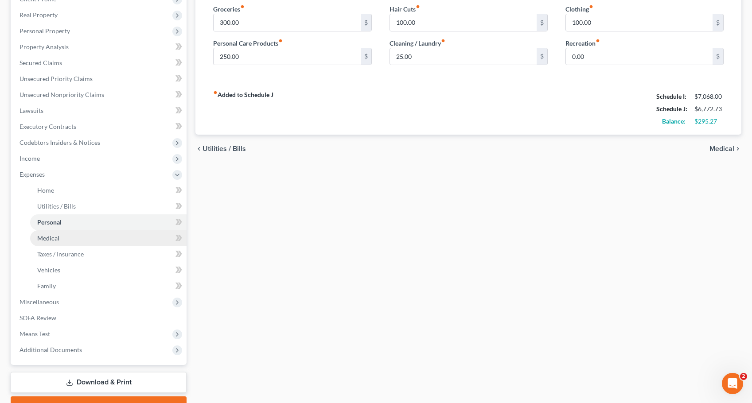
click at [55, 240] on span "Medical" at bounding box center [48, 238] width 22 height 8
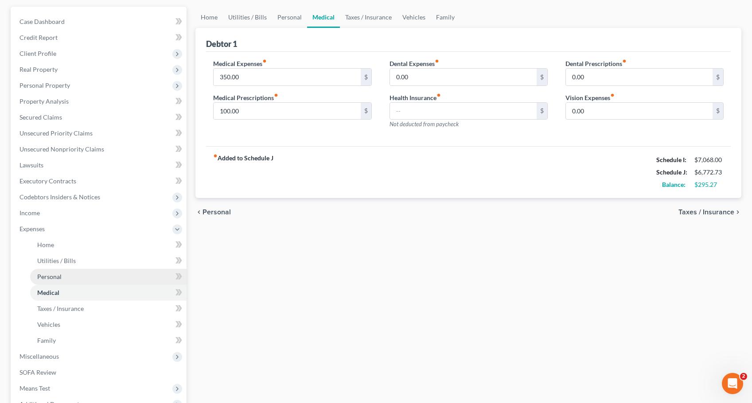
scroll to position [89, 0]
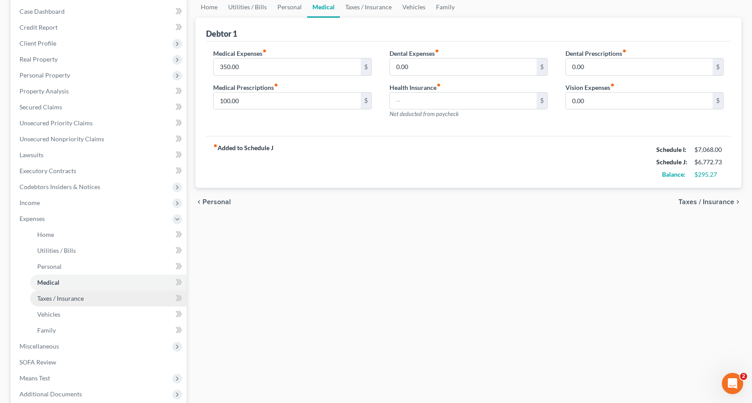
click at [52, 297] on span "Taxes / Insurance" at bounding box center [60, 299] width 47 height 8
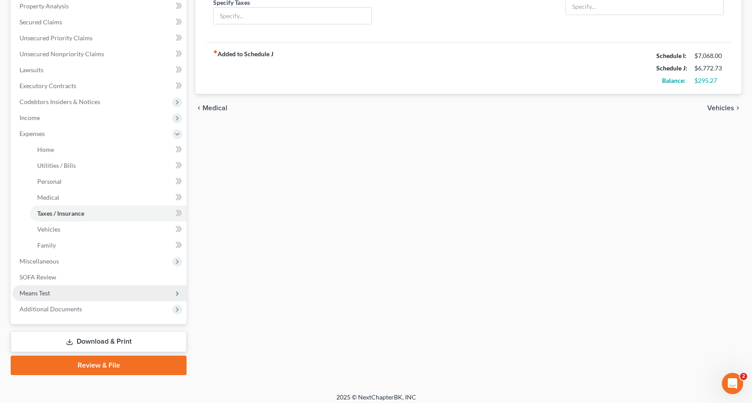
scroll to position [180, 0]
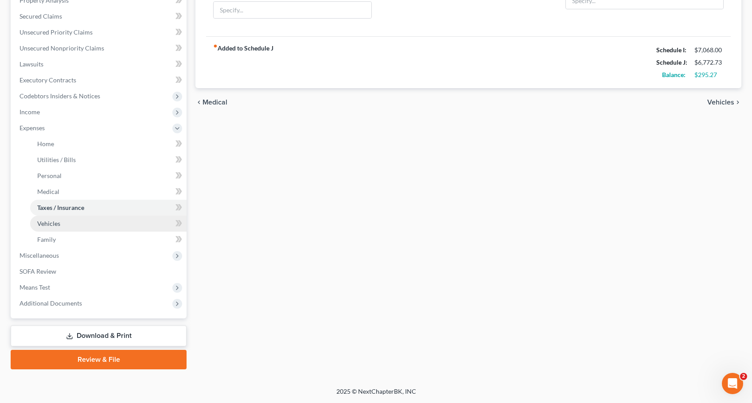
click at [50, 222] on span "Vehicles" at bounding box center [48, 224] width 23 height 8
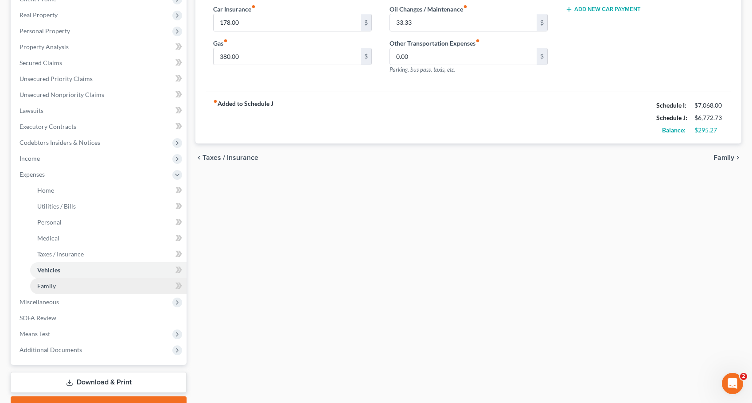
click at [44, 286] on span "Family" at bounding box center [46, 286] width 19 height 8
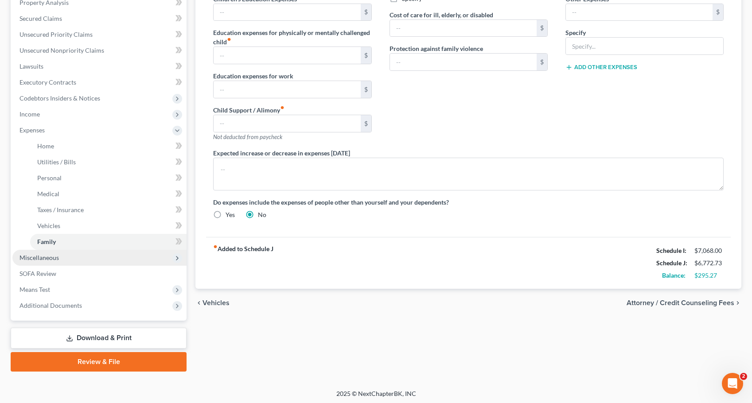
click at [33, 257] on span "Miscellaneous" at bounding box center [39, 258] width 39 height 8
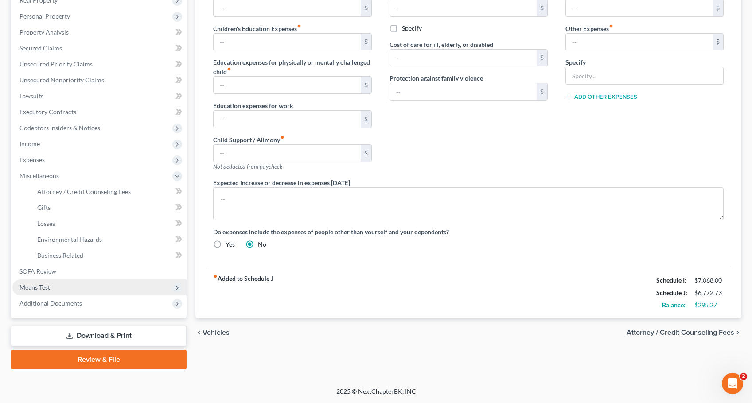
click at [35, 288] on span "Means Test" at bounding box center [35, 288] width 31 height 8
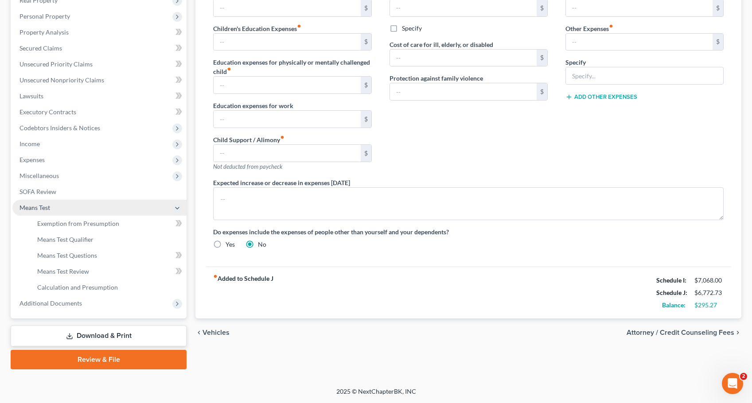
click at [39, 207] on span "Means Test" at bounding box center [35, 208] width 31 height 8
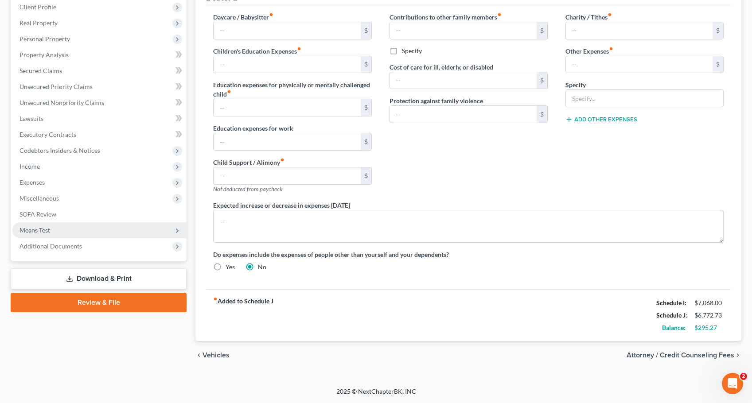
click at [41, 231] on span "Means Test" at bounding box center [35, 231] width 31 height 8
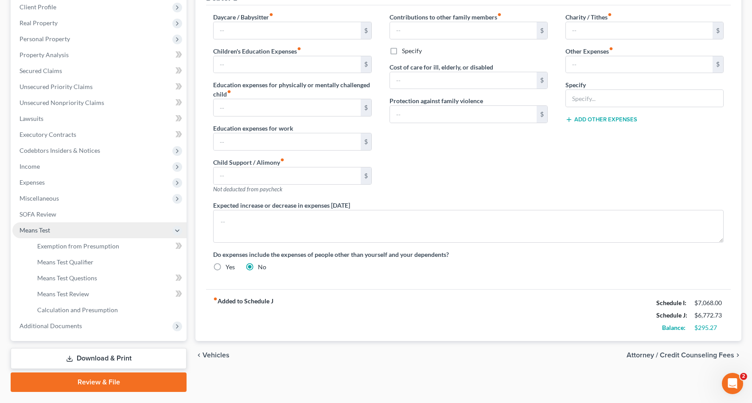
scroll to position [148, 0]
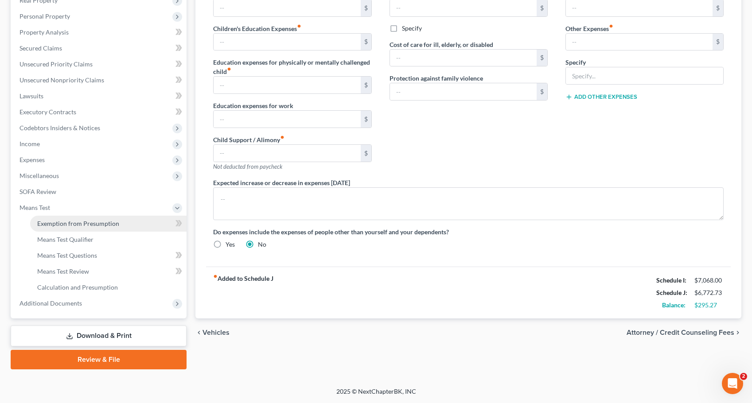
click at [65, 221] on span "Exemption from Presumption" at bounding box center [78, 224] width 82 height 8
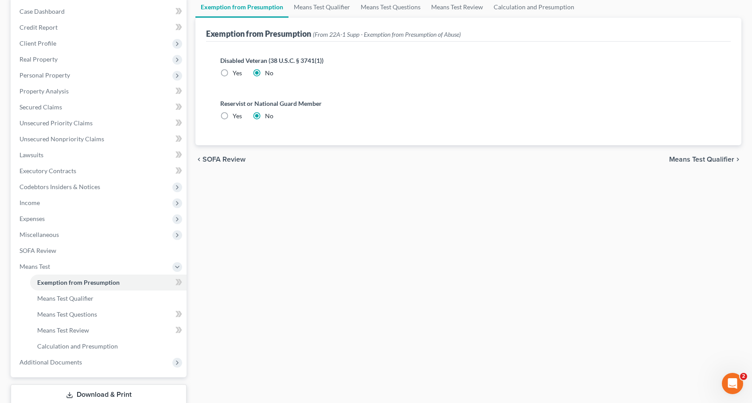
click at [697, 159] on span "Means Test Qualifier" at bounding box center [701, 159] width 65 height 7
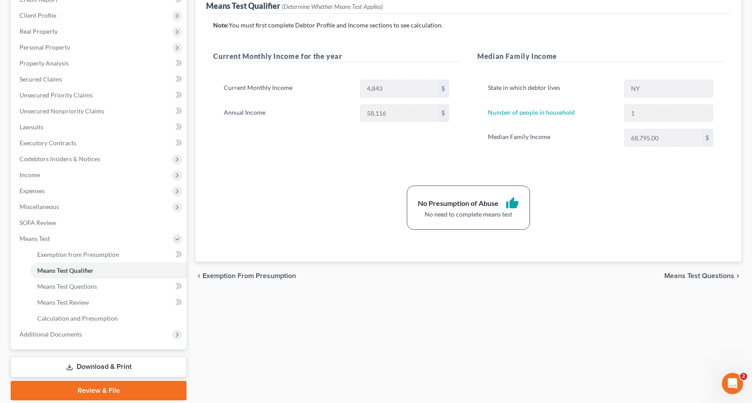
scroll to position [148, 0]
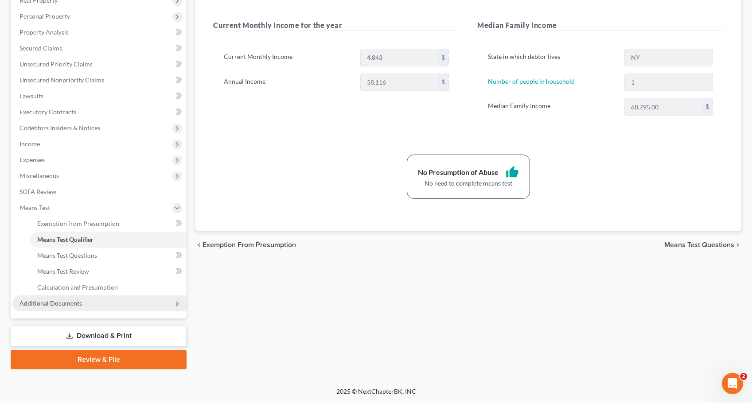
click at [67, 303] on span "Additional Documents" at bounding box center [51, 304] width 62 height 8
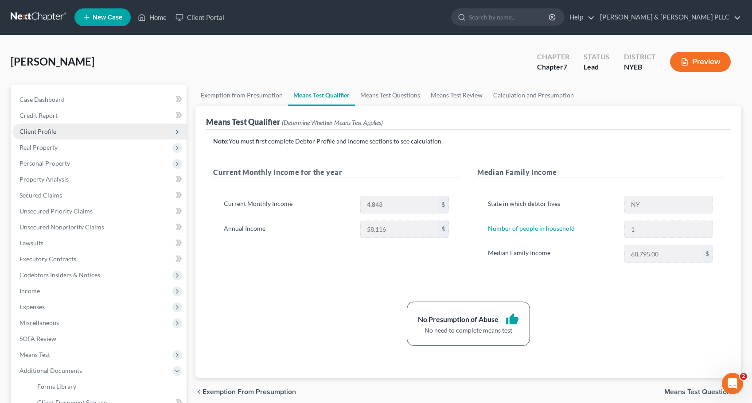
scroll to position [0, 0]
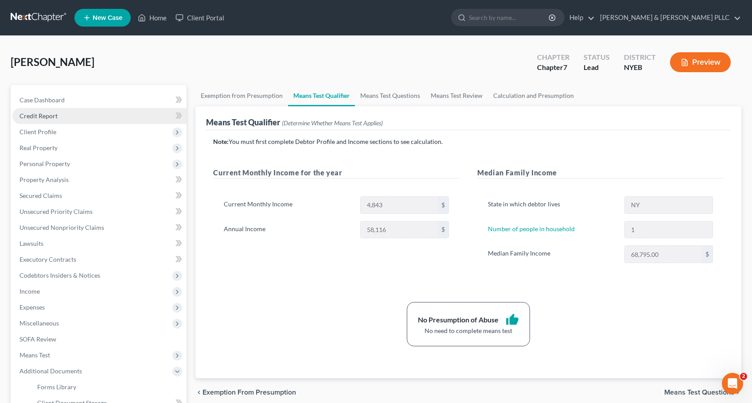
click at [31, 114] on span "Credit Report" at bounding box center [39, 116] width 38 height 8
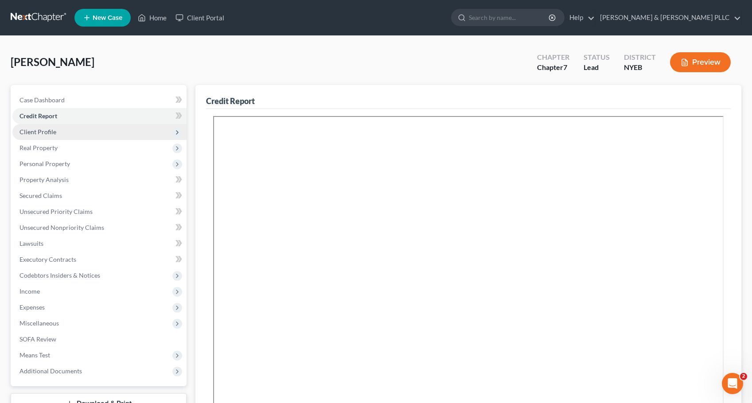
click at [38, 131] on span "Client Profile" at bounding box center [38, 132] width 37 height 8
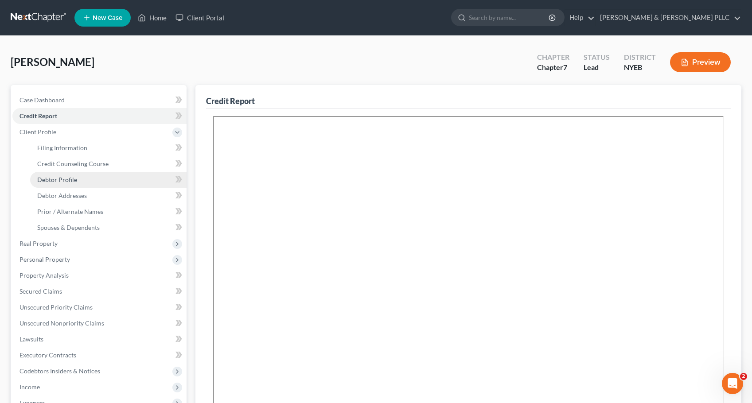
click at [53, 179] on span "Debtor Profile" at bounding box center [57, 180] width 40 height 8
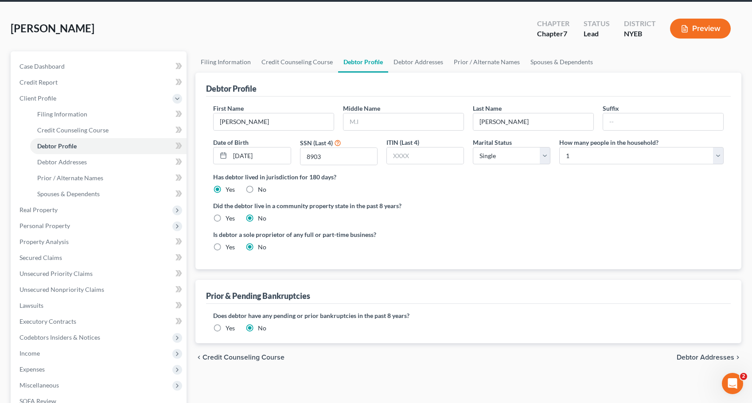
scroll to position [31, 0]
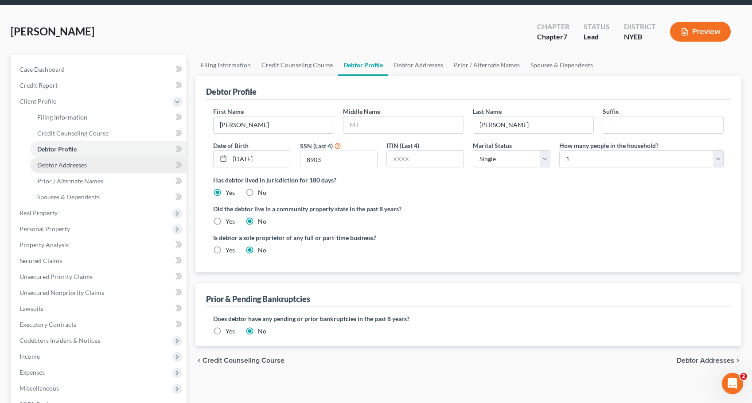
click at [60, 166] on span "Debtor Addresses" at bounding box center [62, 165] width 50 height 8
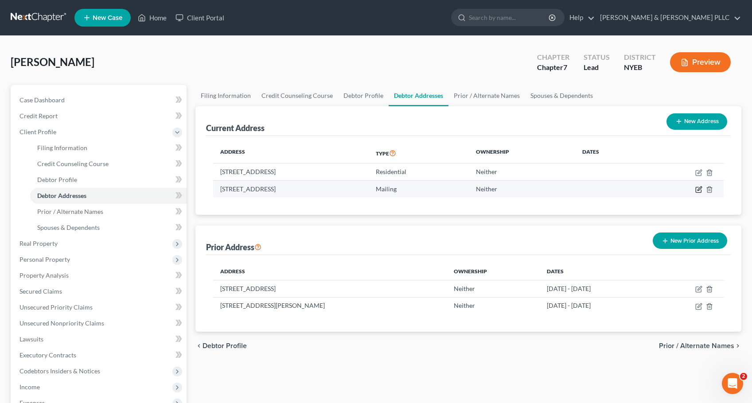
click at [698, 187] on icon "button" at bounding box center [698, 189] width 5 height 5
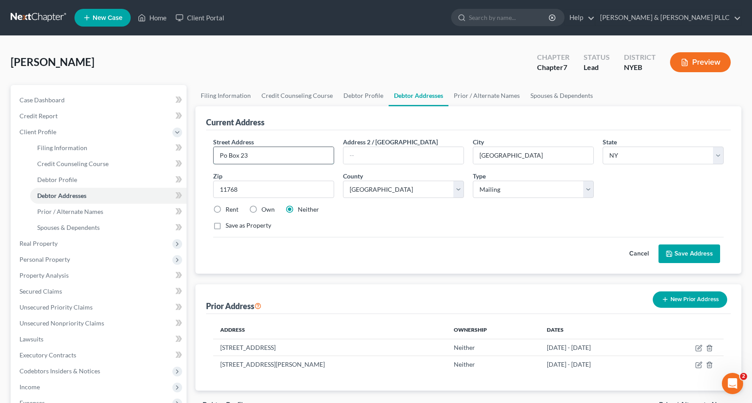
click at [223, 157] on input "Po Box 23" at bounding box center [274, 155] width 120 height 17
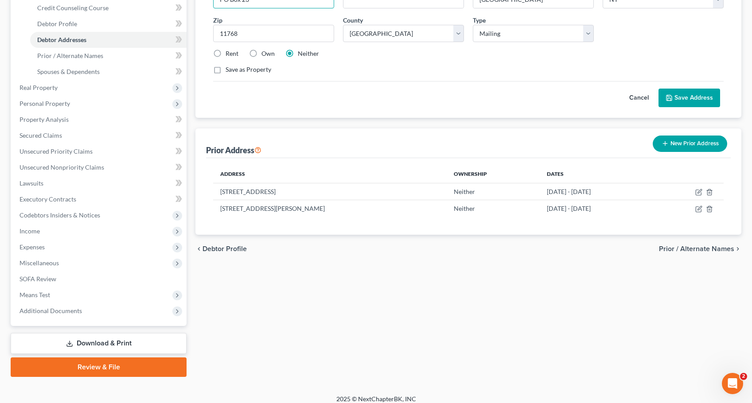
scroll to position [164, 0]
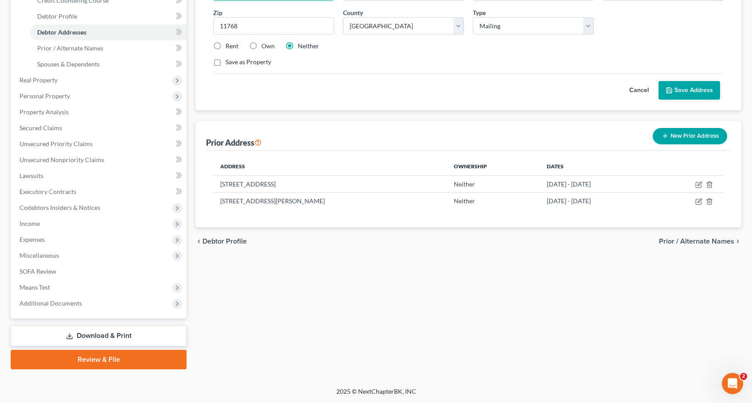
click at [701, 242] on span "Prior / Alternate Names" at bounding box center [696, 241] width 75 height 7
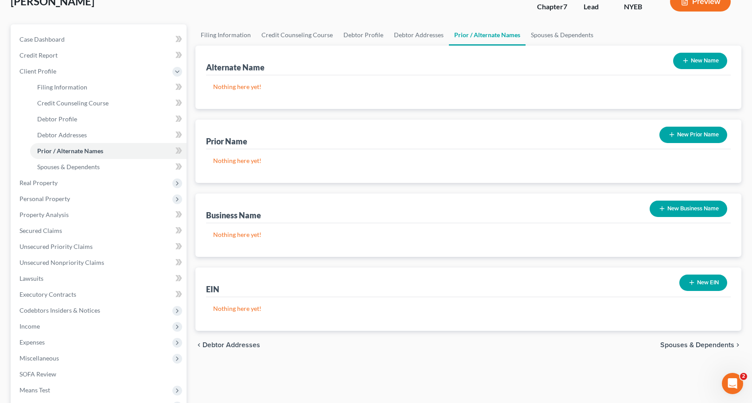
scroll to position [164, 0]
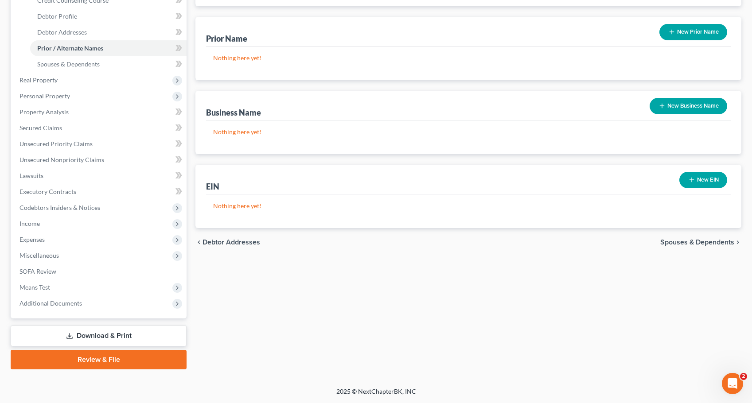
click at [694, 241] on span "Spouses & Dependents" at bounding box center [697, 242] width 74 height 7
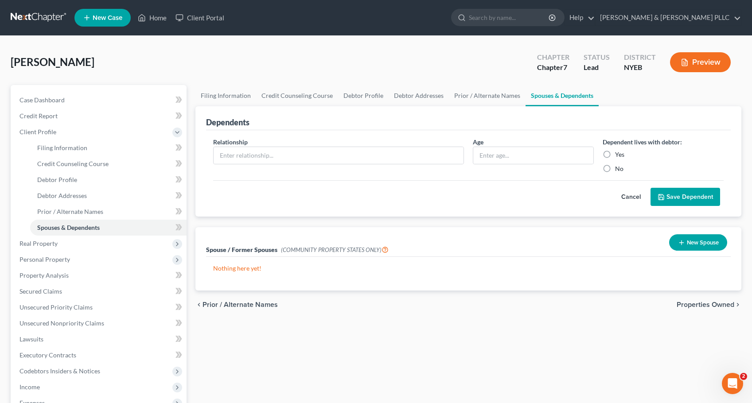
click at [704, 303] on span "Properties Owned" at bounding box center [706, 304] width 58 height 7
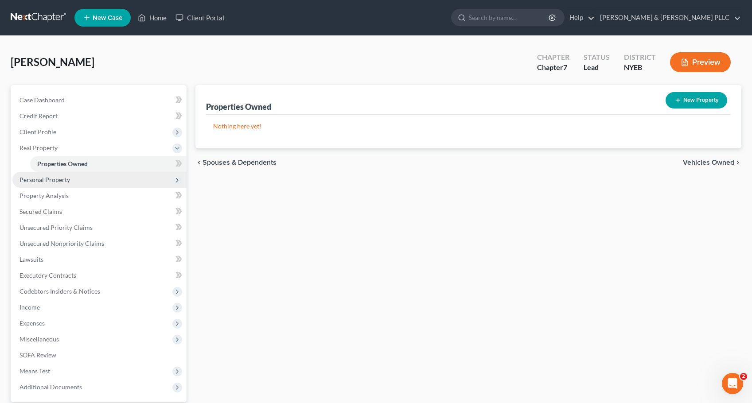
click at [38, 176] on span "Personal Property" at bounding box center [45, 180] width 51 height 8
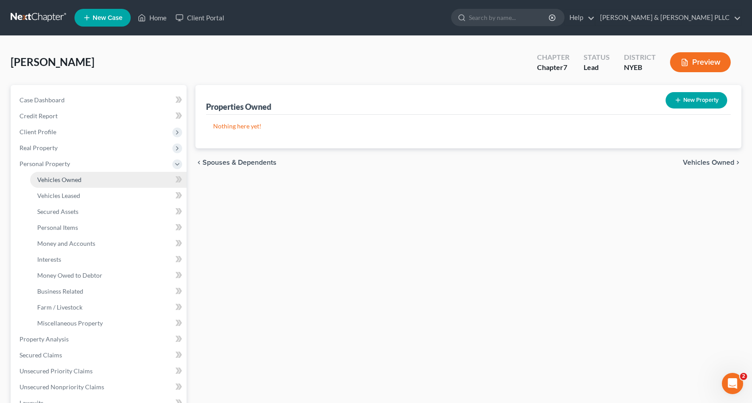
click at [66, 180] on span "Vehicles Owned" at bounding box center [59, 180] width 44 height 8
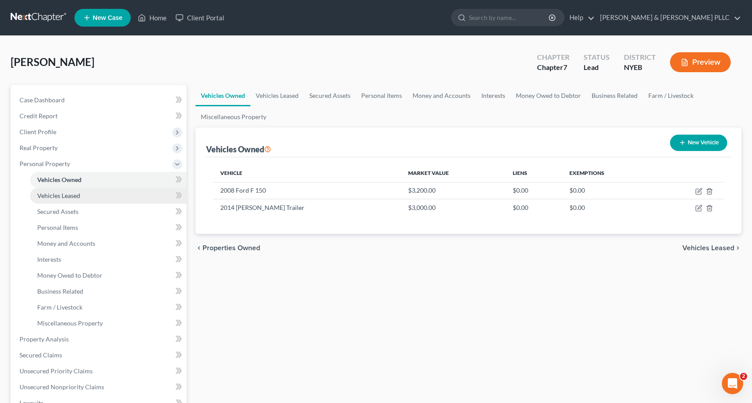
click at [59, 193] on span "Vehicles Leased" at bounding box center [58, 196] width 43 height 8
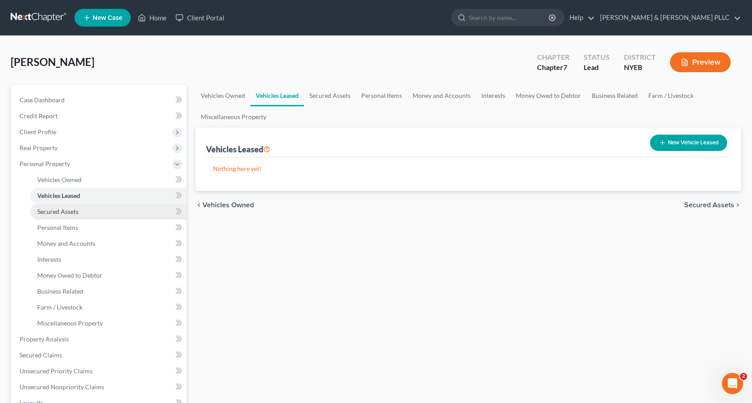
click at [53, 211] on span "Secured Assets" at bounding box center [57, 212] width 41 height 8
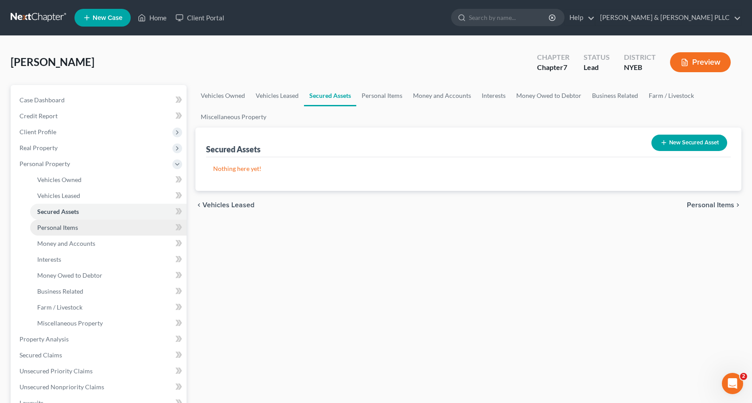
click at [51, 227] on span "Personal Items" at bounding box center [57, 228] width 41 height 8
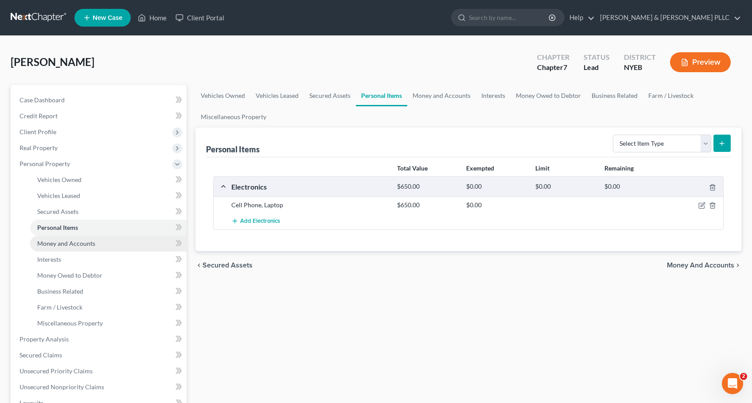
click at [55, 244] on span "Money and Accounts" at bounding box center [66, 244] width 58 height 8
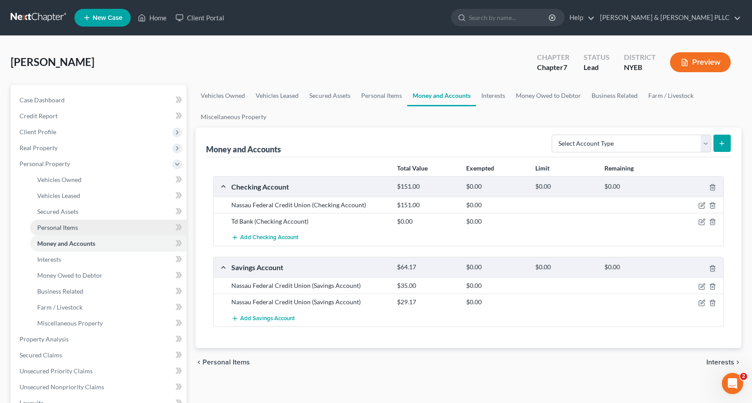
click at [70, 228] on span "Personal Items" at bounding box center [57, 228] width 41 height 8
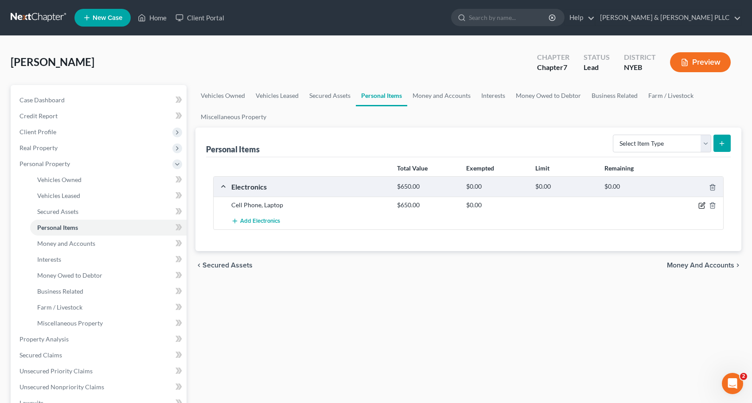
click at [702, 205] on icon "button" at bounding box center [702, 205] width 7 height 7
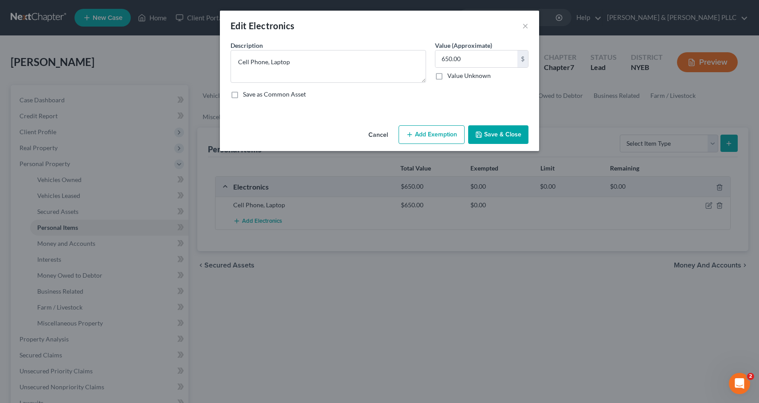
click at [436, 133] on button "Add Exemption" at bounding box center [431, 134] width 66 height 19
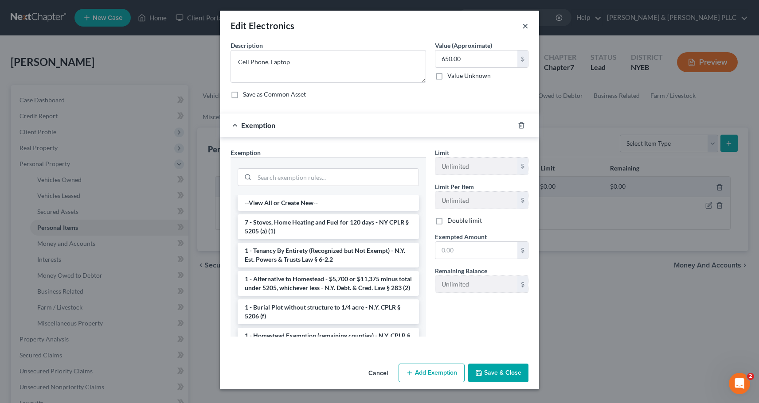
click at [524, 25] on button "×" at bounding box center [525, 25] width 6 height 11
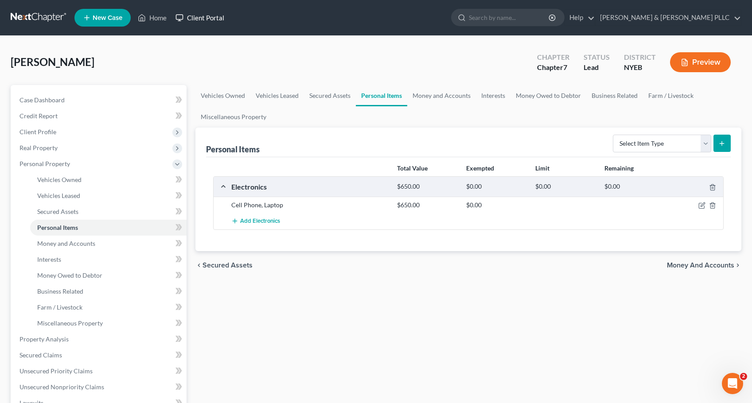
click at [200, 20] on link "Client Portal" at bounding box center [200, 18] width 58 height 16
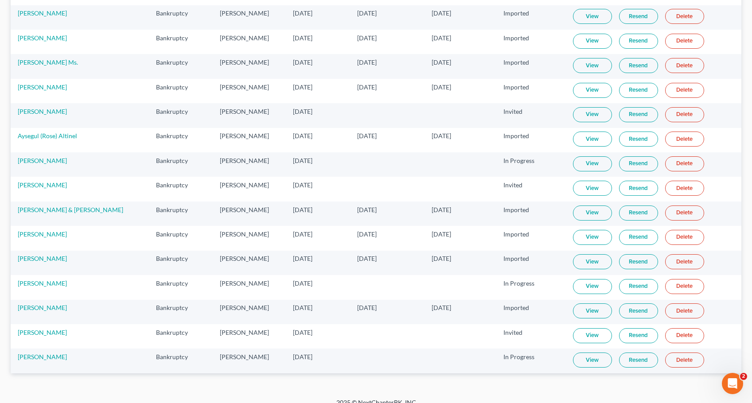
scroll to position [1006, 0]
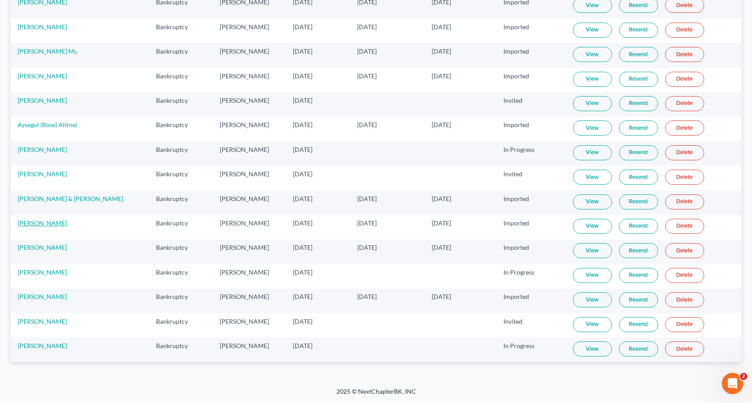
click at [41, 223] on link "Robert Hogan" at bounding box center [42, 223] width 49 height 8
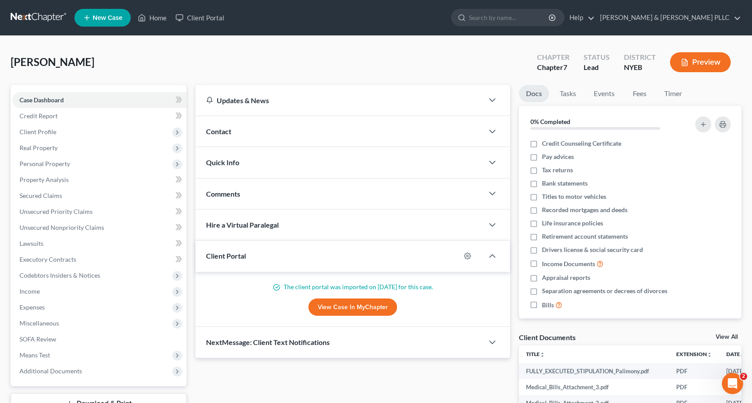
click at [375, 304] on link "View Case in MyChapter" at bounding box center [353, 308] width 89 height 18
click at [42, 164] on span "Personal Property" at bounding box center [45, 164] width 51 height 8
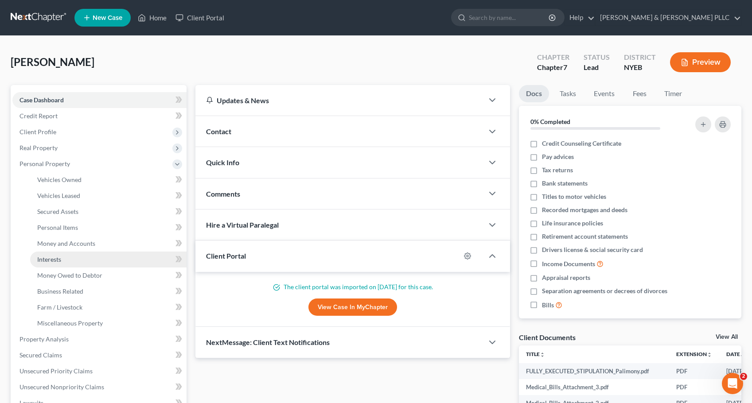
click at [58, 256] on span "Interests" at bounding box center [49, 260] width 24 height 8
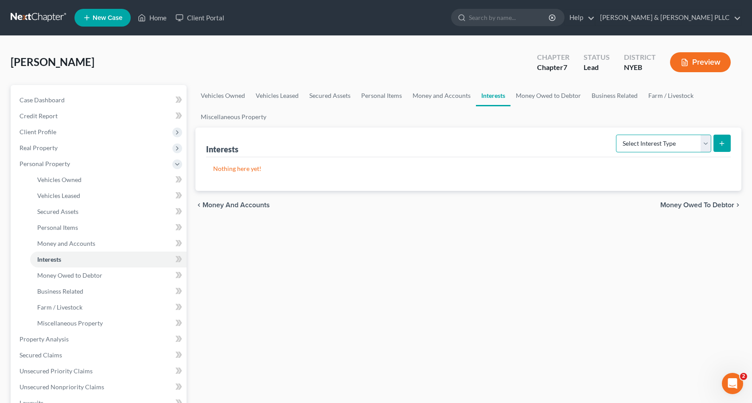
click at [707, 142] on select "Select Interest Type 401K Annuity Bond Education IRA Government Bond Government…" at bounding box center [663, 144] width 95 height 18
click at [617, 135] on select "Select Interest Type 401K Annuity Bond Education IRA Government Bond Government…" at bounding box center [663, 144] width 95 height 18
click at [724, 146] on icon "submit" at bounding box center [722, 143] width 7 height 7
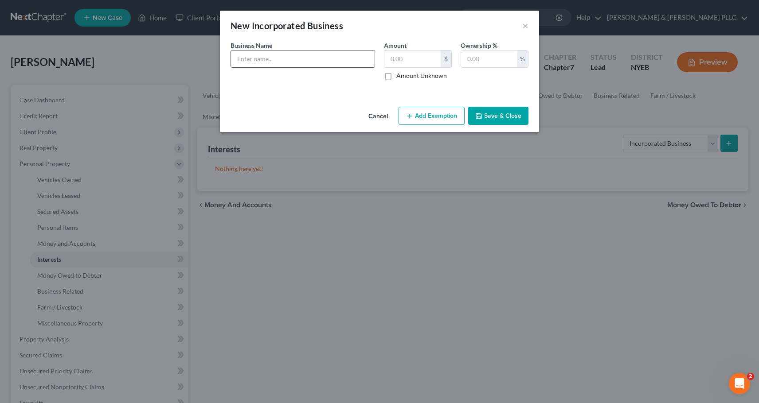
click at [252, 59] on input "text" at bounding box center [303, 59] width 144 height 17
click at [396, 74] on label "Amount Unknown" at bounding box center [421, 75] width 51 height 9
click at [400, 74] on input "Amount Unknown" at bounding box center [403, 74] width 6 height 6
click at [496, 55] on input "text" at bounding box center [489, 59] width 56 height 17
click at [505, 109] on button "Save & Close" at bounding box center [498, 116] width 60 height 19
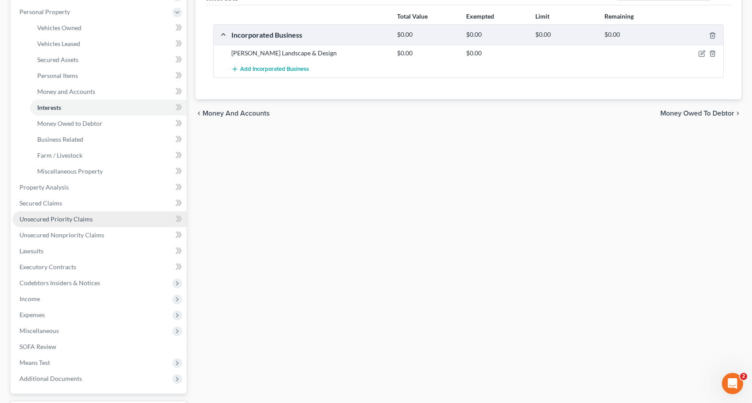
scroll to position [177, 0]
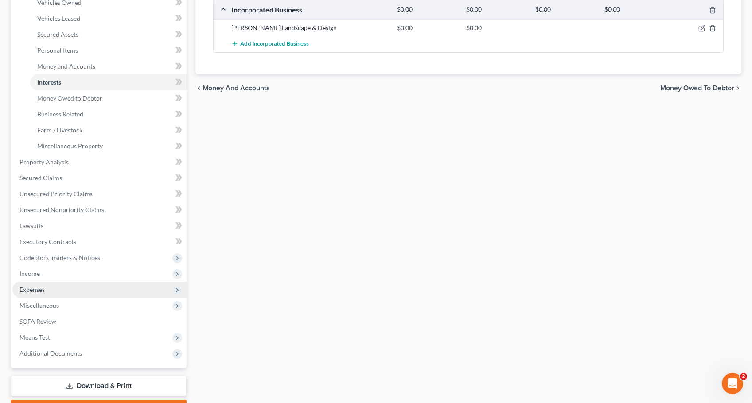
click at [29, 288] on span "Expenses" at bounding box center [32, 290] width 25 height 8
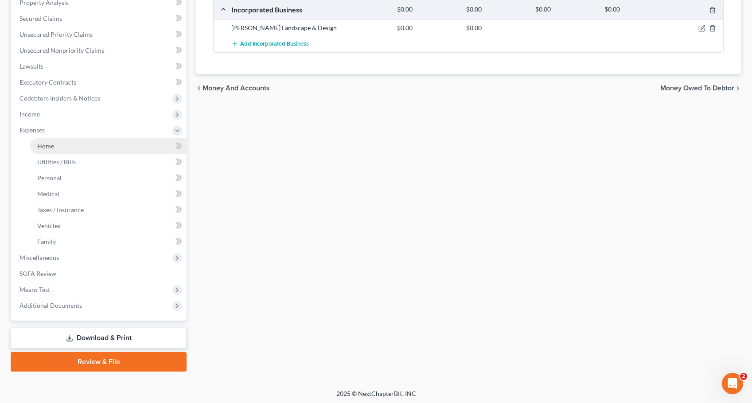
click at [70, 152] on link "Home" at bounding box center [108, 146] width 156 height 16
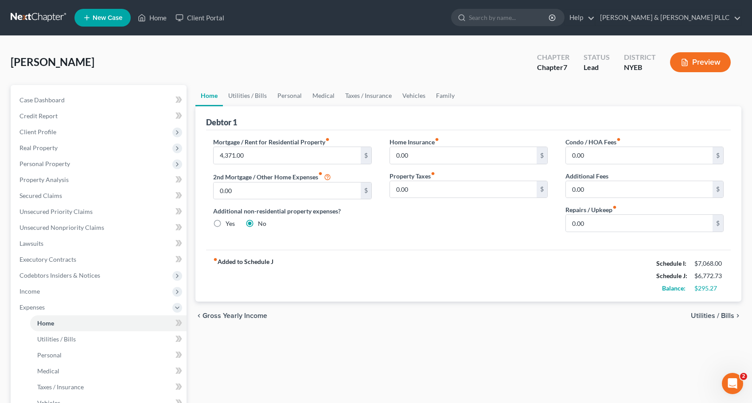
click at [716, 315] on span "Utilities / Bills" at bounding box center [712, 315] width 43 height 7
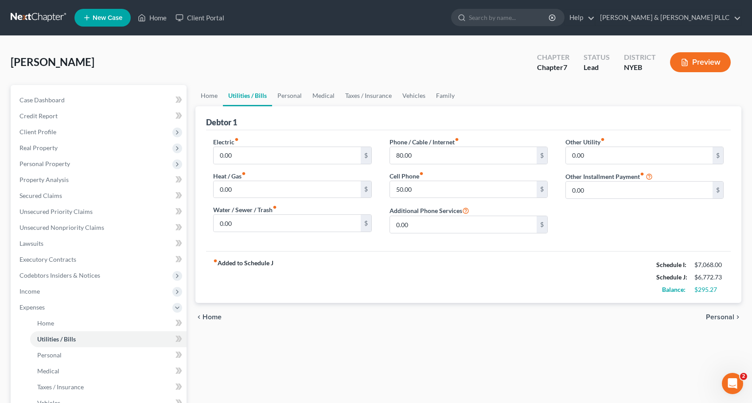
click at [719, 315] on span "Personal" at bounding box center [720, 317] width 28 height 7
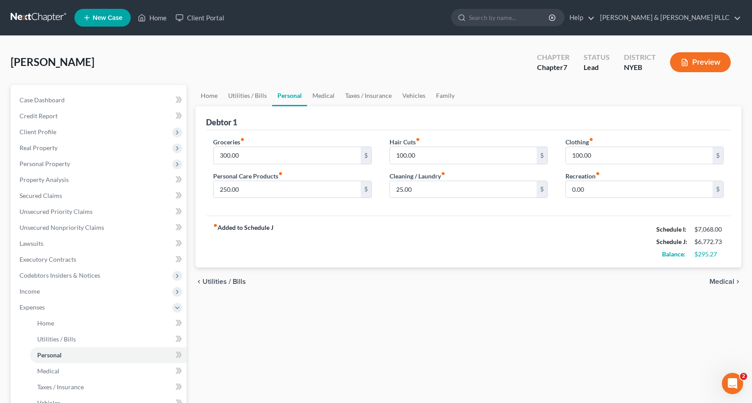
click at [722, 281] on span "Medical" at bounding box center [722, 281] width 25 height 7
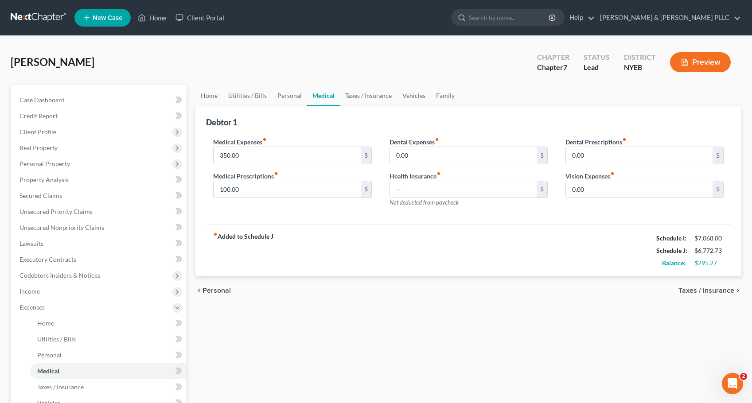
drag, startPoint x: 700, startPoint y: 288, endPoint x: 664, endPoint y: 277, distance: 37.0
click at [700, 288] on span "Taxes / Insurance" at bounding box center [707, 290] width 56 height 7
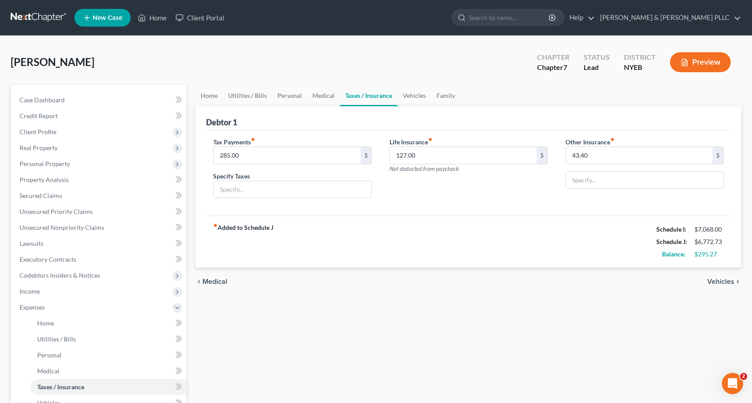
click at [733, 284] on span "Vehicles" at bounding box center [720, 281] width 27 height 7
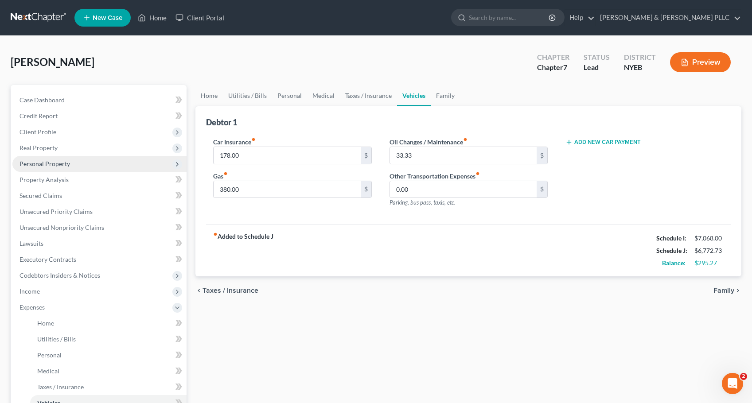
click at [47, 164] on span "Personal Property" at bounding box center [45, 164] width 51 height 8
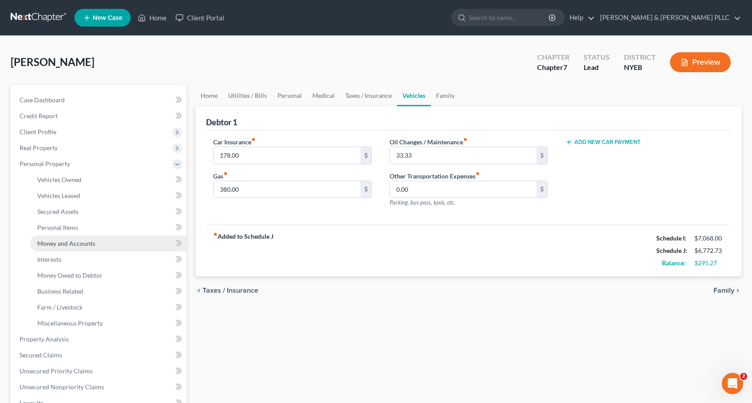
click at [71, 245] on span "Money and Accounts" at bounding box center [66, 244] width 58 height 8
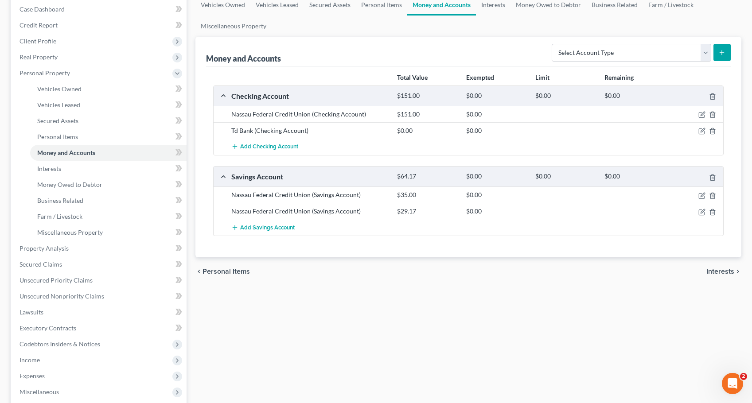
scroll to position [89, 0]
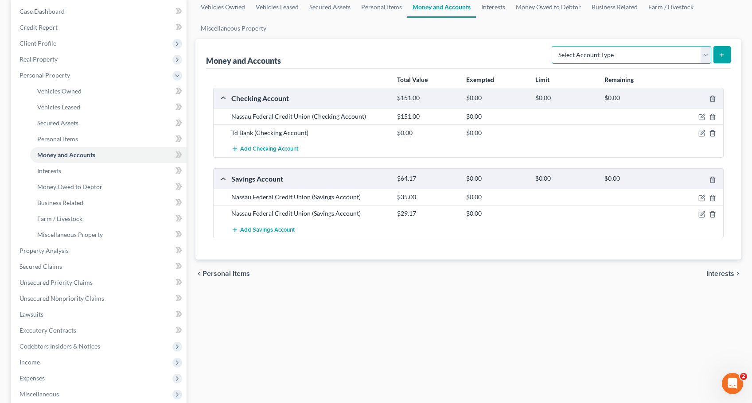
click at [708, 57] on select "Select Account Type Brokerage Cash on Hand Certificates of Deposit Checking Acc…" at bounding box center [632, 55] width 160 height 18
click at [707, 57] on select "Select Account Type Brokerage Cash on Hand Certificates of Deposit Checking Acc…" at bounding box center [632, 55] width 160 height 18
click at [52, 168] on span "Interests" at bounding box center [49, 171] width 24 height 8
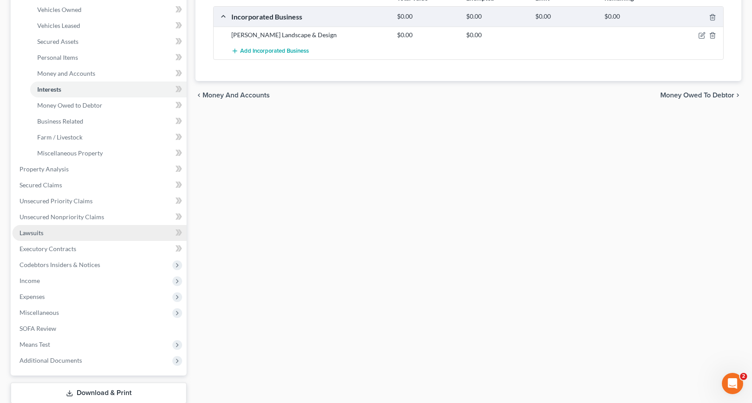
scroll to position [177, 0]
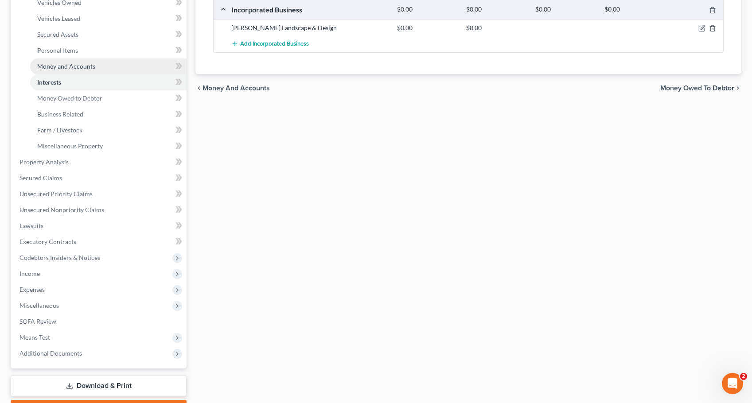
click at [62, 66] on span "Money and Accounts" at bounding box center [66, 66] width 58 height 8
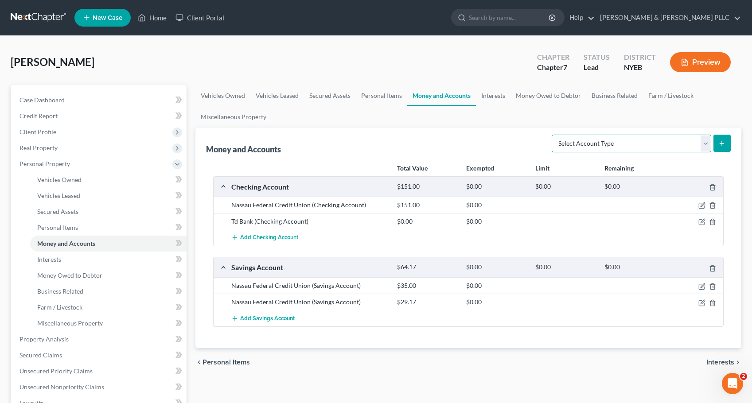
click at [703, 145] on select "Select Account Type Brokerage Cash on Hand Certificates of Deposit Checking Acc…" at bounding box center [632, 144] width 160 height 18
click at [462, 132] on div "Money and Accounts Select Account Type Brokerage Cash on Hand Certificates of D…" at bounding box center [468, 143] width 525 height 30
click at [50, 260] on span "Interests" at bounding box center [49, 260] width 24 height 8
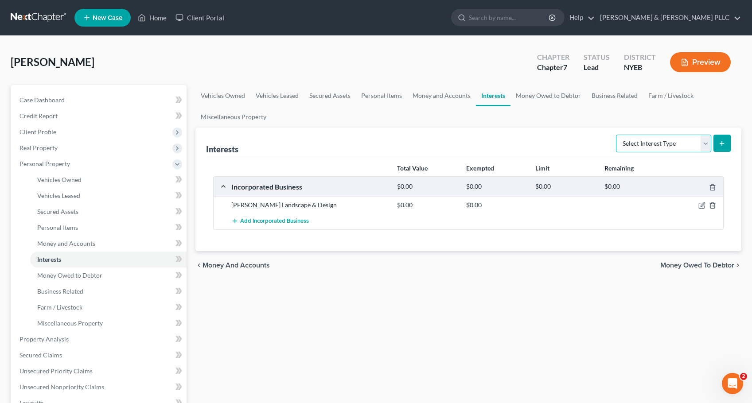
click at [704, 142] on select "Select Interest Type 401K Annuity Bond Education IRA Government Bond Government…" at bounding box center [663, 144] width 95 height 18
click at [617, 135] on select "Select Interest Type 401K Annuity Bond Education IRA Government Bond Government…" at bounding box center [663, 144] width 95 height 18
click at [723, 144] on icon "submit" at bounding box center [722, 143] width 7 height 7
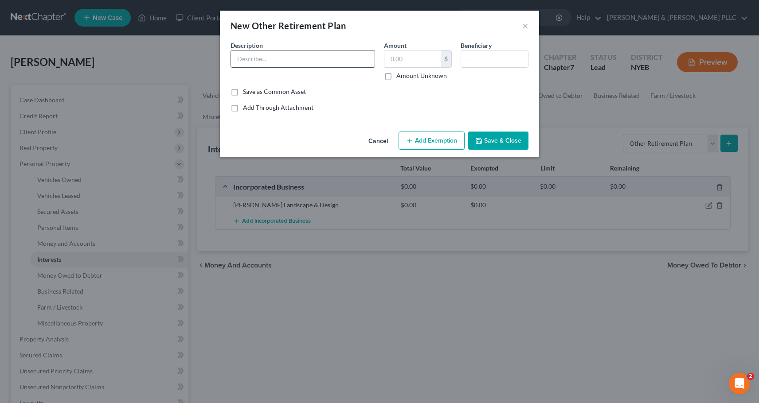
click at [262, 58] on input "text" at bounding box center [303, 59] width 144 height 17
click at [395, 64] on input "text" at bounding box center [412, 59] width 56 height 17
click at [449, 140] on button "Add Exemption" at bounding box center [431, 141] width 66 height 19
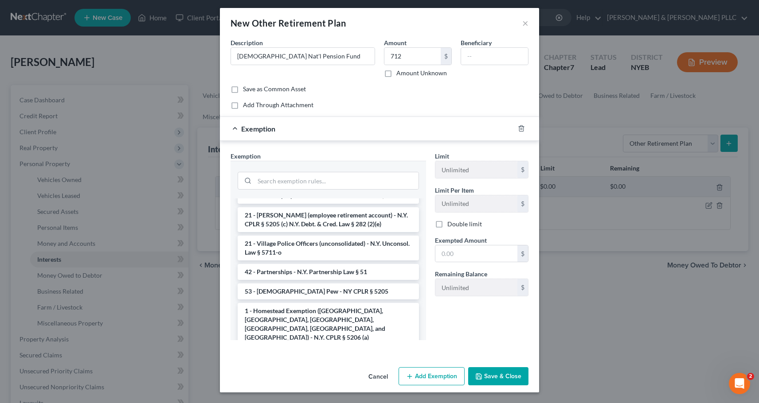
scroll to position [823, 0]
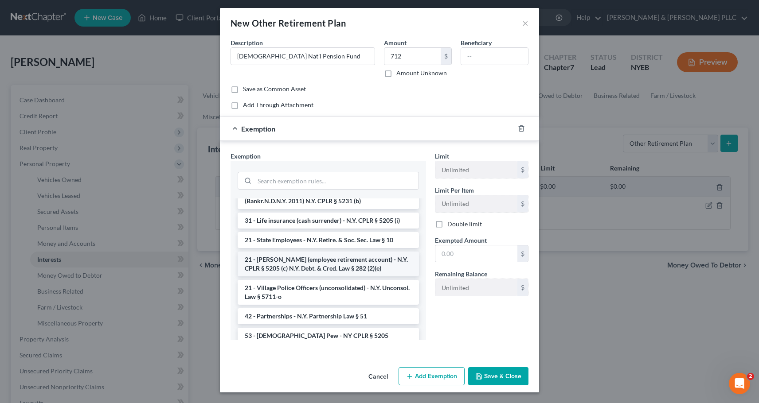
click at [322, 262] on li "21 - ERISA (employee retirement account) - N.Y. CPLR § 5205 (c) N.Y. Debt. & Cr…" at bounding box center [328, 264] width 181 height 25
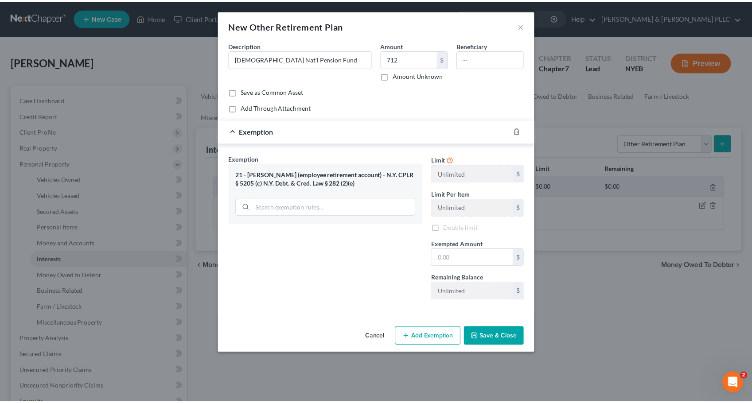
scroll to position [0, 0]
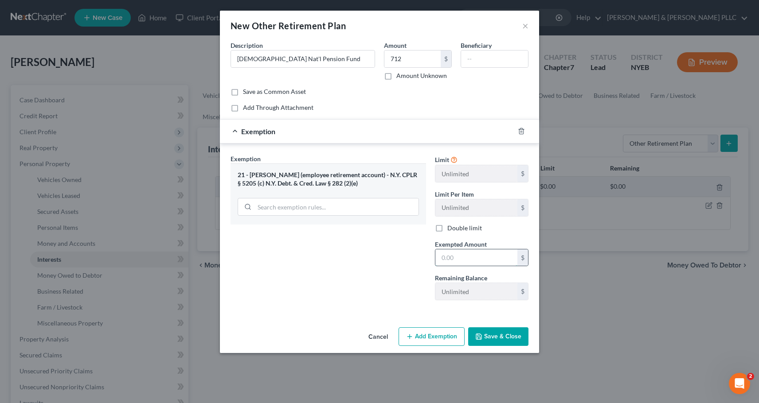
click at [453, 256] on input "text" at bounding box center [476, 258] width 82 height 17
click at [490, 336] on button "Save & Close" at bounding box center [498, 337] width 60 height 19
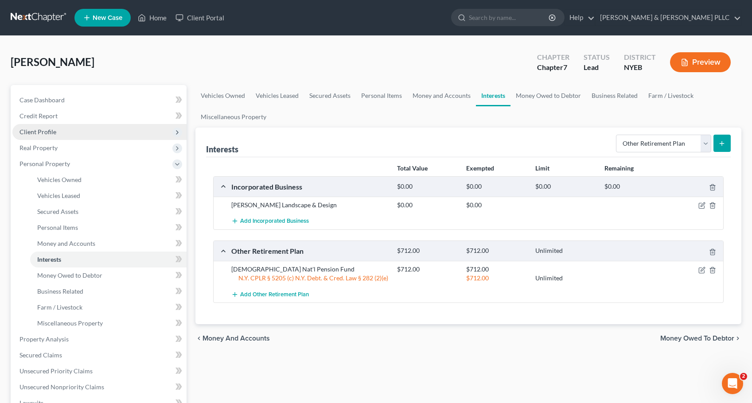
click at [37, 130] on span "Client Profile" at bounding box center [38, 132] width 37 height 8
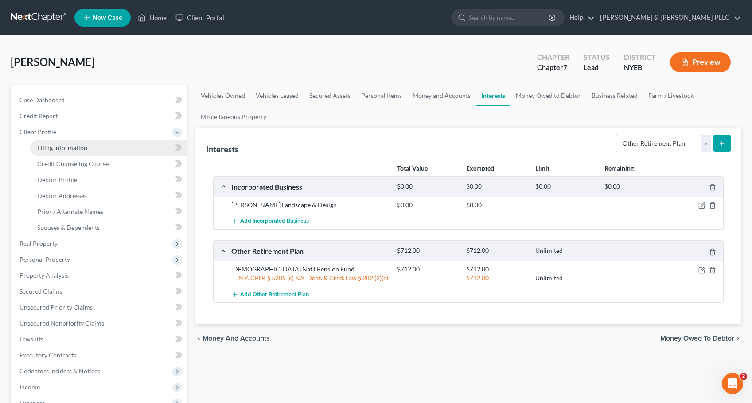
click at [69, 145] on span "Filing Information" at bounding box center [62, 148] width 50 height 8
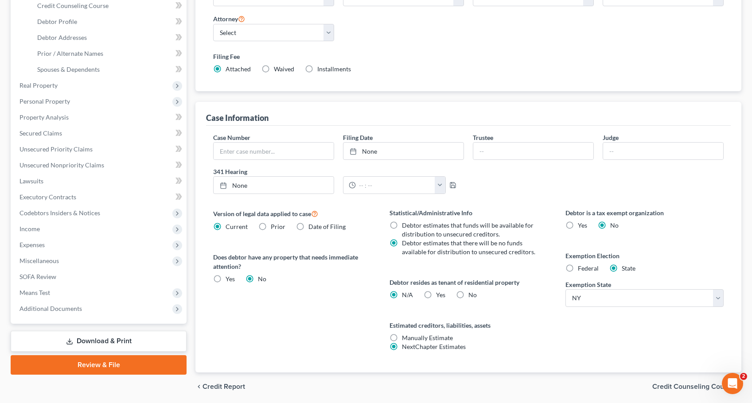
scroll to position [177, 0]
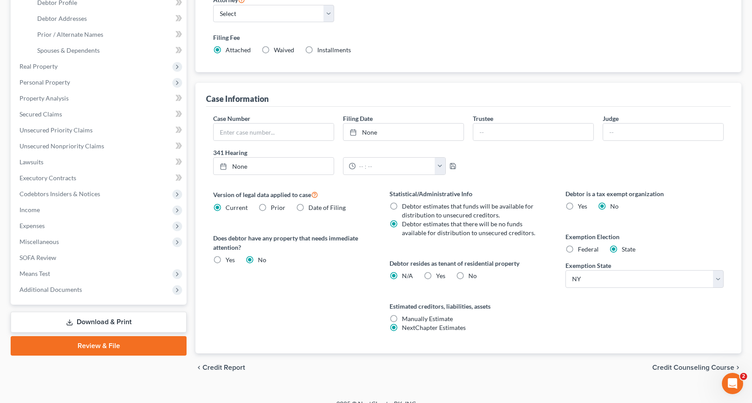
click at [578, 249] on label "Federal" at bounding box center [588, 249] width 21 height 9
click at [582, 249] on input "Federal" at bounding box center [585, 248] width 6 height 6
click at [37, 83] on span "Personal Property" at bounding box center [45, 82] width 51 height 8
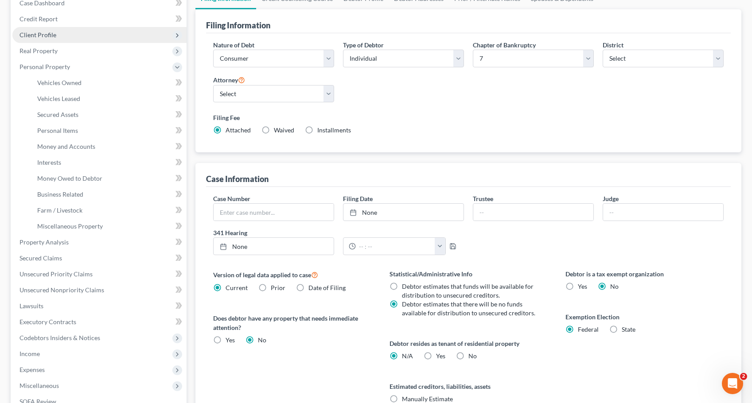
scroll to position [89, 0]
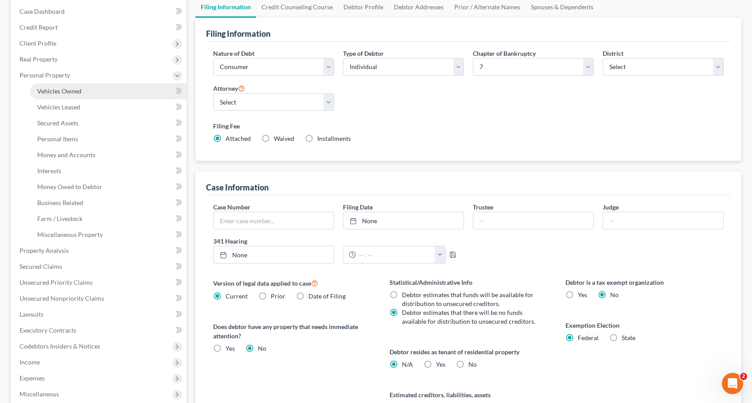
click at [65, 89] on span "Vehicles Owned" at bounding box center [59, 91] width 44 height 8
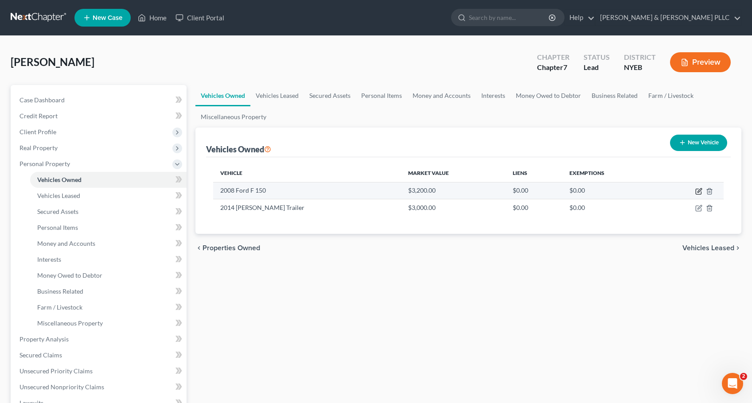
click at [698, 190] on icon "button" at bounding box center [698, 191] width 7 height 7
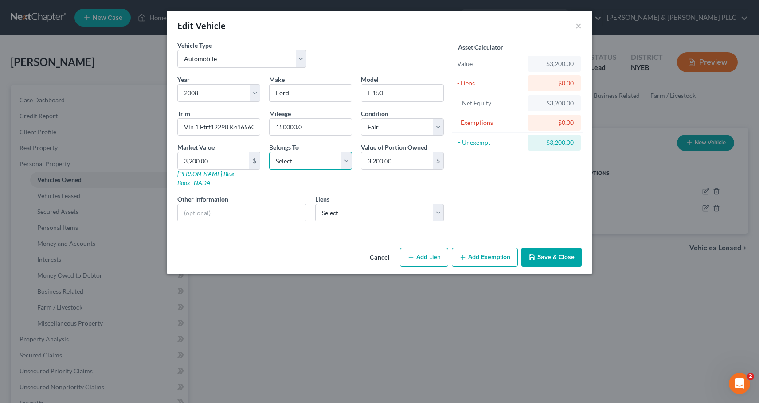
click at [347, 163] on select "Select Debtor 1 Only Debtor 2 Only Debtor 1 And Debtor 2 Only At Least One Of T…" at bounding box center [310, 161] width 83 height 18
click at [269, 152] on select "Select Debtor 1 Only Debtor 2 Only Debtor 1 And Debtor 2 Only At Least One Of T…" at bounding box center [310, 161] width 83 height 18
click at [488, 248] on button "Add Exemption" at bounding box center [485, 257] width 66 height 19
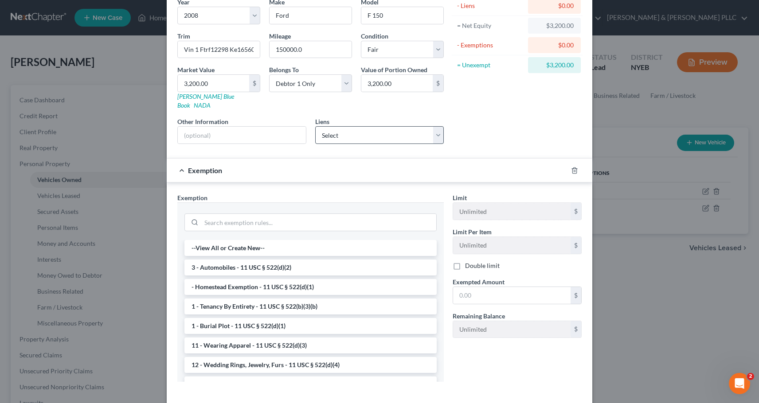
scroll to position [89, 0]
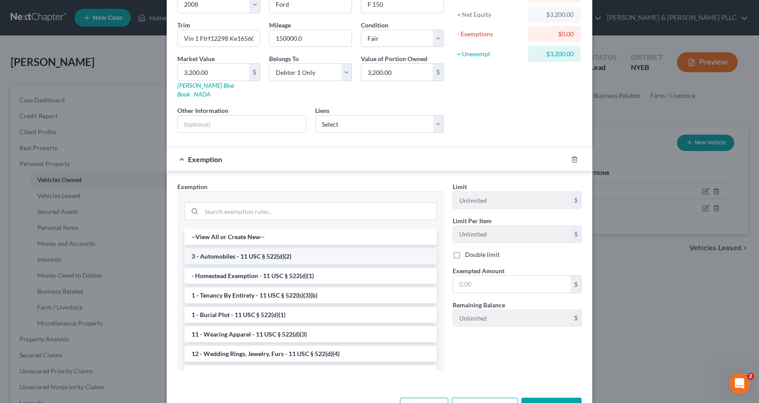
click at [284, 249] on li "3 - Automobiles - 11 USC § 522(d)(2)" at bounding box center [310, 257] width 252 height 16
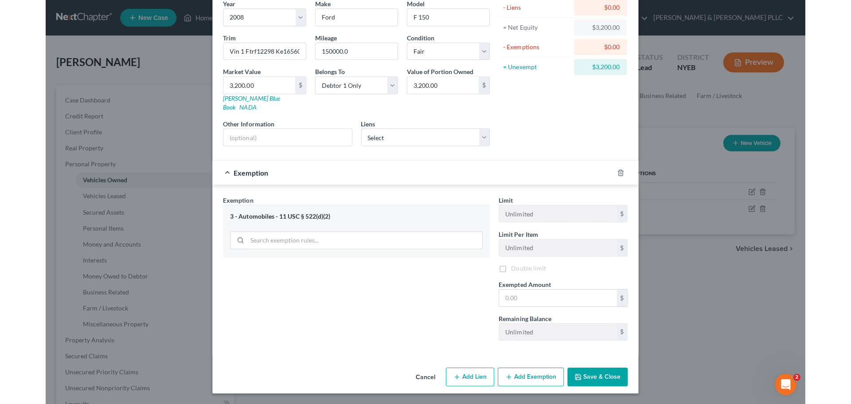
scroll to position [67, 0]
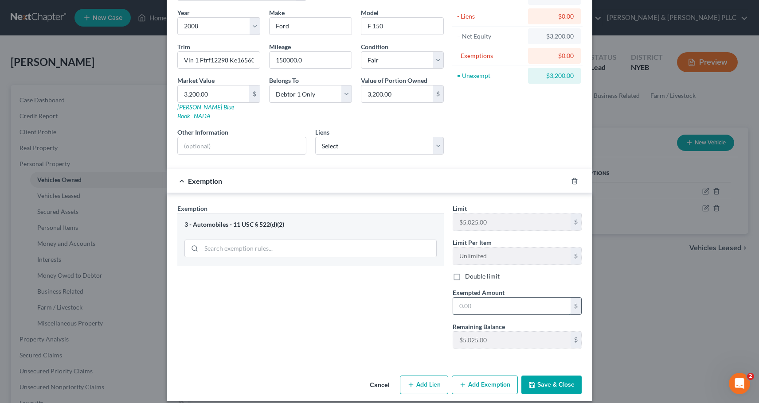
drag, startPoint x: 473, startPoint y: 297, endPoint x: 469, endPoint y: 291, distance: 6.4
click at [473, 298] on input "text" at bounding box center [511, 306] width 117 height 17
click at [372, 313] on div "Exemption Set must be selected for CA. Exemption * 3 - Automobiles - 11 USC § 5…" at bounding box center [310, 280] width 275 height 152
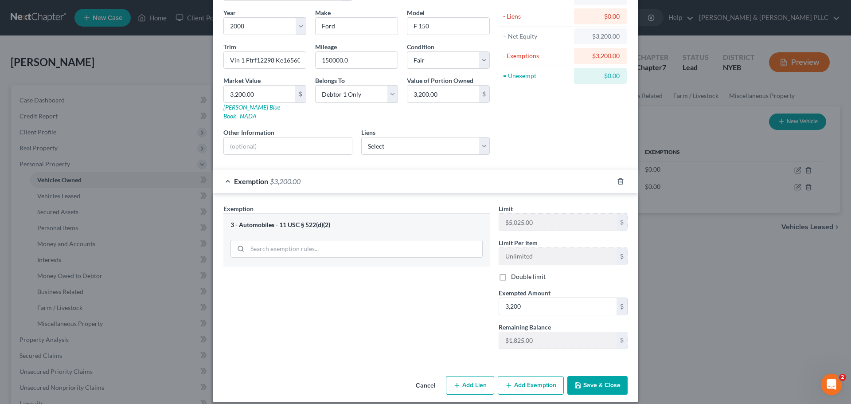
scroll to position [66, 0]
click at [590, 377] on button "Save & Close" at bounding box center [597, 385] width 60 height 19
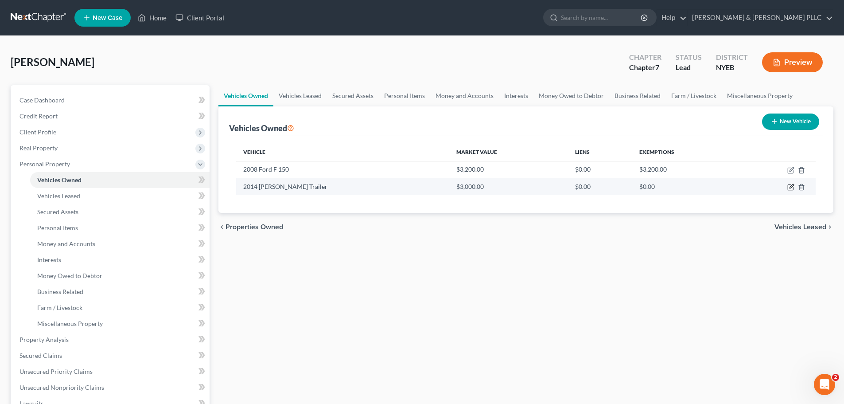
click at [758, 186] on icon "button" at bounding box center [791, 187] width 7 height 7
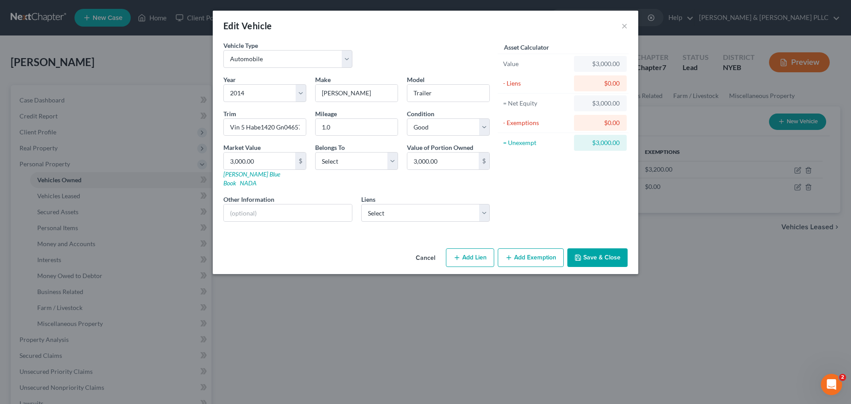
click at [528, 249] on button "Add Exemption" at bounding box center [531, 257] width 66 height 19
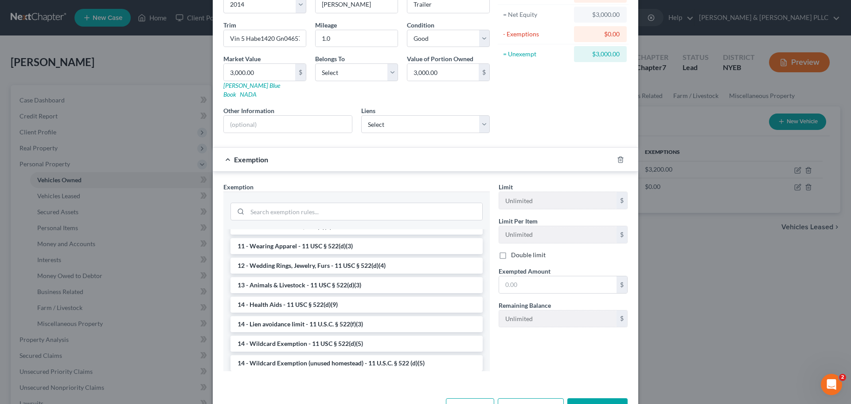
scroll to position [177, 0]
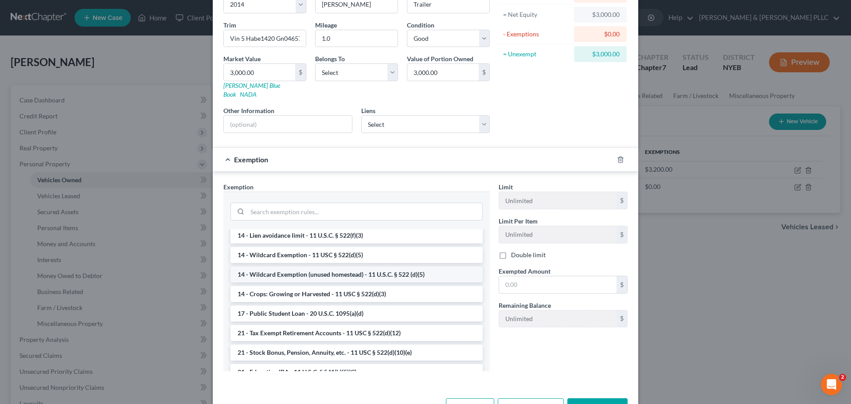
click at [299, 266] on li "14 - Wildcard Exemption (unused homestead) - 11 U.S.C. § 522 (d)(5)" at bounding box center [356, 274] width 252 height 16
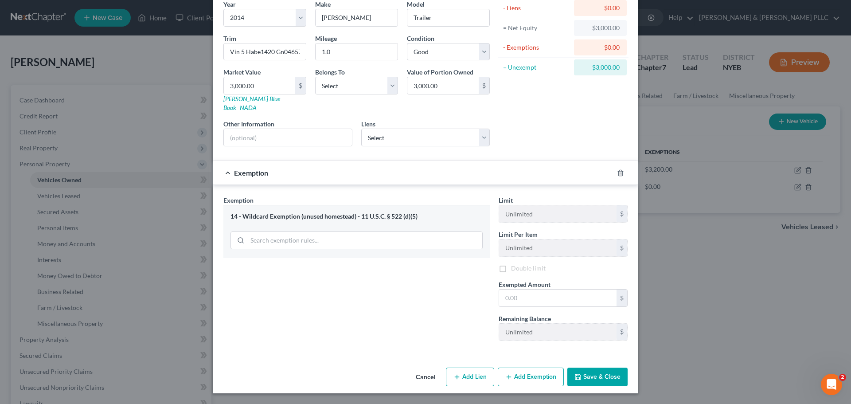
scroll to position [66, 0]
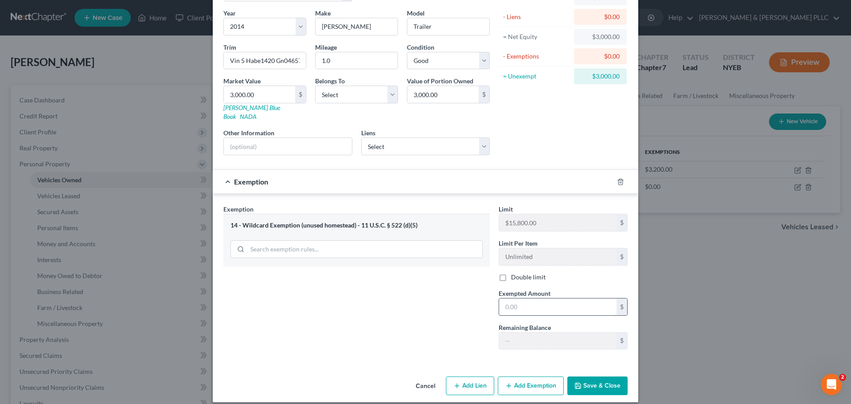
click at [510, 298] on input "text" at bounding box center [557, 306] width 117 height 17
click at [584, 376] on button "Save & Close" at bounding box center [597, 385] width 60 height 19
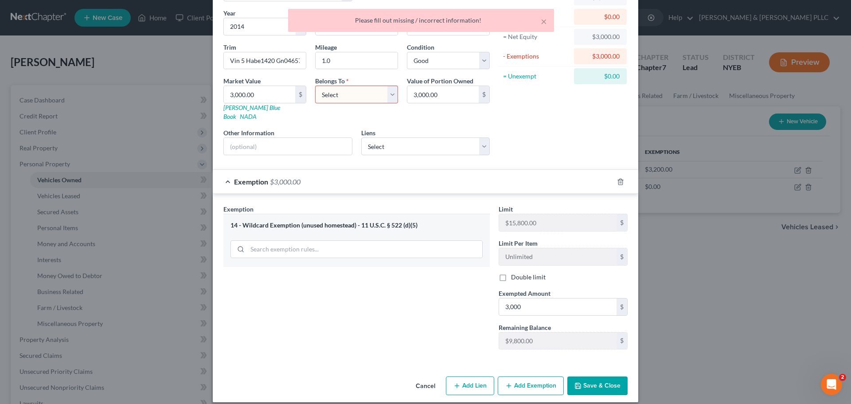
click at [388, 94] on select "Select Debtor 1 Only Debtor 2 Only Debtor 1 And Debtor 2 Only At Least One Of T…" at bounding box center [356, 95] width 83 height 18
click at [315, 86] on select "Select Debtor 1 Only Debtor 2 Only Debtor 1 And Debtor 2 Only At Least One Of T…" at bounding box center [356, 95] width 83 height 18
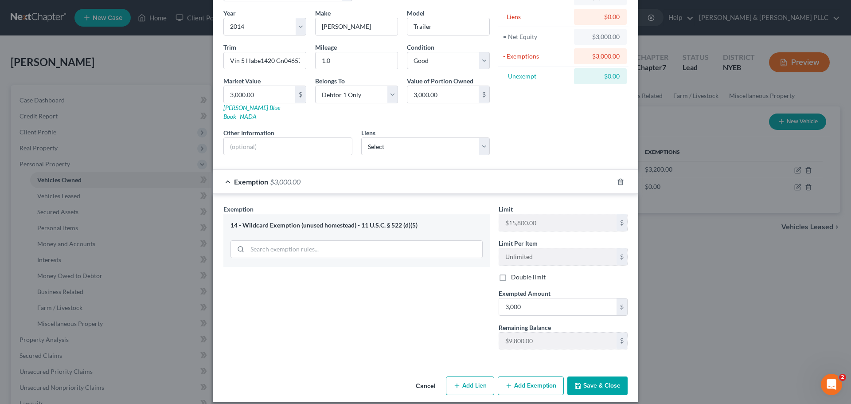
click at [595, 378] on button "Save & Close" at bounding box center [597, 385] width 60 height 19
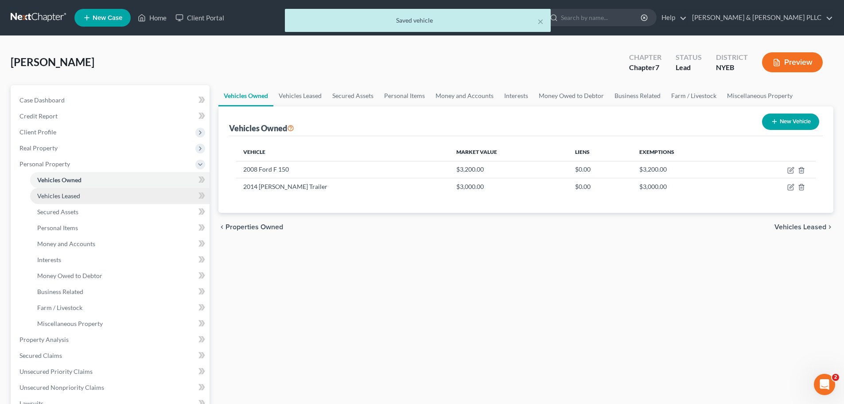
click at [64, 195] on span "Vehicles Leased" at bounding box center [58, 196] width 43 height 8
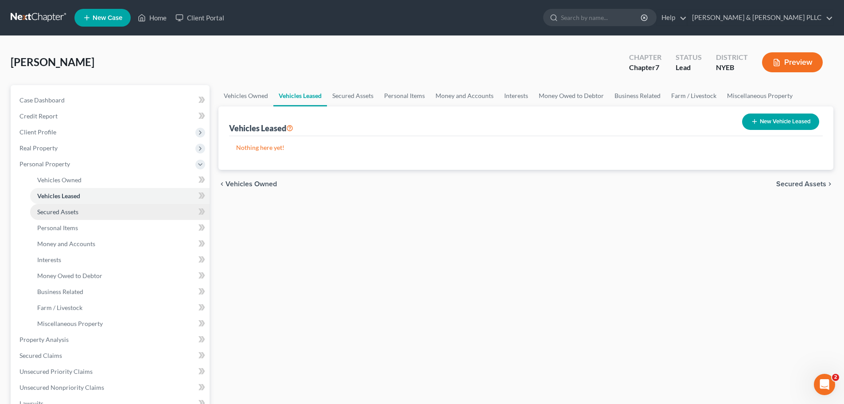
click at [53, 210] on span "Secured Assets" at bounding box center [57, 212] width 41 height 8
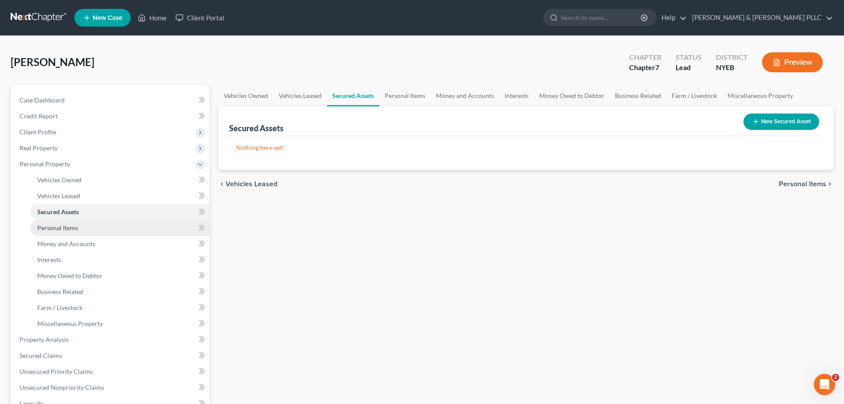
click at [54, 227] on span "Personal Items" at bounding box center [57, 228] width 41 height 8
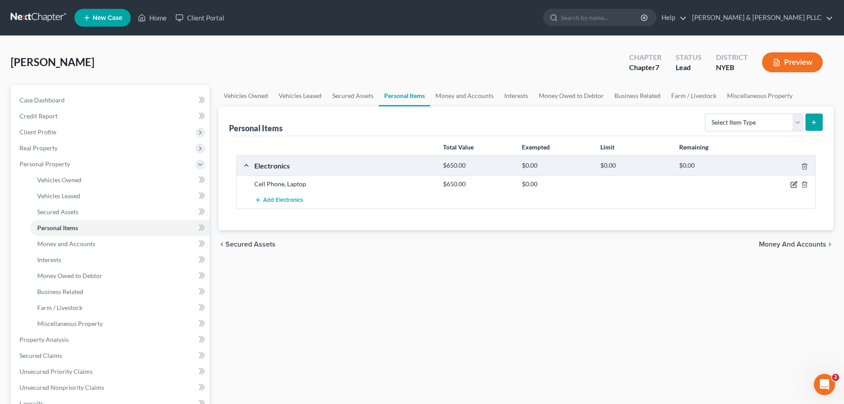
click at [758, 184] on icon "button" at bounding box center [794, 184] width 7 height 7
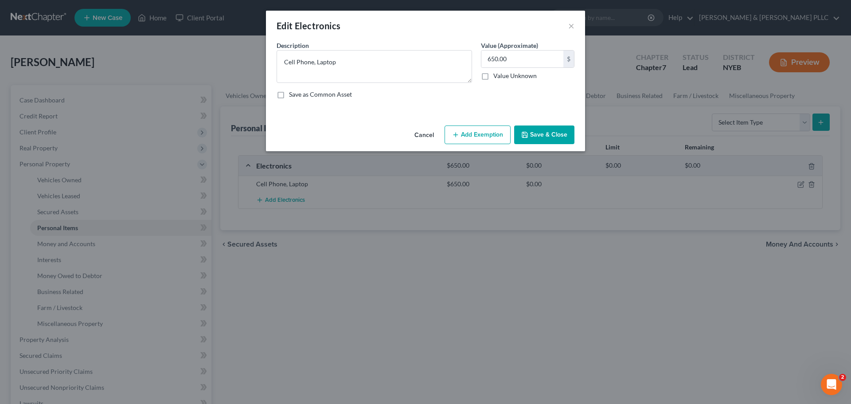
click at [482, 137] on button "Add Exemption" at bounding box center [478, 134] width 66 height 19
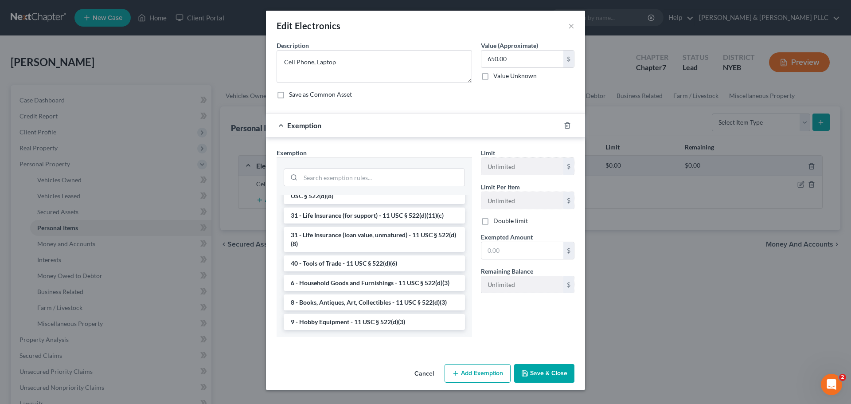
scroll to position [713, 0]
click at [372, 281] on li "6 - Household Goods and Furnishings - 11 USC § 522(d)(3)" at bounding box center [374, 283] width 181 height 16
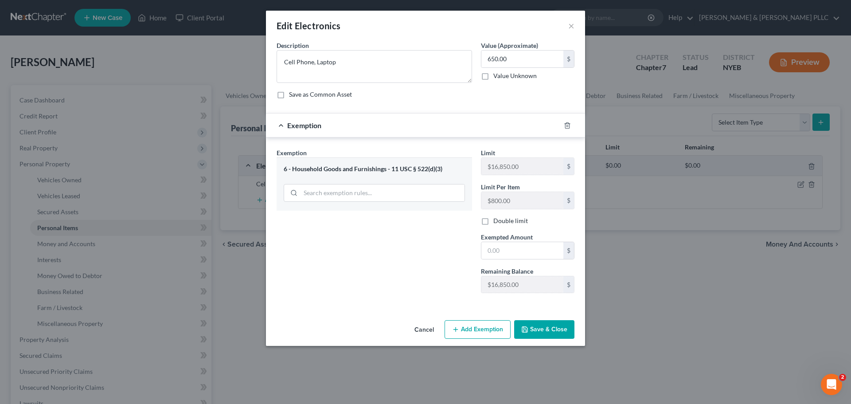
drag, startPoint x: 443, startPoint y: 16, endPoint x: 422, endPoint y: 43, distance: 34.1
click at [422, 43] on div "Edit Electronics × An exemption set must first be selected from the Filing Info…" at bounding box center [425, 178] width 319 height 335
click at [497, 251] on input "text" at bounding box center [522, 250] width 82 height 17
click at [538, 329] on button "Save & Close" at bounding box center [544, 329] width 60 height 19
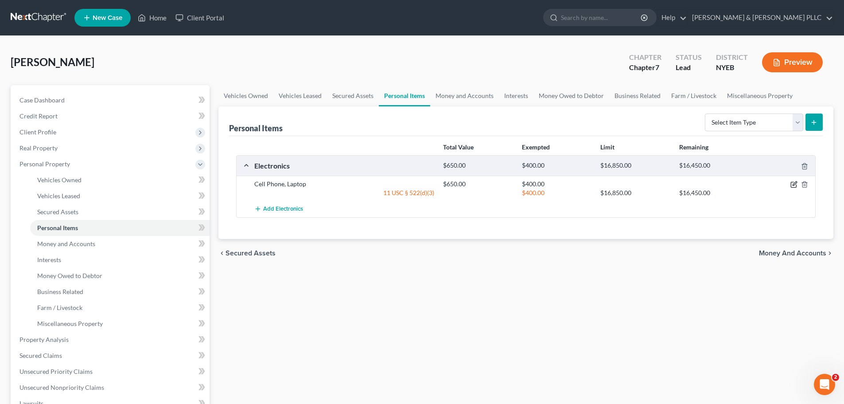
click at [758, 182] on icon "button" at bounding box center [794, 184] width 7 height 7
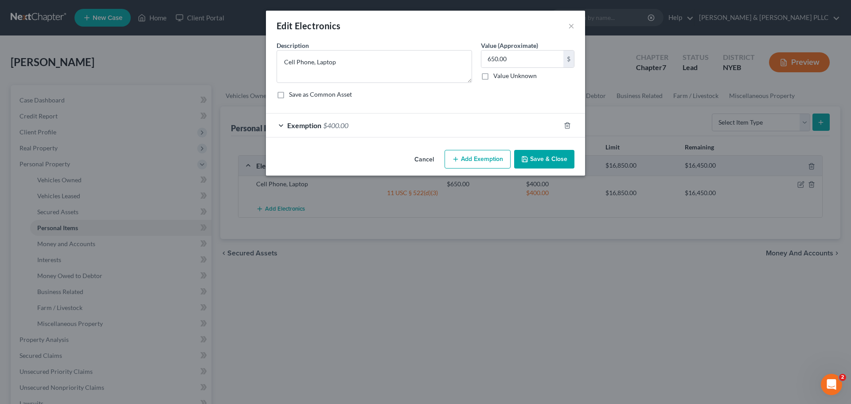
click at [312, 125] on span "Exemption" at bounding box center [304, 125] width 34 height 8
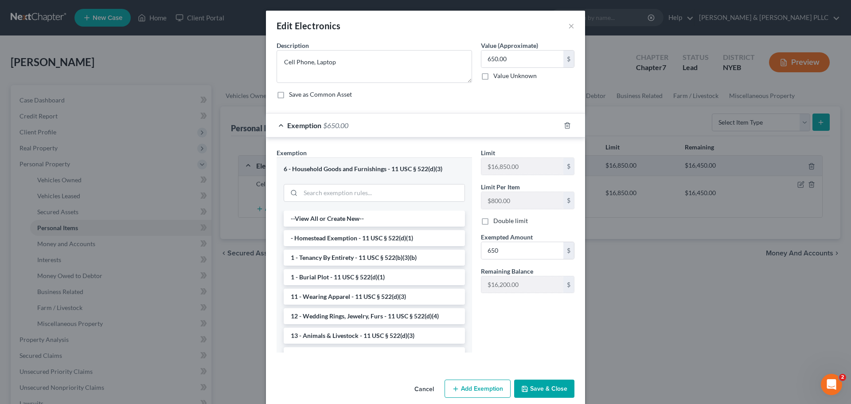
click at [547, 386] on button "Save & Close" at bounding box center [544, 388] width 60 height 19
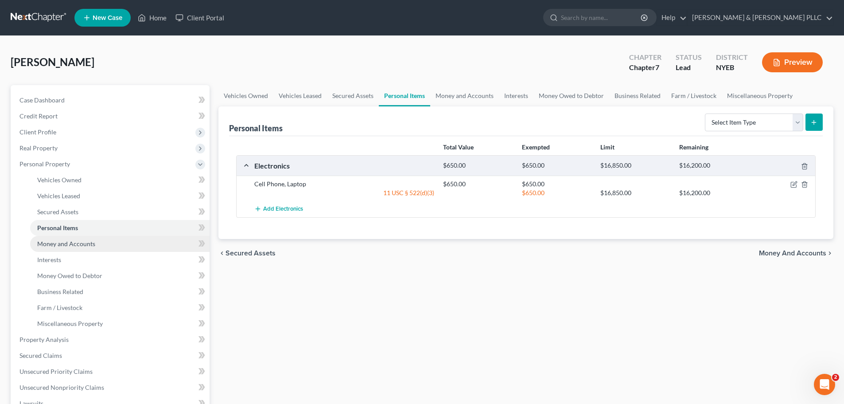
click at [48, 242] on span "Money and Accounts" at bounding box center [66, 244] width 58 height 8
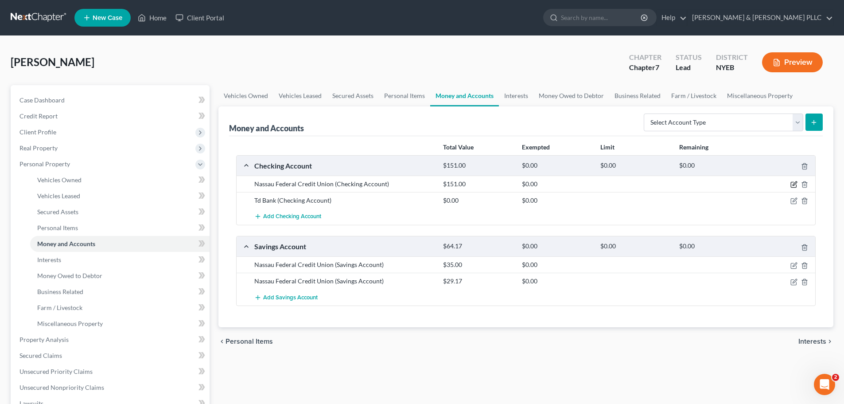
click at [758, 182] on icon "button" at bounding box center [793, 184] width 5 height 5
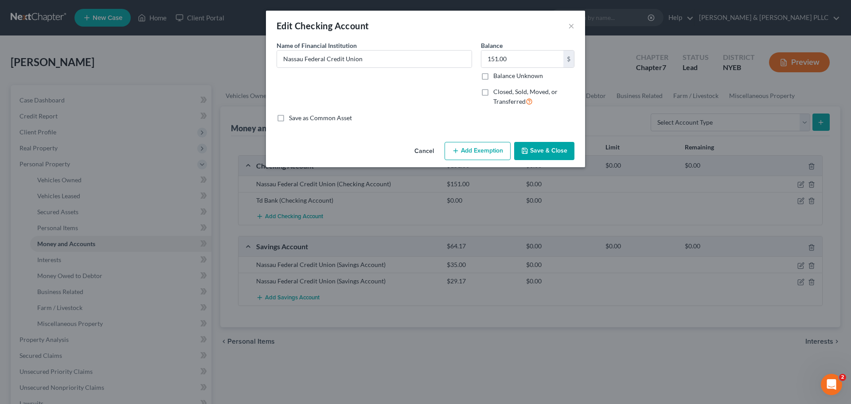
click at [477, 152] on button "Add Exemption" at bounding box center [478, 151] width 66 height 19
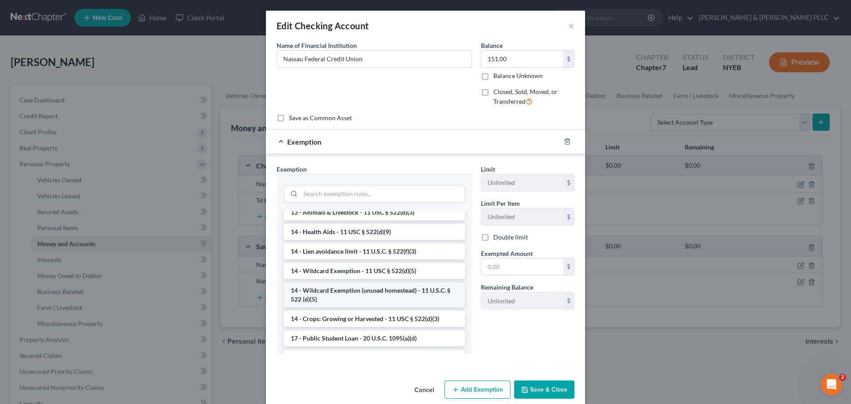
scroll to position [177, 0]
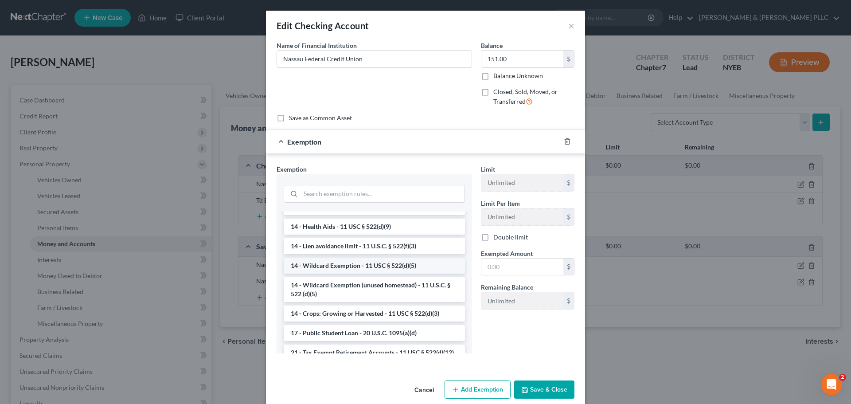
click at [353, 265] on li "14 - Wildcard Exemption - 11 USC § 522(d)(5)" at bounding box center [374, 266] width 181 height 16
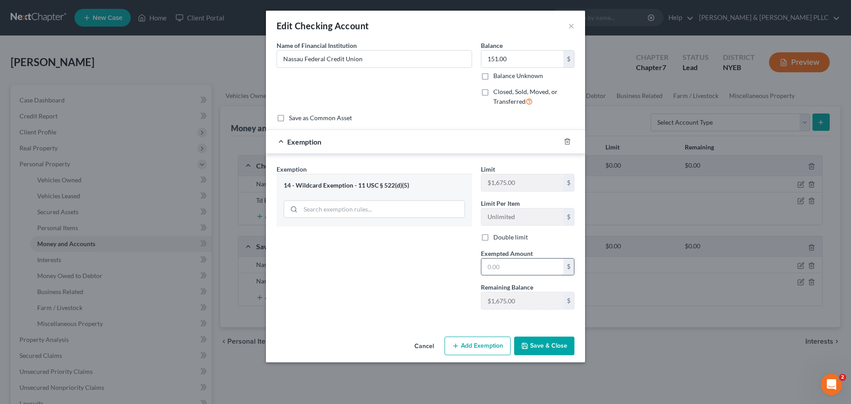
click at [497, 267] on input "text" at bounding box center [522, 266] width 82 height 17
click at [538, 344] on button "Save & Close" at bounding box center [544, 345] width 60 height 19
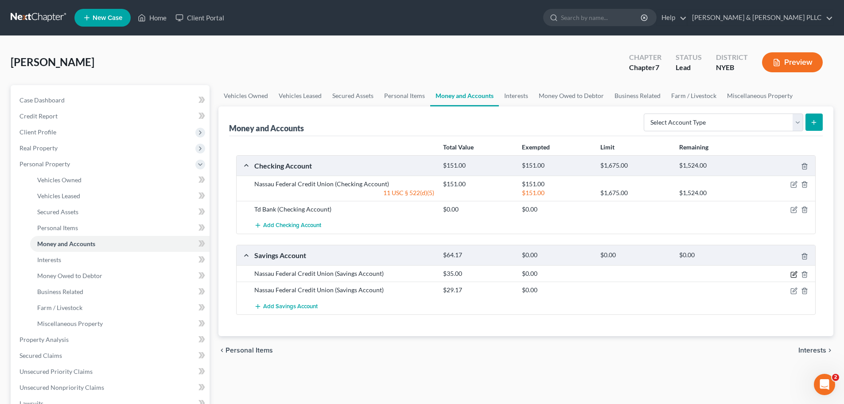
click at [758, 273] on icon "button" at bounding box center [794, 274] width 7 height 7
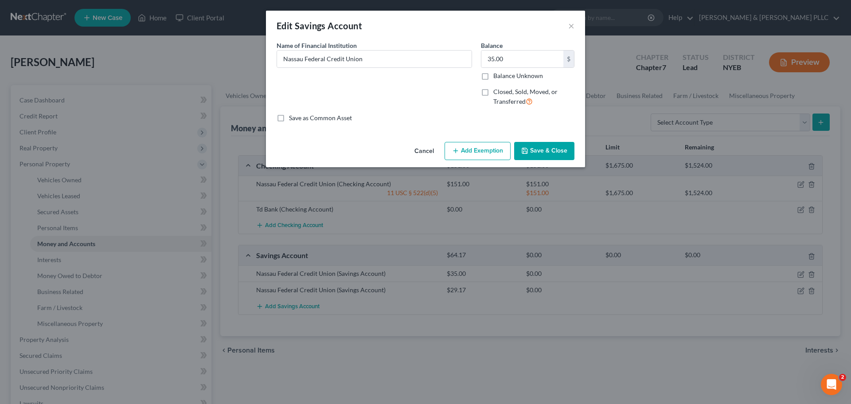
click at [472, 153] on button "Add Exemption" at bounding box center [478, 151] width 66 height 19
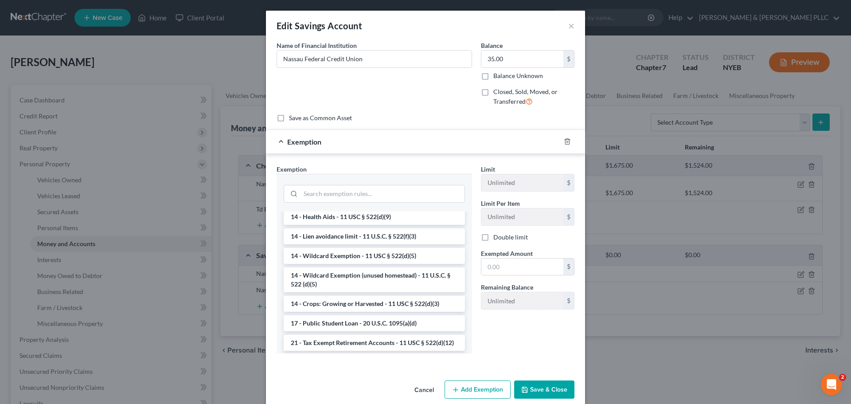
scroll to position [242, 0]
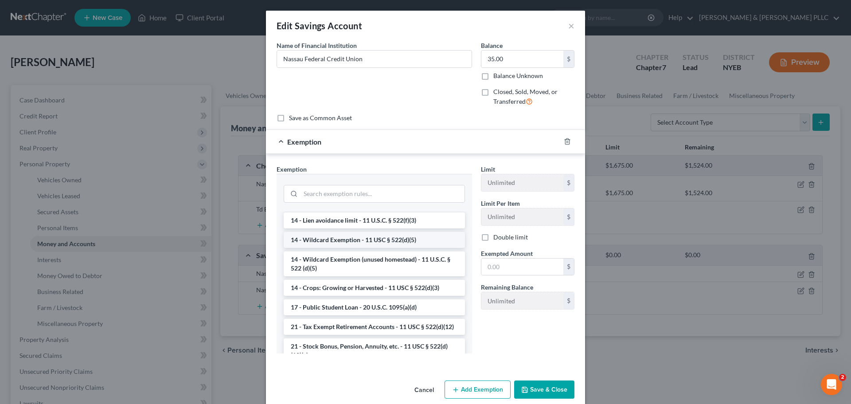
click at [339, 248] on li "14 - Wildcard Exemption - 11 USC § 522(d)(5)" at bounding box center [374, 240] width 181 height 16
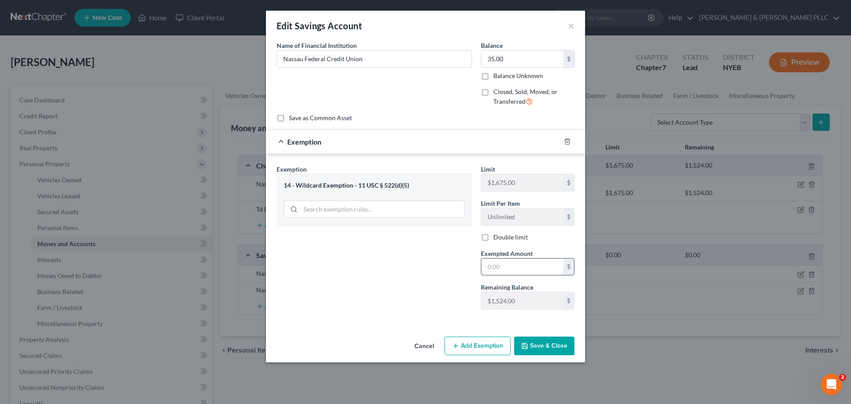
click at [495, 264] on input "text" at bounding box center [522, 266] width 82 height 17
click at [537, 341] on button "Save & Close" at bounding box center [544, 345] width 60 height 19
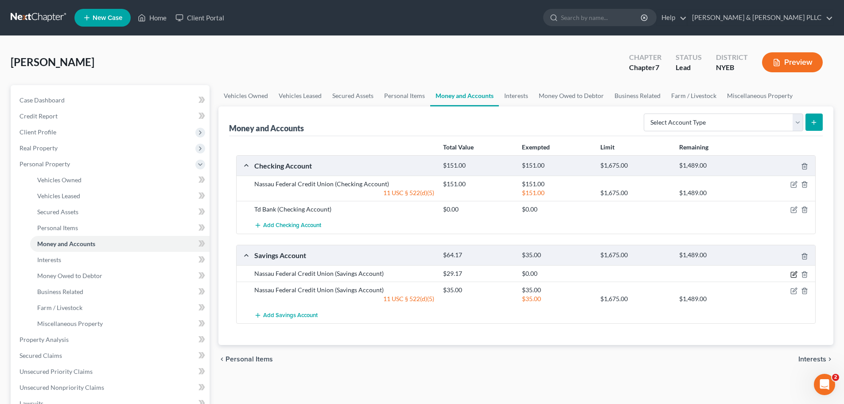
click at [758, 272] on icon "button" at bounding box center [793, 274] width 5 height 5
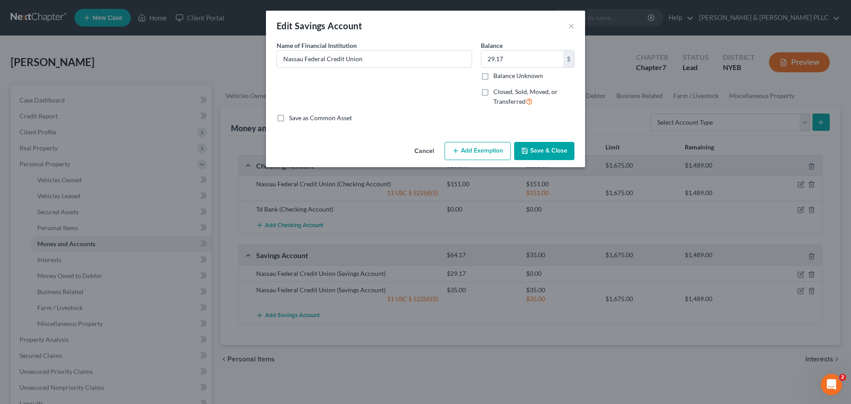
click at [473, 152] on button "Add Exemption" at bounding box center [478, 151] width 66 height 19
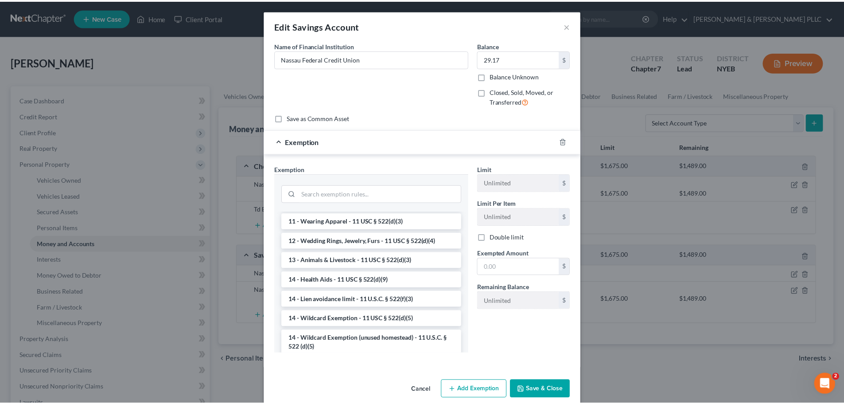
scroll to position [222, 0]
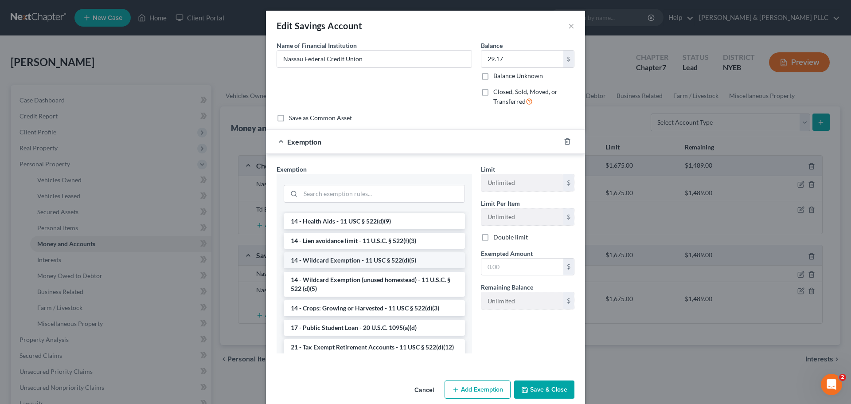
click at [330, 264] on li "14 - Wildcard Exemption - 11 USC § 522(d)(5)" at bounding box center [374, 260] width 181 height 16
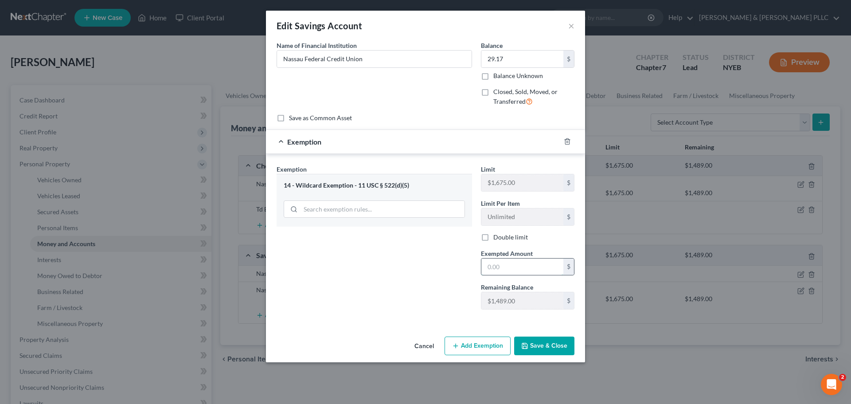
click at [500, 268] on input "text" at bounding box center [522, 266] width 82 height 17
click at [541, 346] on button "Save & Close" at bounding box center [544, 345] width 60 height 19
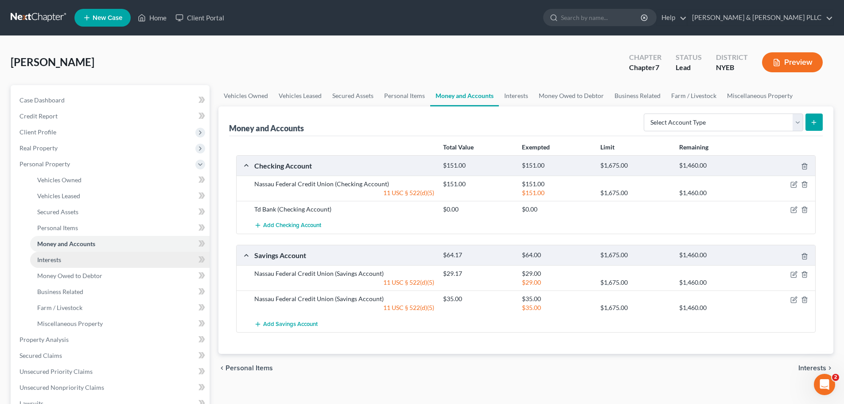
click at [43, 254] on link "Interests" at bounding box center [120, 260] width 180 height 16
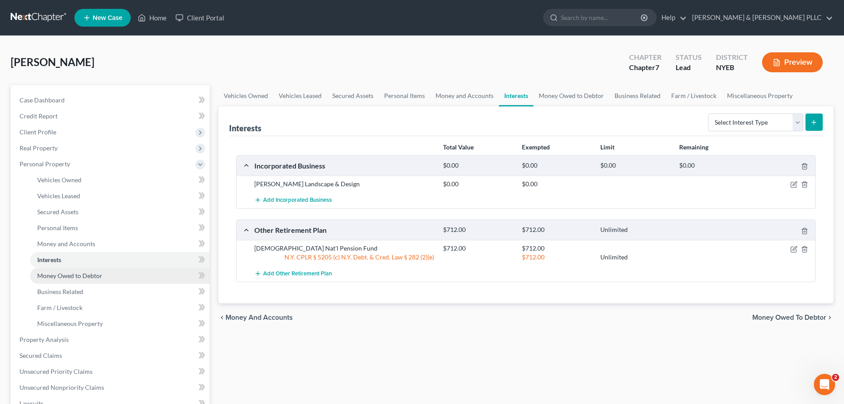
click at [52, 272] on span "Money Owed to Debtor" at bounding box center [69, 276] width 65 height 8
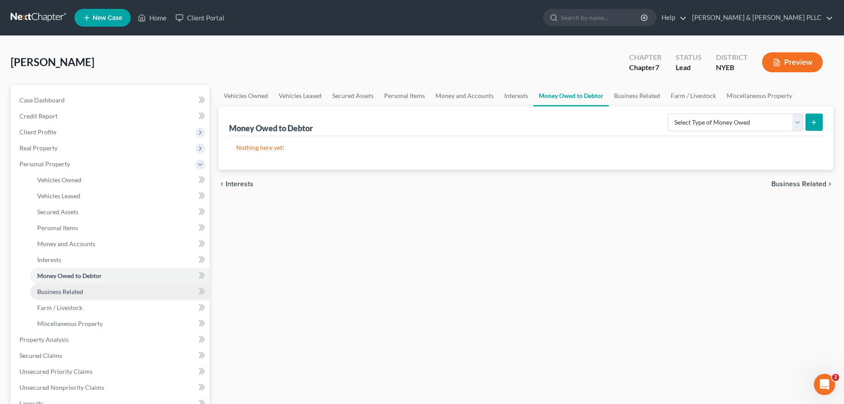
click at [51, 291] on span "Business Related" at bounding box center [60, 292] width 46 height 8
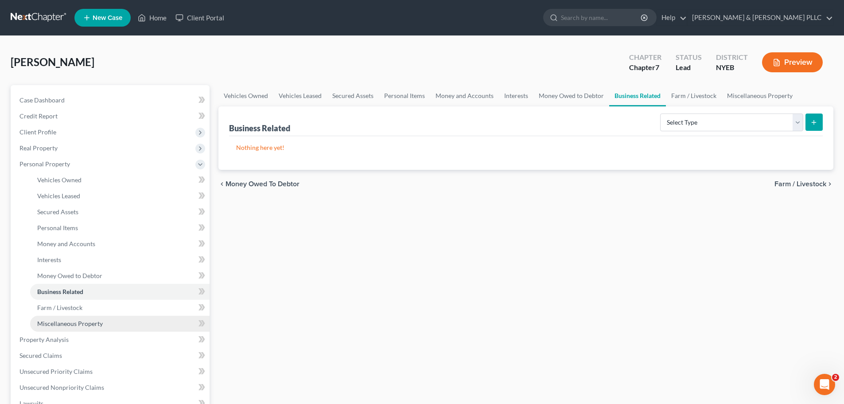
click at [57, 323] on span "Miscellaneous Property" at bounding box center [70, 324] width 66 height 8
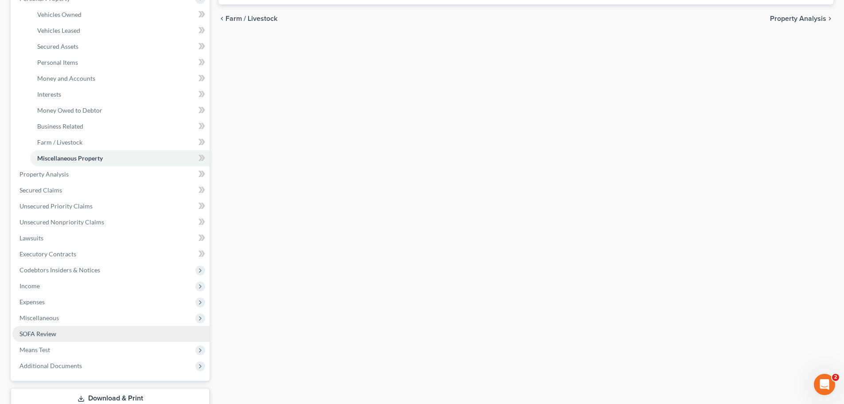
scroll to position [177, 0]
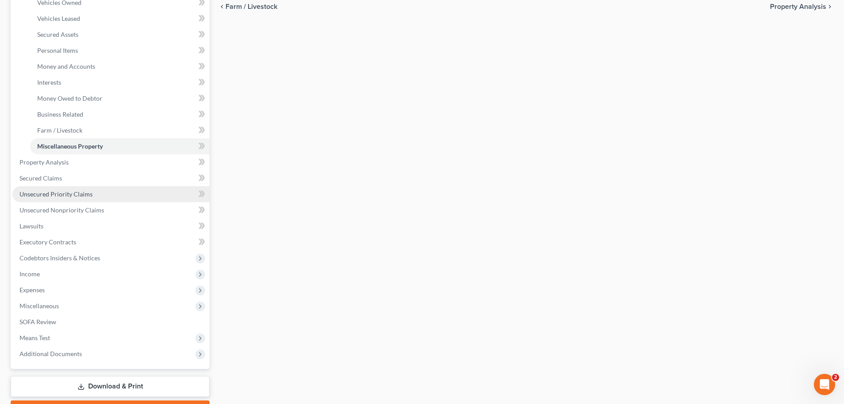
click at [65, 193] on span "Unsecured Priority Claims" at bounding box center [56, 194] width 73 height 8
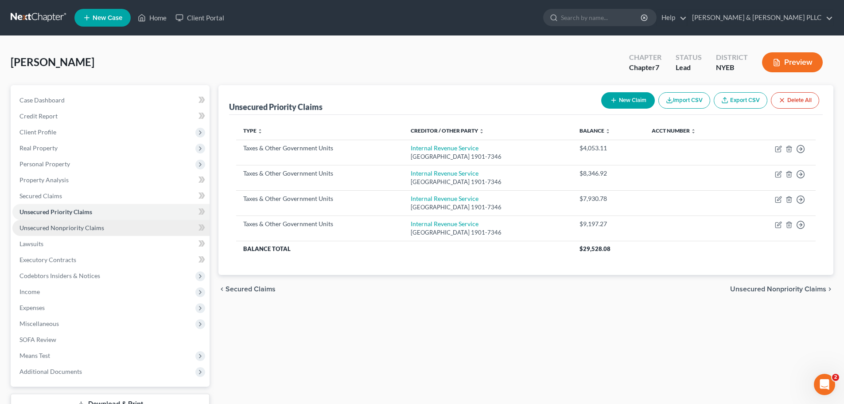
drag, startPoint x: 35, startPoint y: 227, endPoint x: 94, endPoint y: 227, distance: 58.1
click at [35, 227] on span "Unsecured Nonpriority Claims" at bounding box center [62, 228] width 85 height 8
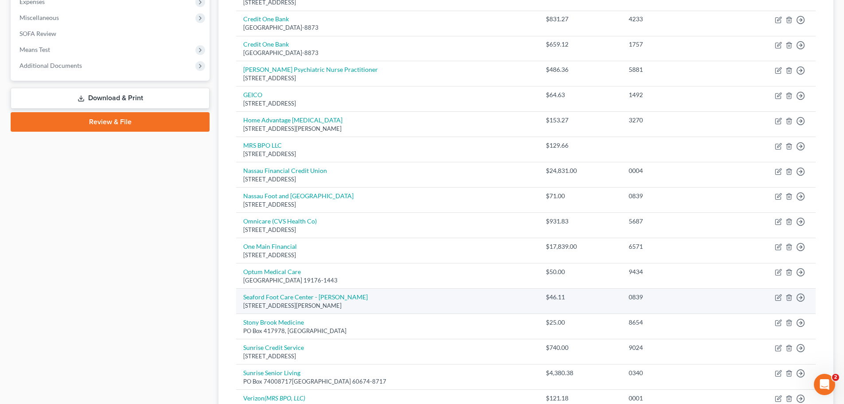
scroll to position [310, 0]
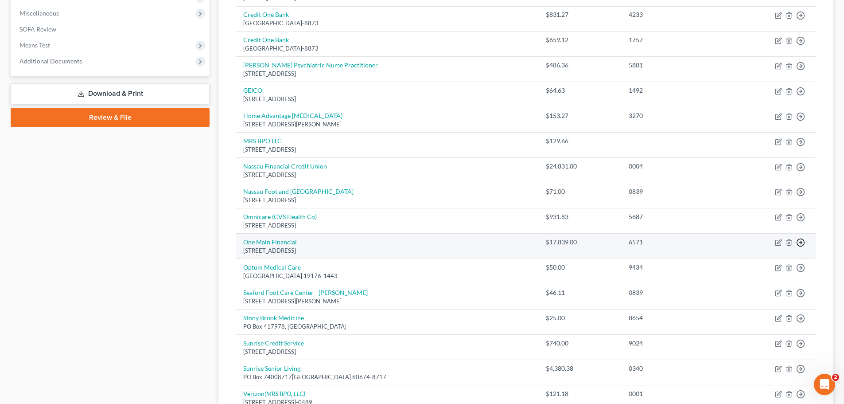
click at [758, 241] on icon "button" at bounding box center [801, 242] width 9 height 9
click at [747, 250] on link "Move to D" at bounding box center [760, 249] width 74 height 15
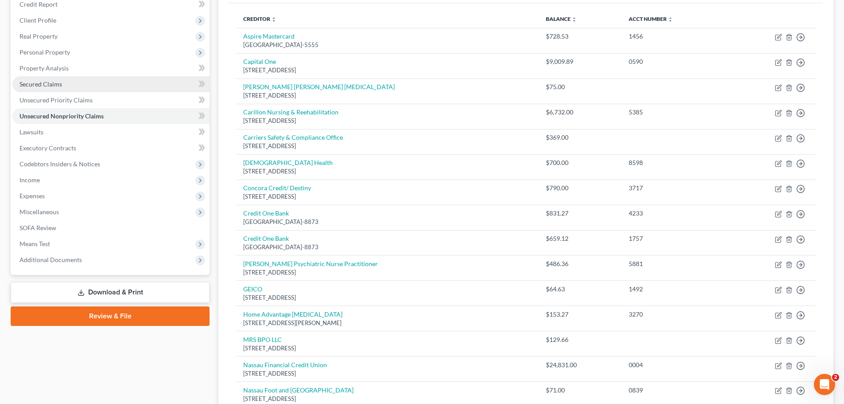
scroll to position [89, 0]
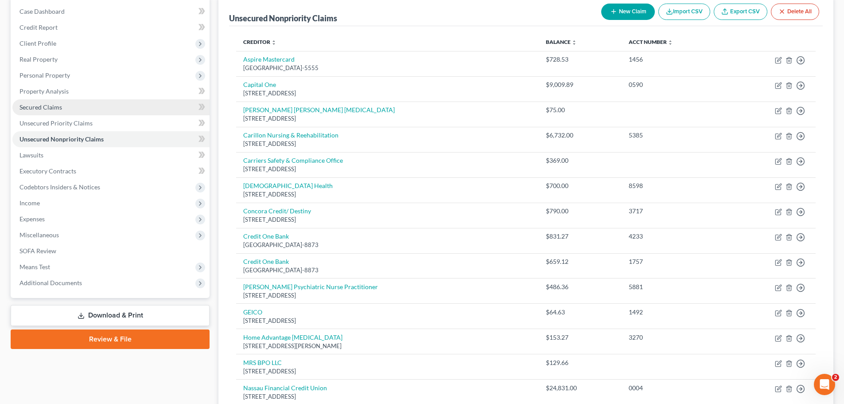
click at [41, 104] on span "Secured Claims" at bounding box center [41, 107] width 43 height 8
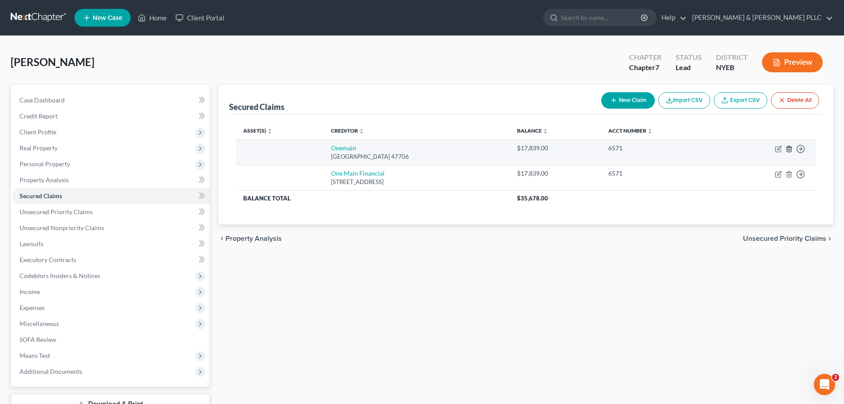
click at [758, 148] on icon "button" at bounding box center [789, 148] width 7 height 7
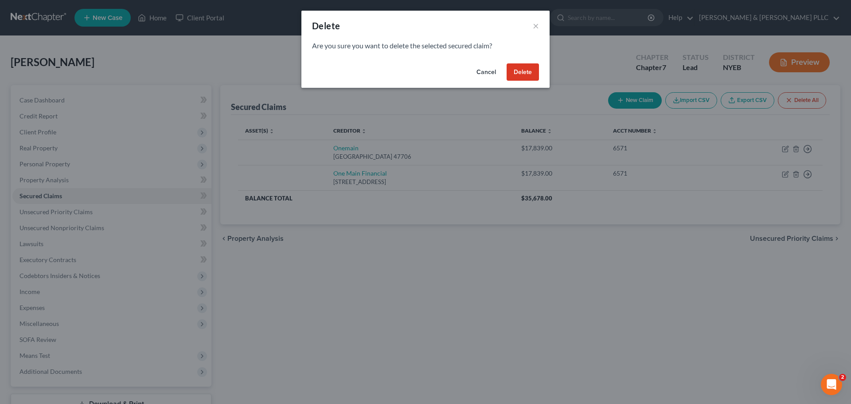
click at [520, 74] on button "Delete" at bounding box center [523, 72] width 32 height 18
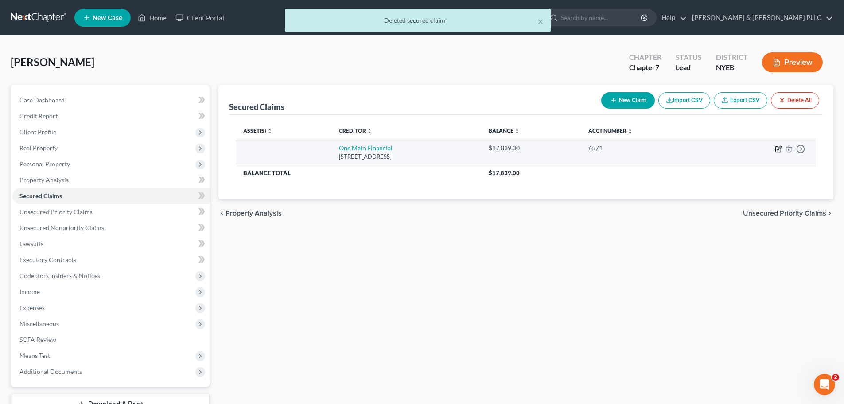
click at [758, 147] on icon "button" at bounding box center [779, 148] width 4 height 4
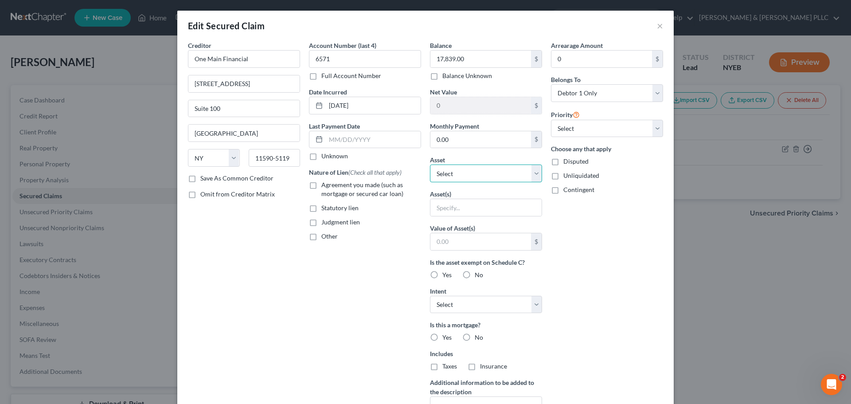
click at [451, 173] on select "Select Other Multiple Assets 2008 Ford F 150 - $3200.0 Electronics - Cell Phone…" at bounding box center [486, 173] width 112 height 18
click at [430, 164] on select "Select Other Multiple Assets 2008 Ford F 150 - $3200.0 Electronics - Cell Phone…" at bounding box center [486, 173] width 112 height 18
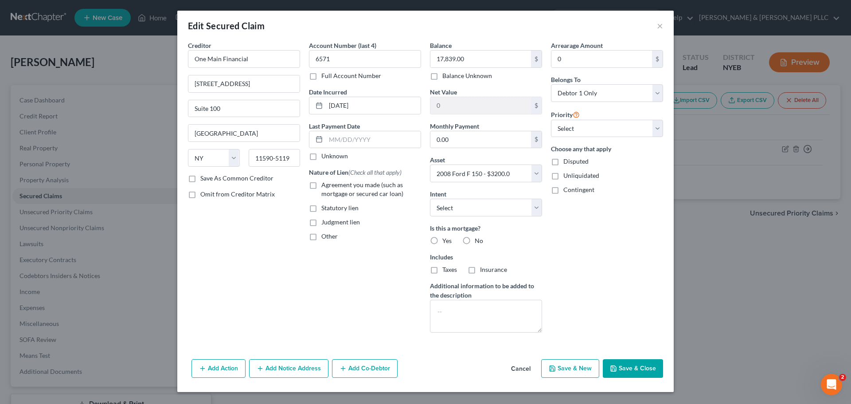
click at [475, 242] on label "No" at bounding box center [479, 240] width 8 height 9
click at [478, 242] on input "No" at bounding box center [481, 239] width 6 height 6
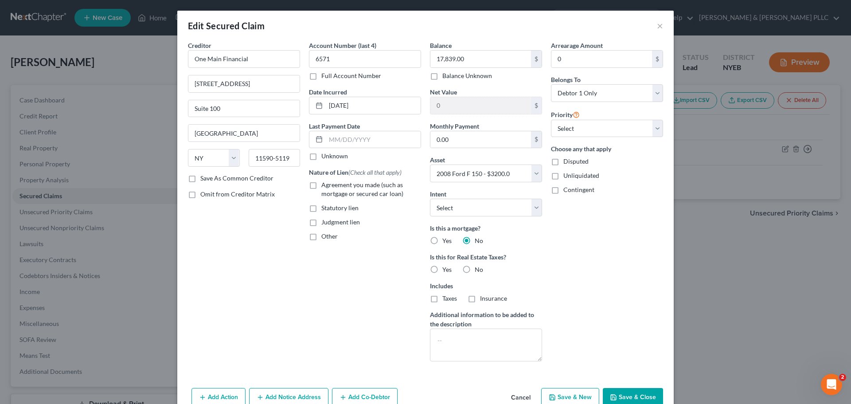
click at [475, 268] on label "No" at bounding box center [479, 269] width 8 height 9
click at [478, 268] on input "No" at bounding box center [481, 268] width 6 height 6
click at [321, 185] on label "Agreement you made (such as mortgage or secured car loan)" at bounding box center [371, 189] width 100 height 18
click at [325, 185] on input "Agreement you made (such as mortgage or secured car loan)" at bounding box center [328, 183] width 6 height 6
click at [628, 395] on button "Save & Close" at bounding box center [633, 397] width 60 height 19
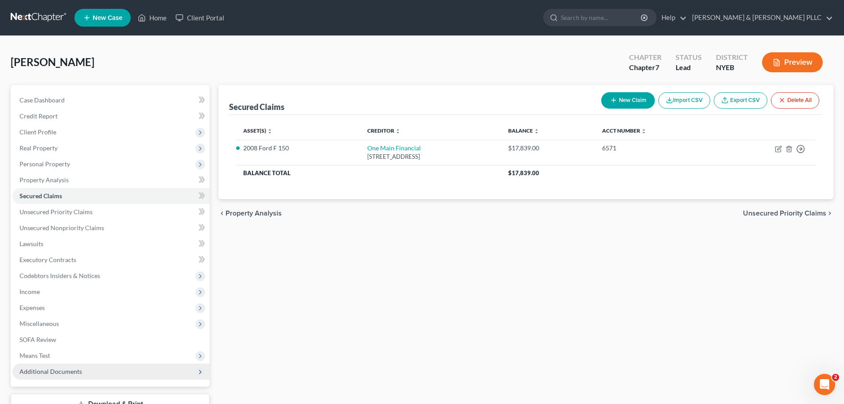
click at [39, 370] on span "Additional Documents" at bounding box center [51, 371] width 62 height 8
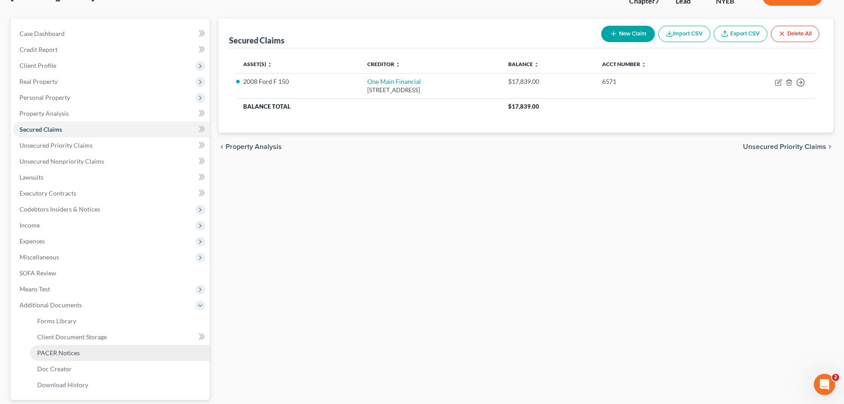
scroll to position [133, 0]
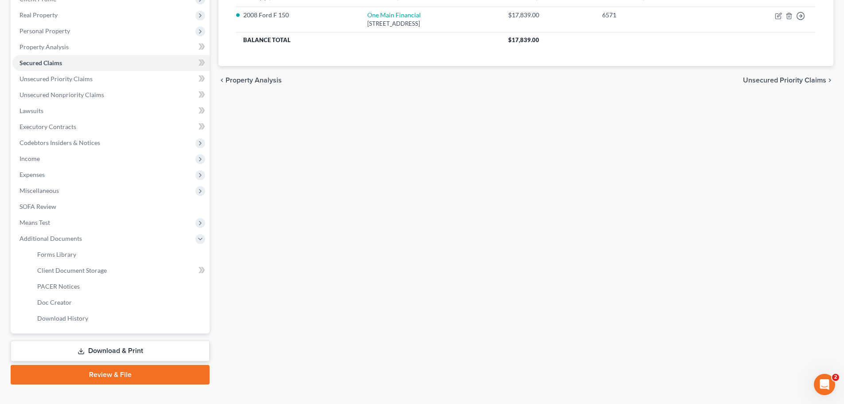
click at [117, 349] on link "Download & Print" at bounding box center [110, 350] width 199 height 21
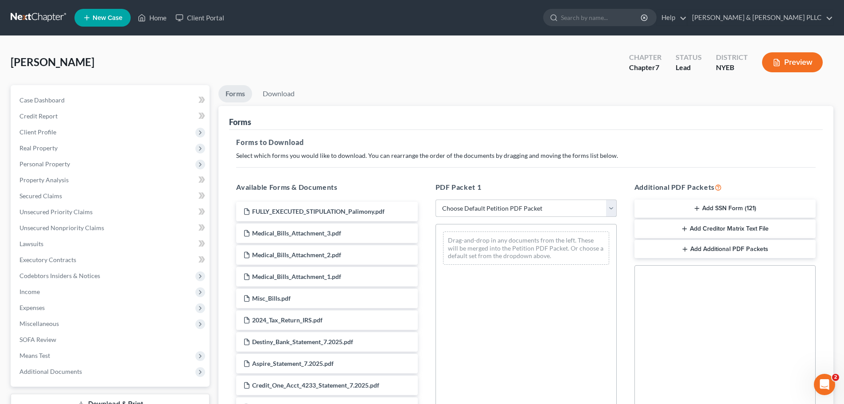
click at [543, 209] on select "Choose Default Petition PDF Packet Complete Bankruptcy Petition (all forms and …" at bounding box center [526, 208] width 181 height 18
click at [439, 199] on select "Choose Default Petition PDF Packet Complete Bankruptcy Petition (all forms and …" at bounding box center [526, 208] width 181 height 18
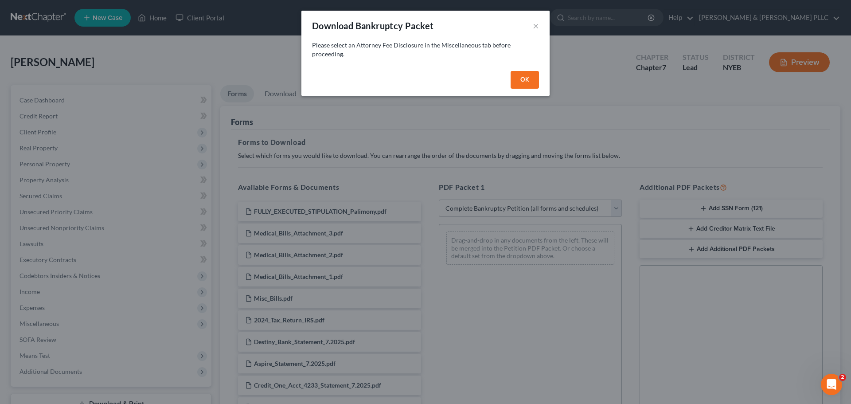
click at [522, 78] on button "OK" at bounding box center [525, 80] width 28 height 18
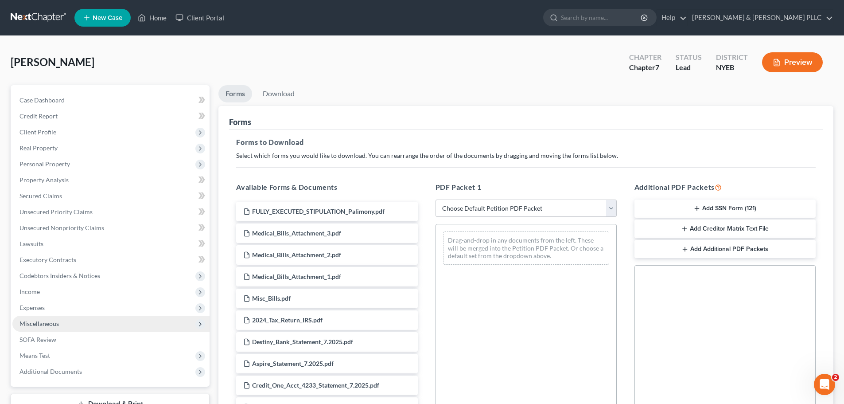
click at [45, 323] on span "Miscellaneous" at bounding box center [39, 324] width 39 height 8
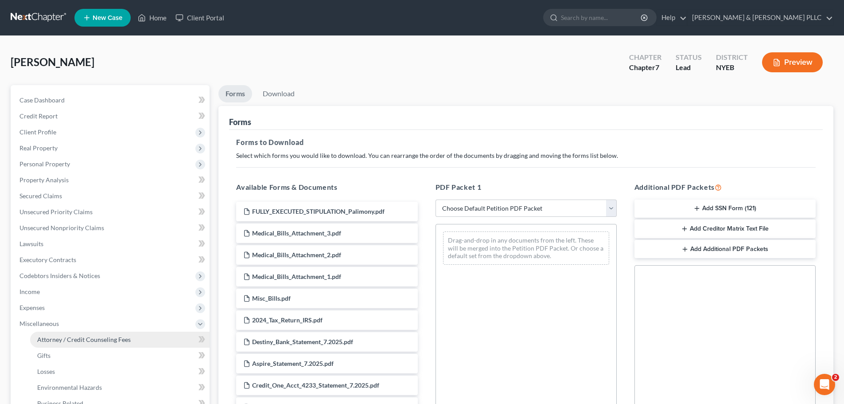
click at [80, 339] on span "Attorney / Credit Counseling Fees" at bounding box center [84, 340] width 94 height 8
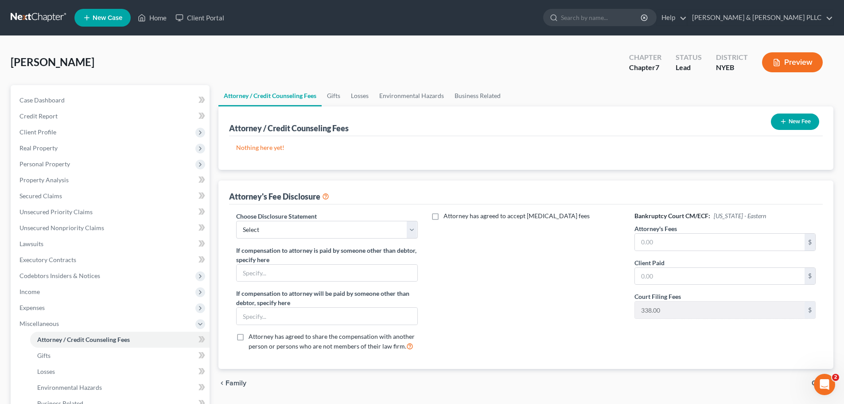
click at [758, 119] on button "New Fee" at bounding box center [795, 121] width 48 height 16
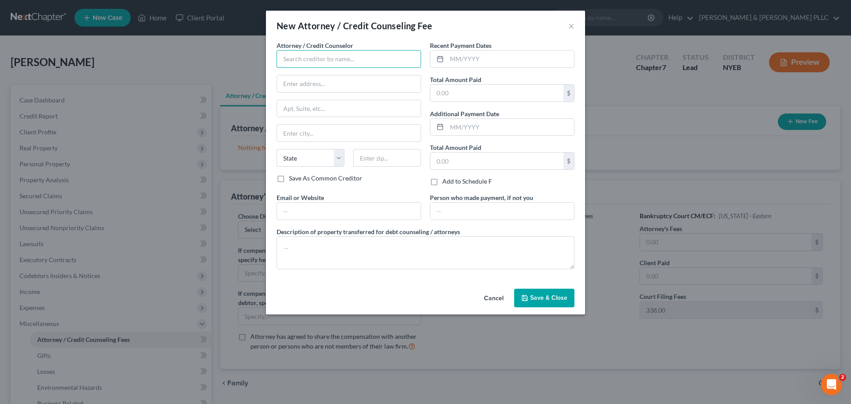
click at [350, 60] on input "text" at bounding box center [349, 59] width 145 height 18
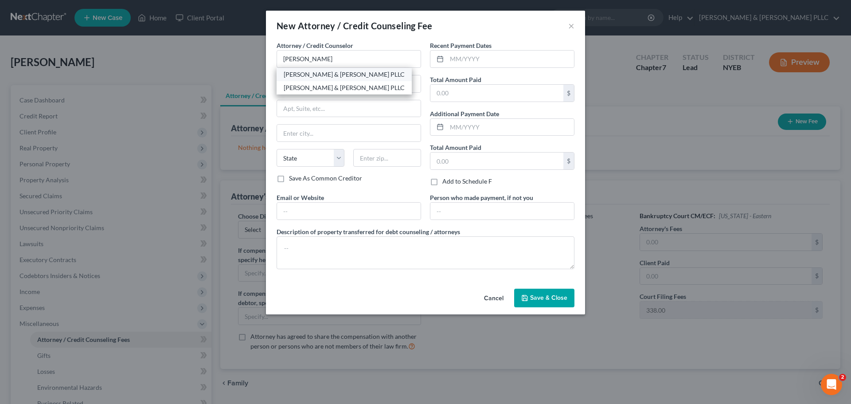
click at [311, 74] on div "Sferrazza & Keenan PLLC" at bounding box center [344, 74] width 121 height 9
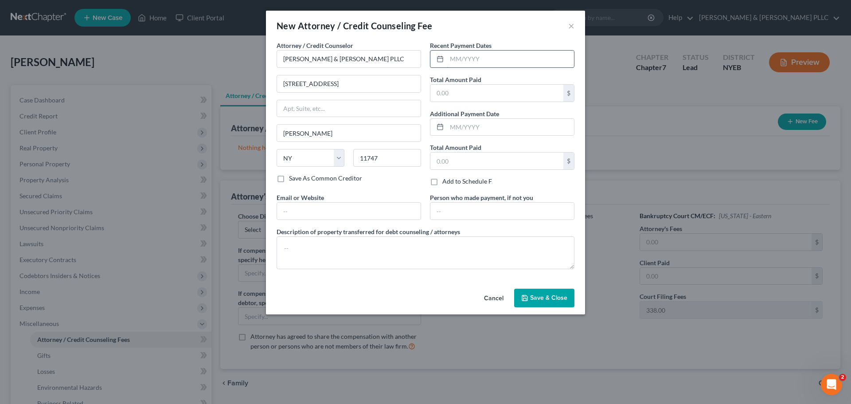
click at [454, 59] on input "text" at bounding box center [510, 59] width 127 height 17
click at [548, 297] on span "Save & Close" at bounding box center [548, 298] width 37 height 8
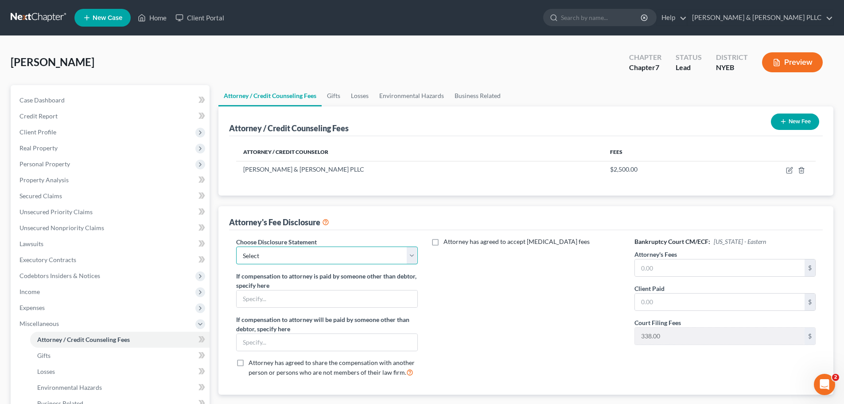
click at [306, 257] on select "Select Attorney for Debtor" at bounding box center [326, 255] width 181 height 18
click at [236, 246] on select "Select Attorney for Debtor" at bounding box center [326, 255] width 181 height 18
click at [679, 266] on input "text" at bounding box center [720, 267] width 170 height 17
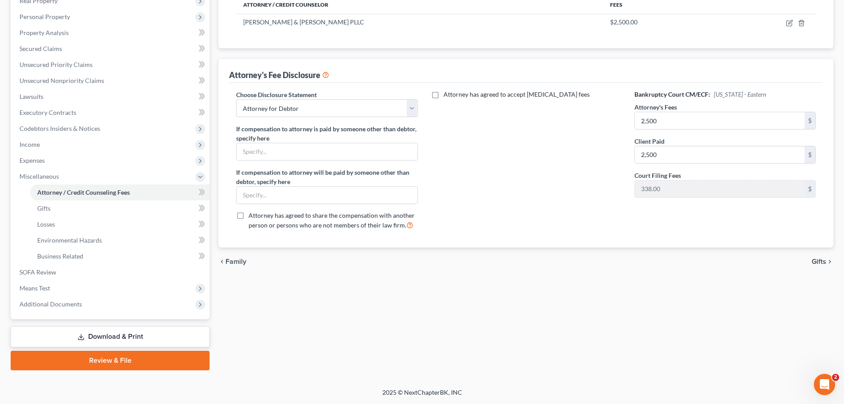
click at [121, 337] on link "Download & Print" at bounding box center [110, 336] width 199 height 21
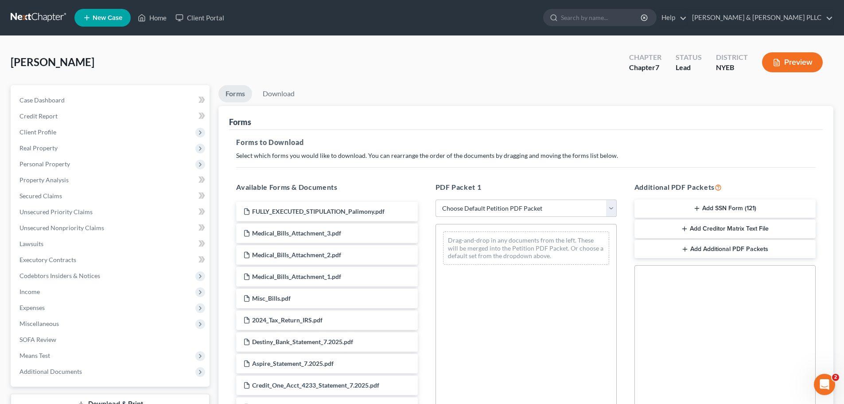
click at [559, 206] on select "Choose Default Petition PDF Packet Complete Bankruptcy Petition (all forms and …" at bounding box center [526, 208] width 181 height 18
click at [436, 199] on select "Choose Default Petition PDF Packet Complete Bankruptcy Petition (all forms and …" at bounding box center [526, 208] width 181 height 18
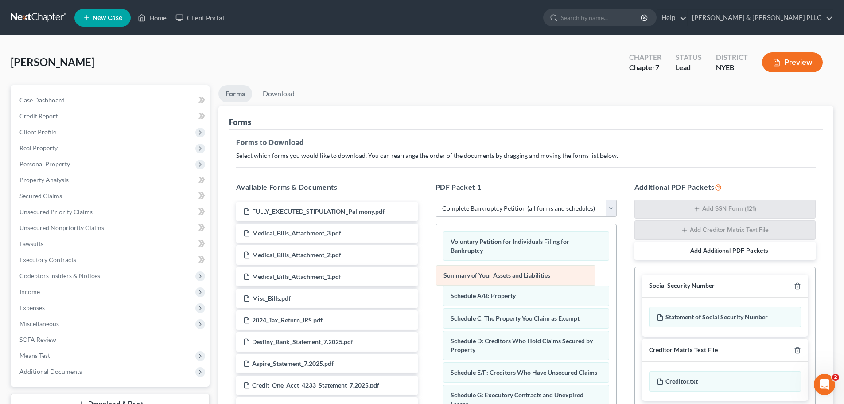
drag, startPoint x: 480, startPoint y: 270, endPoint x: 474, endPoint y: 272, distance: 6.8
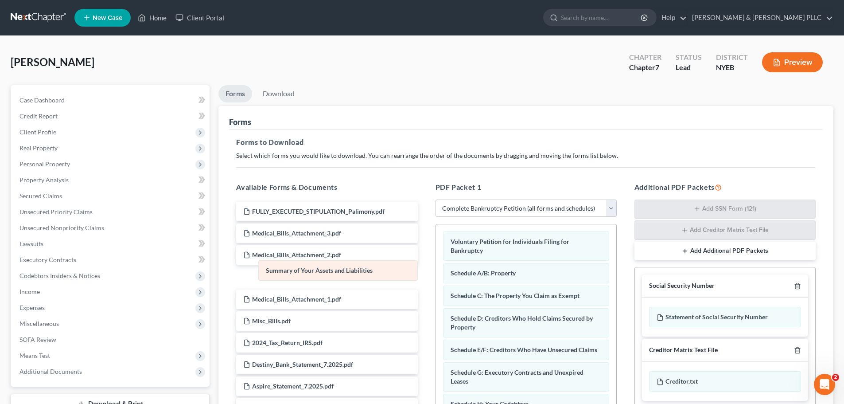
drag, startPoint x: 480, startPoint y: 273, endPoint x: 286, endPoint y: 269, distance: 193.7
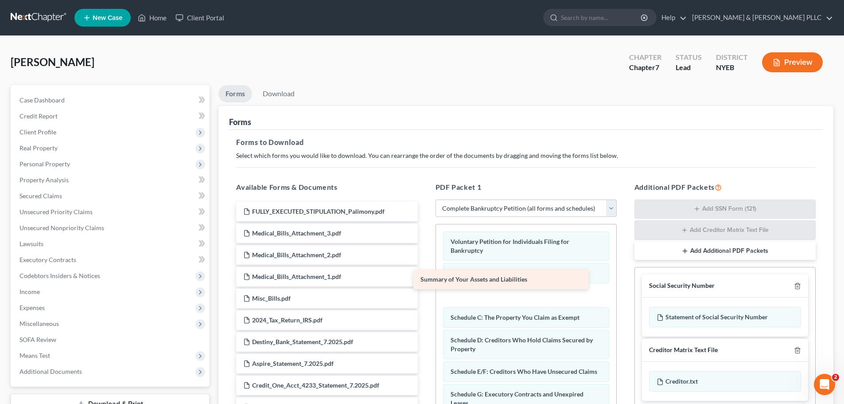
drag, startPoint x: 325, startPoint y: 275, endPoint x: 507, endPoint y: 278, distance: 181.8
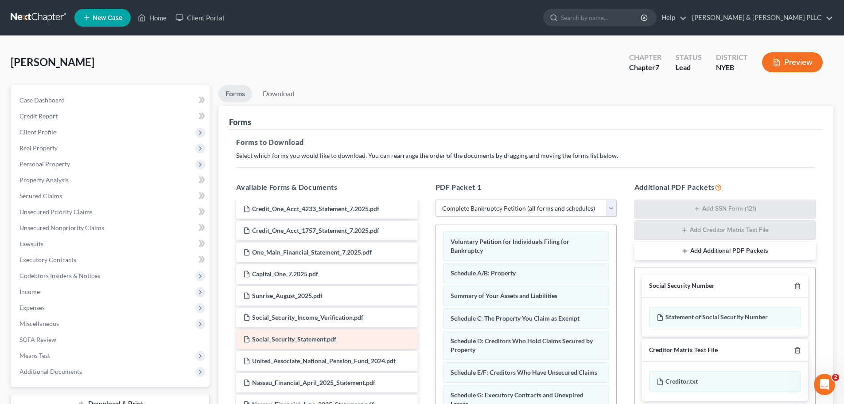
scroll to position [193, 0]
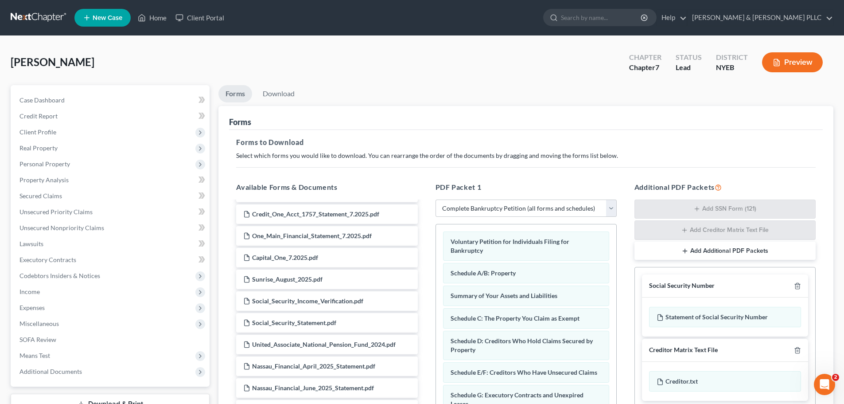
click at [273, 184] on h5 "Available Forms & Documents" at bounding box center [326, 187] width 181 height 11
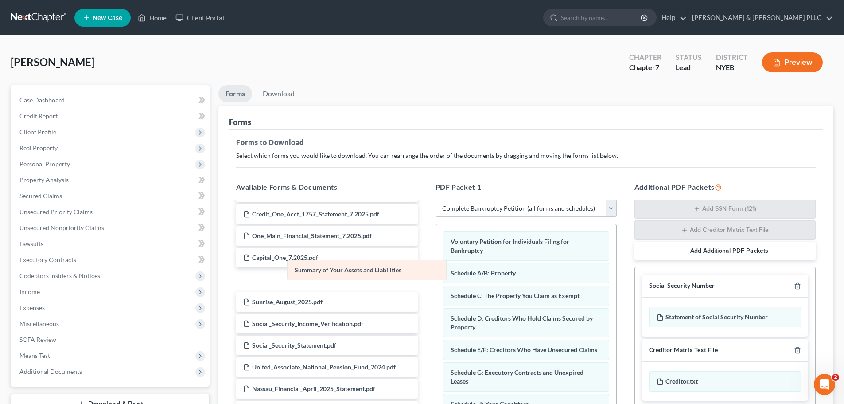
drag, startPoint x: 514, startPoint y: 293, endPoint x: 358, endPoint y: 267, distance: 158.1
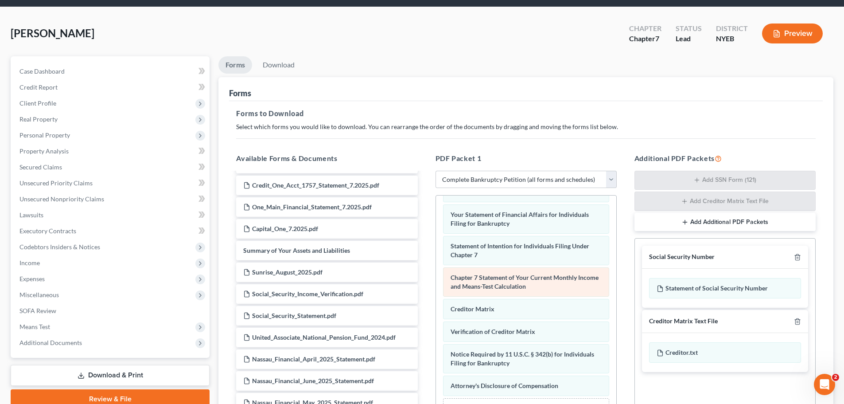
scroll to position [44, 0]
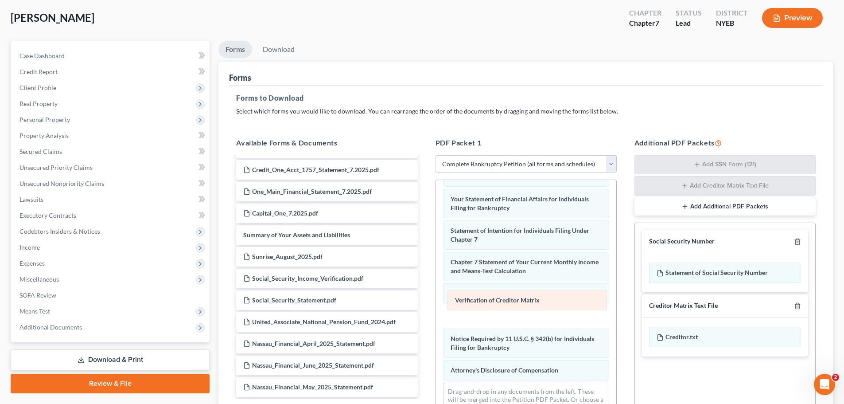
drag, startPoint x: 485, startPoint y: 313, endPoint x: 488, endPoint y: 293, distance: 19.7
click at [489, 293] on div "Verification of Creditor Matrix Voluntary Petition for Individuals Filing for B…" at bounding box center [526, 176] width 180 height 494
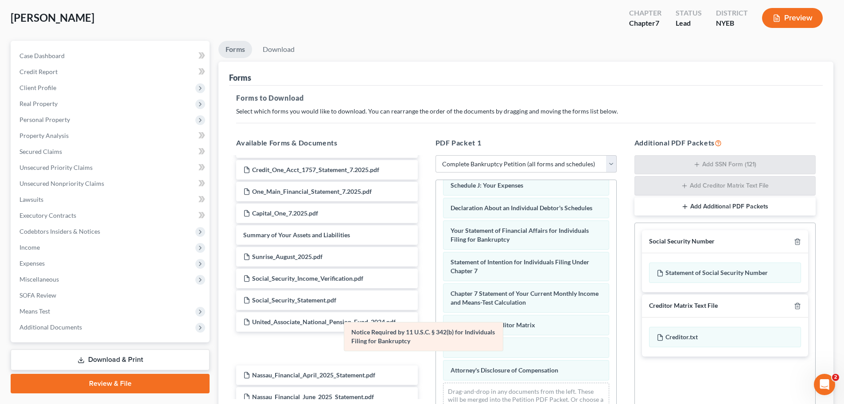
scroll to position [228, 0]
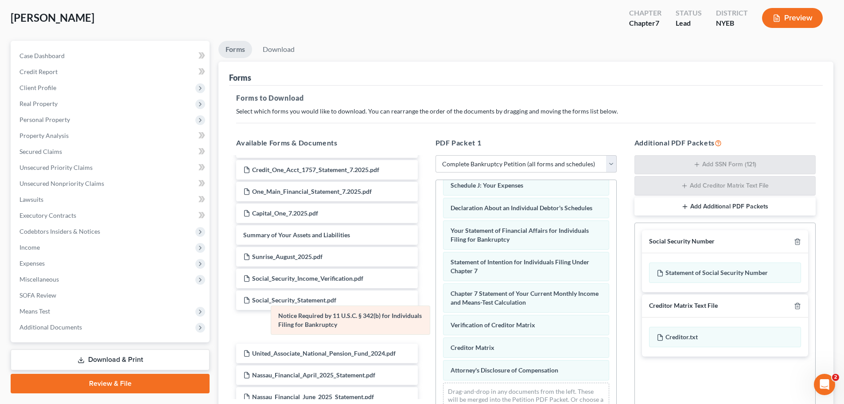
drag, startPoint x: 493, startPoint y: 341, endPoint x: 318, endPoint y: 317, distance: 176.2
click at [436, 315] on div "Notice Required by 11 U.S.C. § 342(b) for Individuals Filing for Bankruptcy Vol…" at bounding box center [526, 192] width 180 height 462
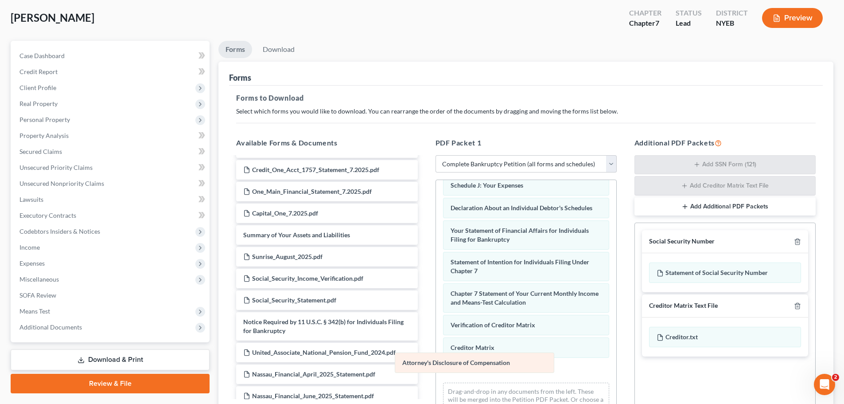
scroll to position [206, 0]
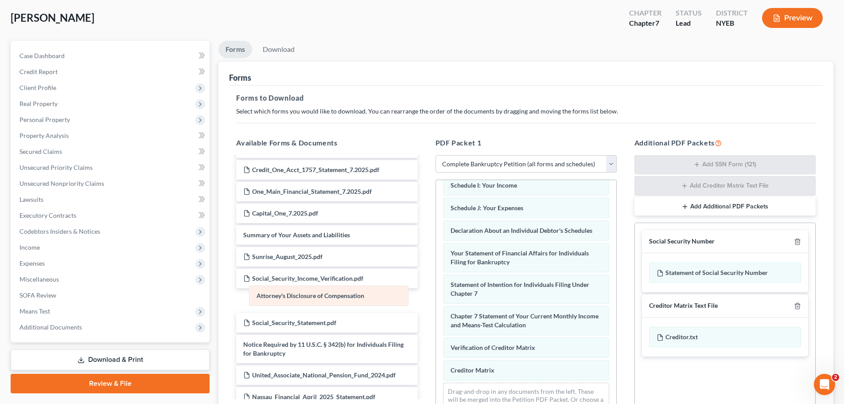
drag, startPoint x: 501, startPoint y: 370, endPoint x: 324, endPoint y: 299, distance: 190.7
click at [436, 296] on div "Attorney's Disclosure of Compensation Voluntary Petition for Individuals Filing…" at bounding box center [526, 203] width 180 height 440
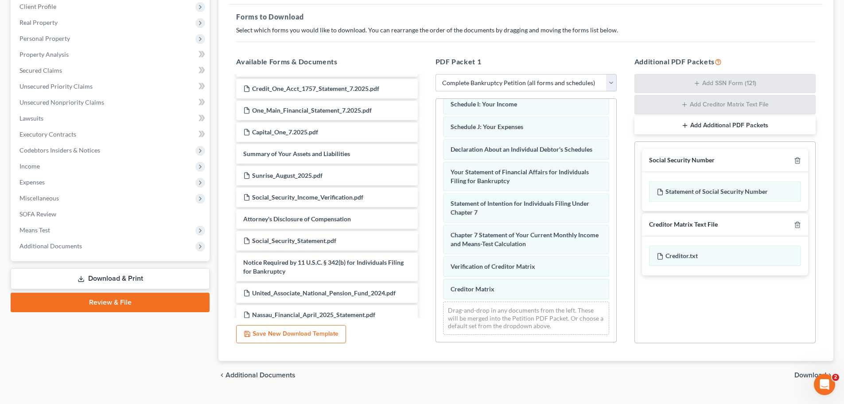
scroll to position [145, 0]
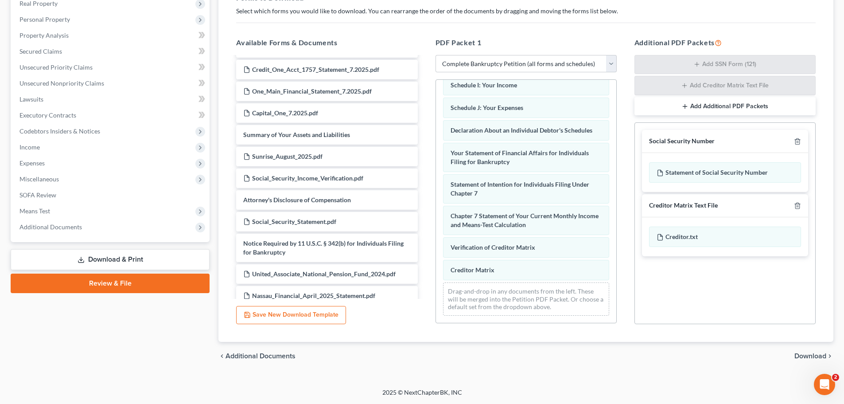
click at [758, 355] on span "Download" at bounding box center [811, 355] width 32 height 7
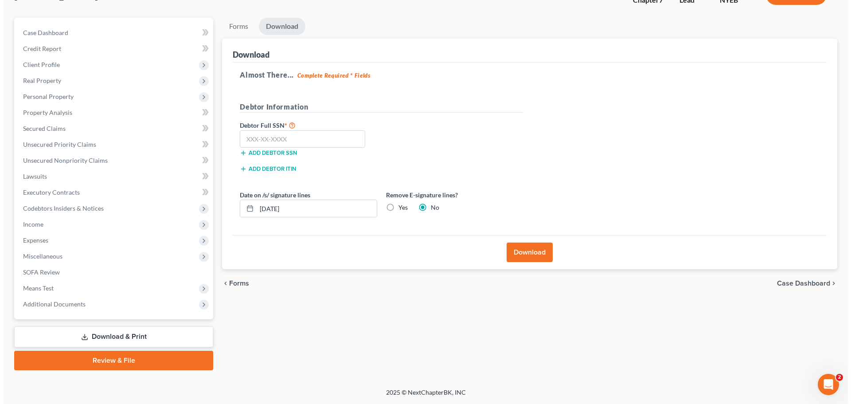
scroll to position [67, 0]
drag, startPoint x: 294, startPoint y: 204, endPoint x: 217, endPoint y: 193, distance: 77.9
click at [223, 195] on div "Download Almost There... Complete Required * Fields Debtor Information Debtor F…" at bounding box center [526, 154] width 615 height 231
click at [395, 206] on label "Yes" at bounding box center [399, 207] width 9 height 9
click at [398, 206] on input "Yes" at bounding box center [401, 206] width 6 height 6
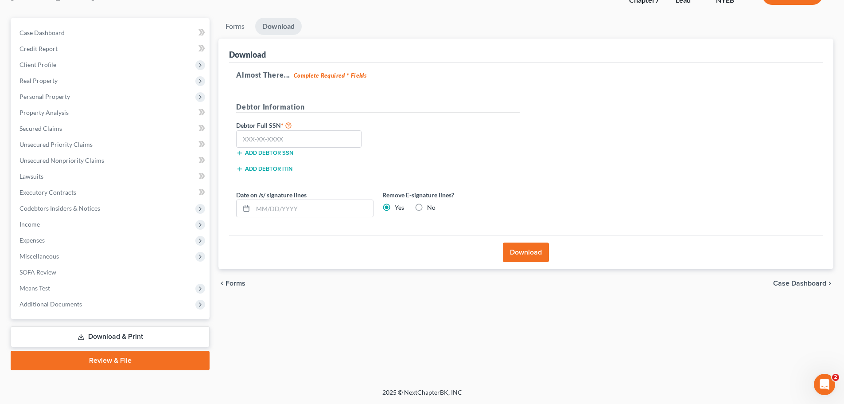
click at [527, 253] on button "Download" at bounding box center [526, 252] width 46 height 20
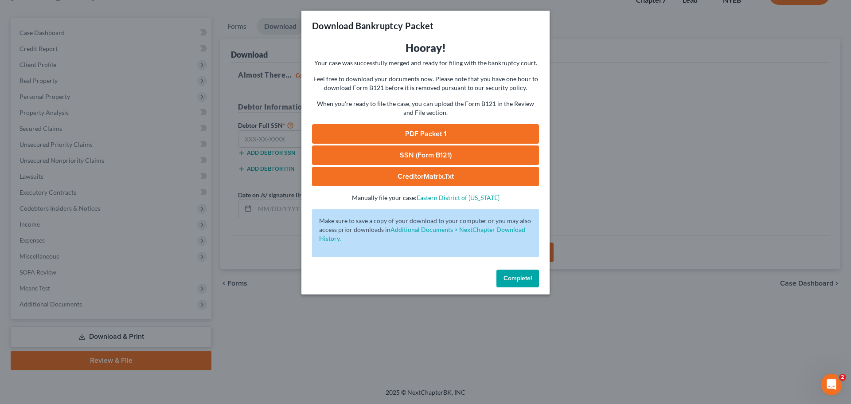
click at [446, 134] on link "PDF Packet 1" at bounding box center [425, 134] width 227 height 20
